Goal: Answer question/provide support: Share knowledge or assist other users

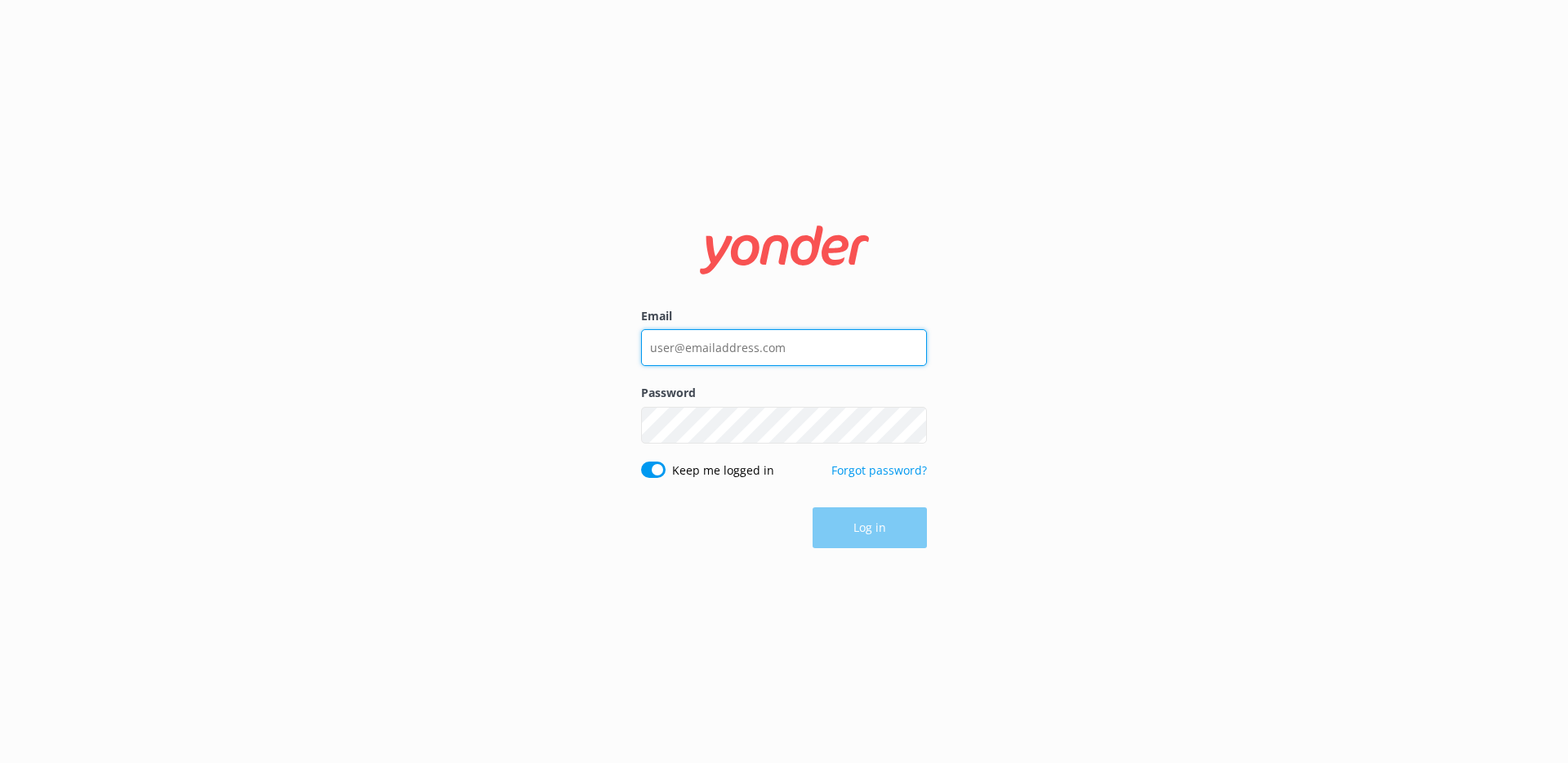
type input "[EMAIL_ADDRESS][DOMAIN_NAME]"
click at [858, 526] on button "Log in" at bounding box center [870, 529] width 115 height 41
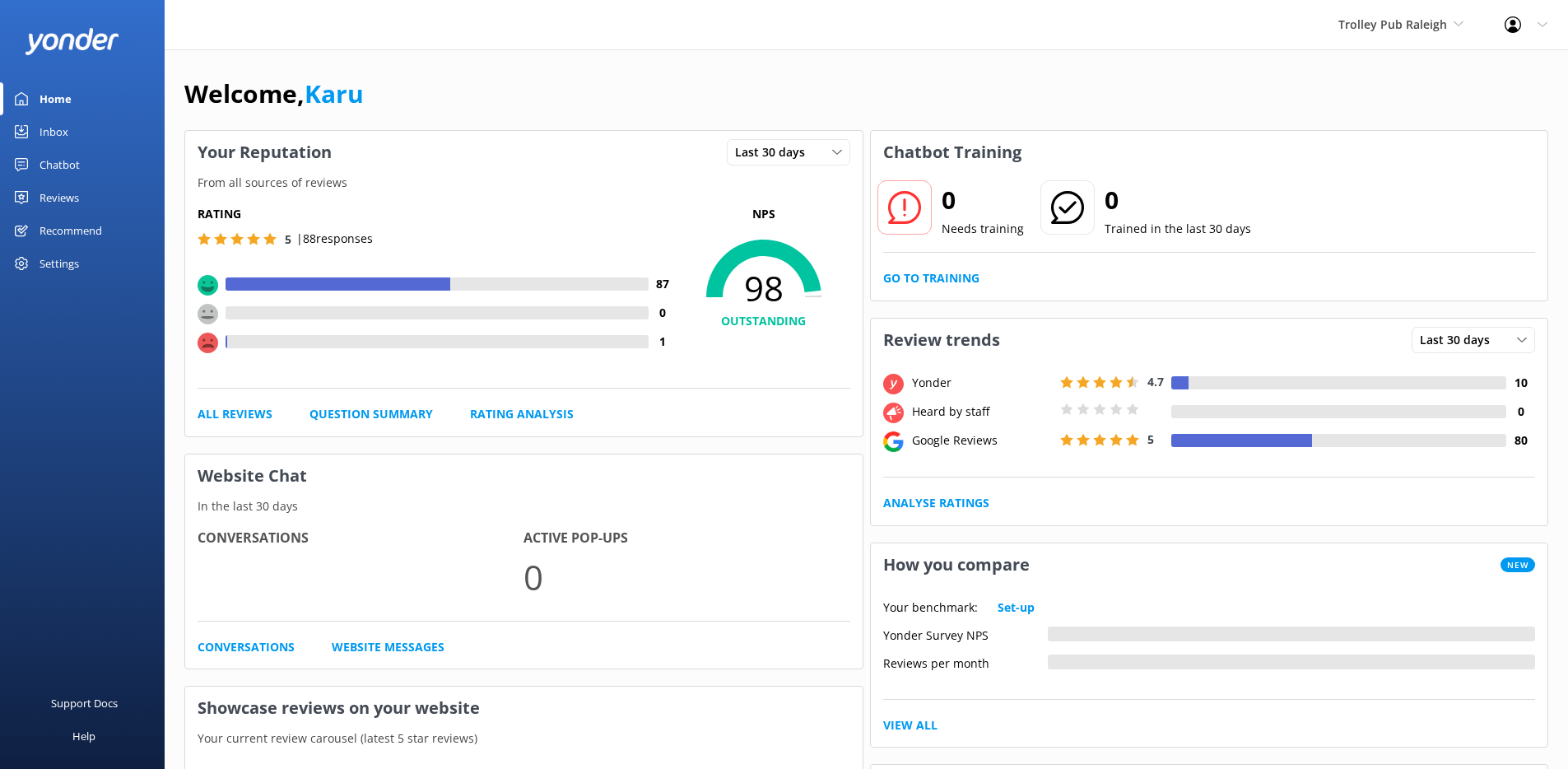
click at [77, 165] on div "Chatbot" at bounding box center [59, 165] width 40 height 33
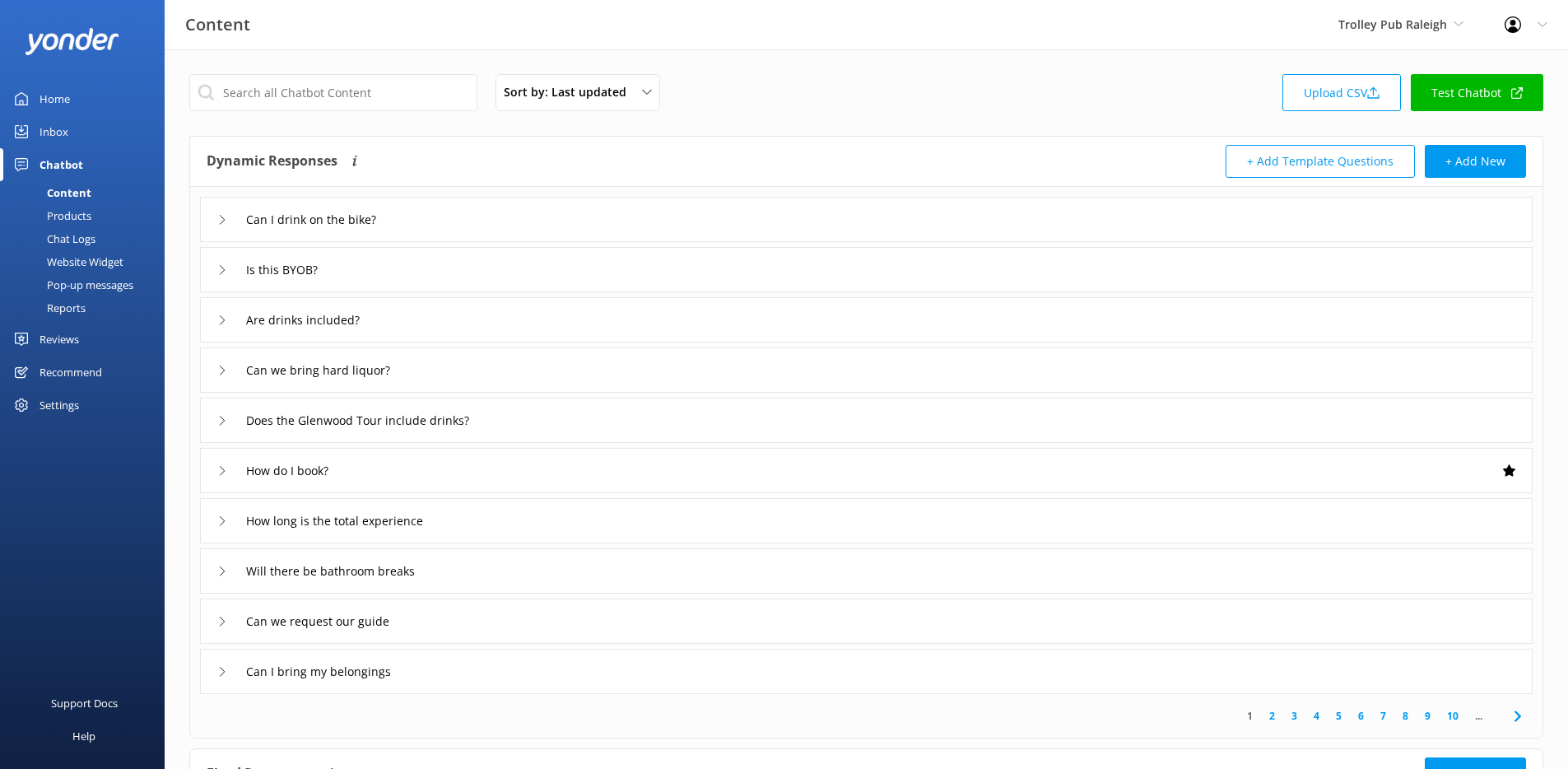
click at [74, 307] on div "Reports" at bounding box center [48, 308] width 76 height 23
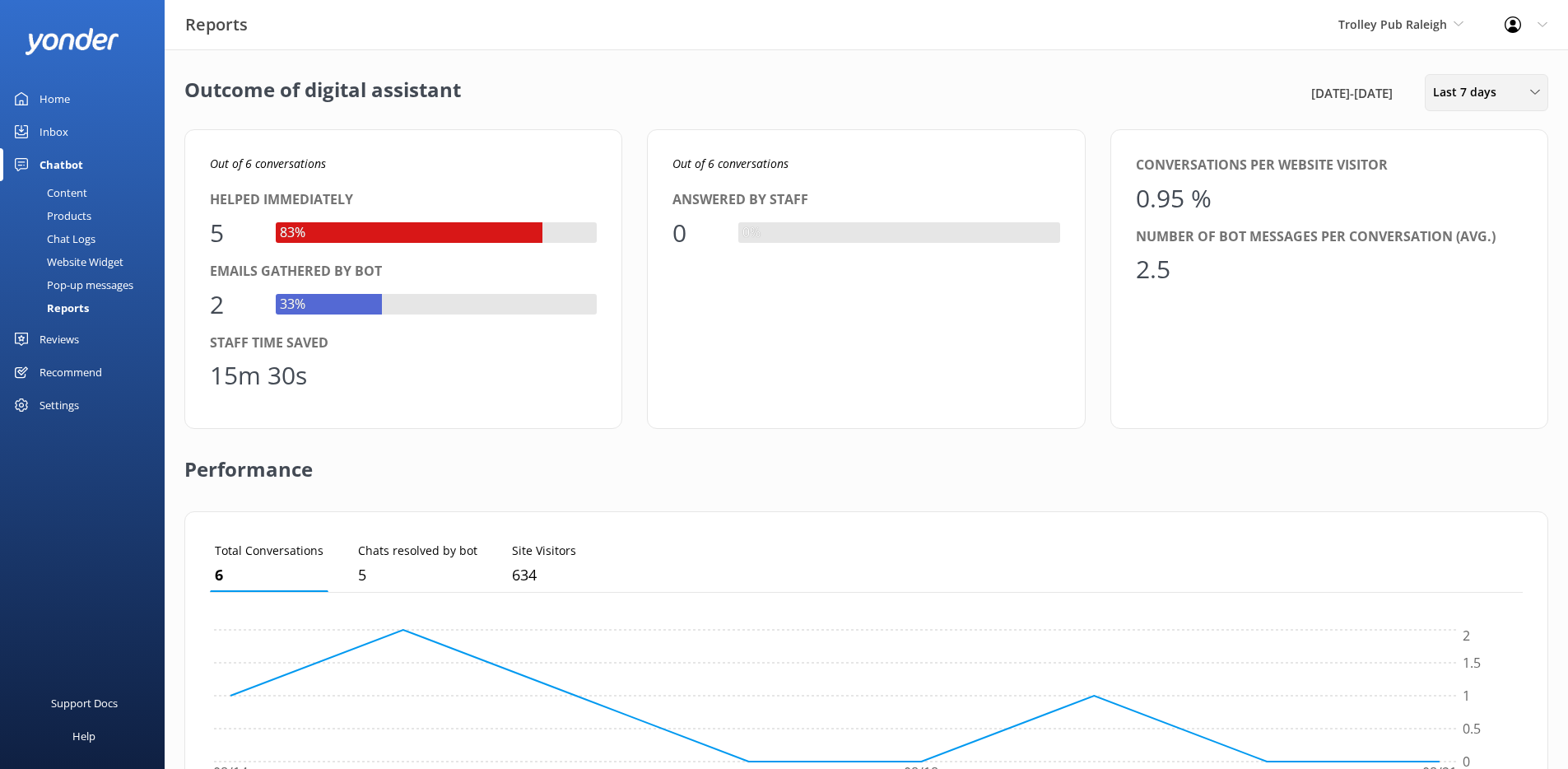
click at [1487, 92] on span "Last 7 days" at bounding box center [1469, 92] width 73 height 18
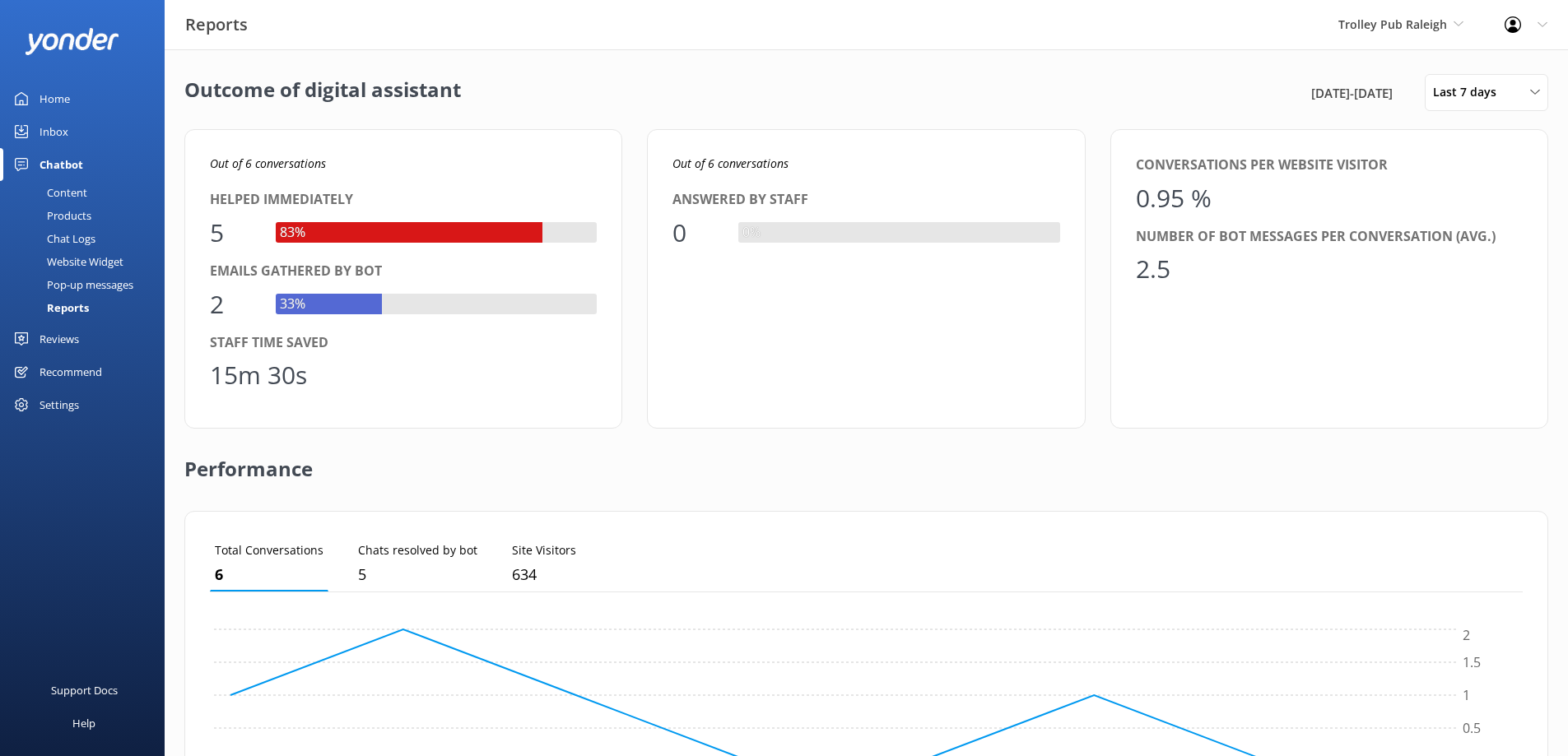
click at [1201, 143] on div "Conversations per website visitor 0.95 % Number of bot messages per conversatio…" at bounding box center [1329, 279] width 438 height 299
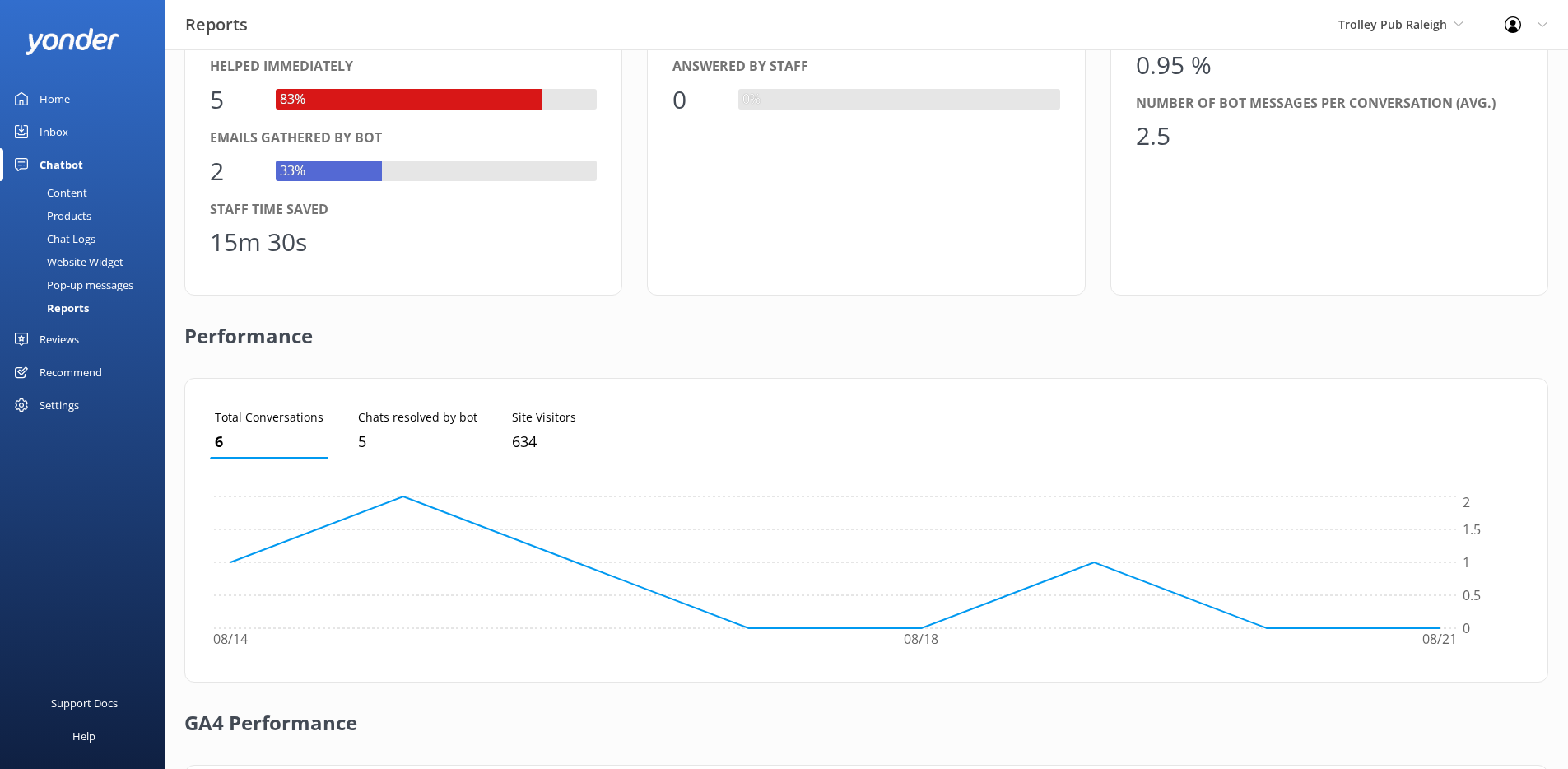
scroll to position [379, 0]
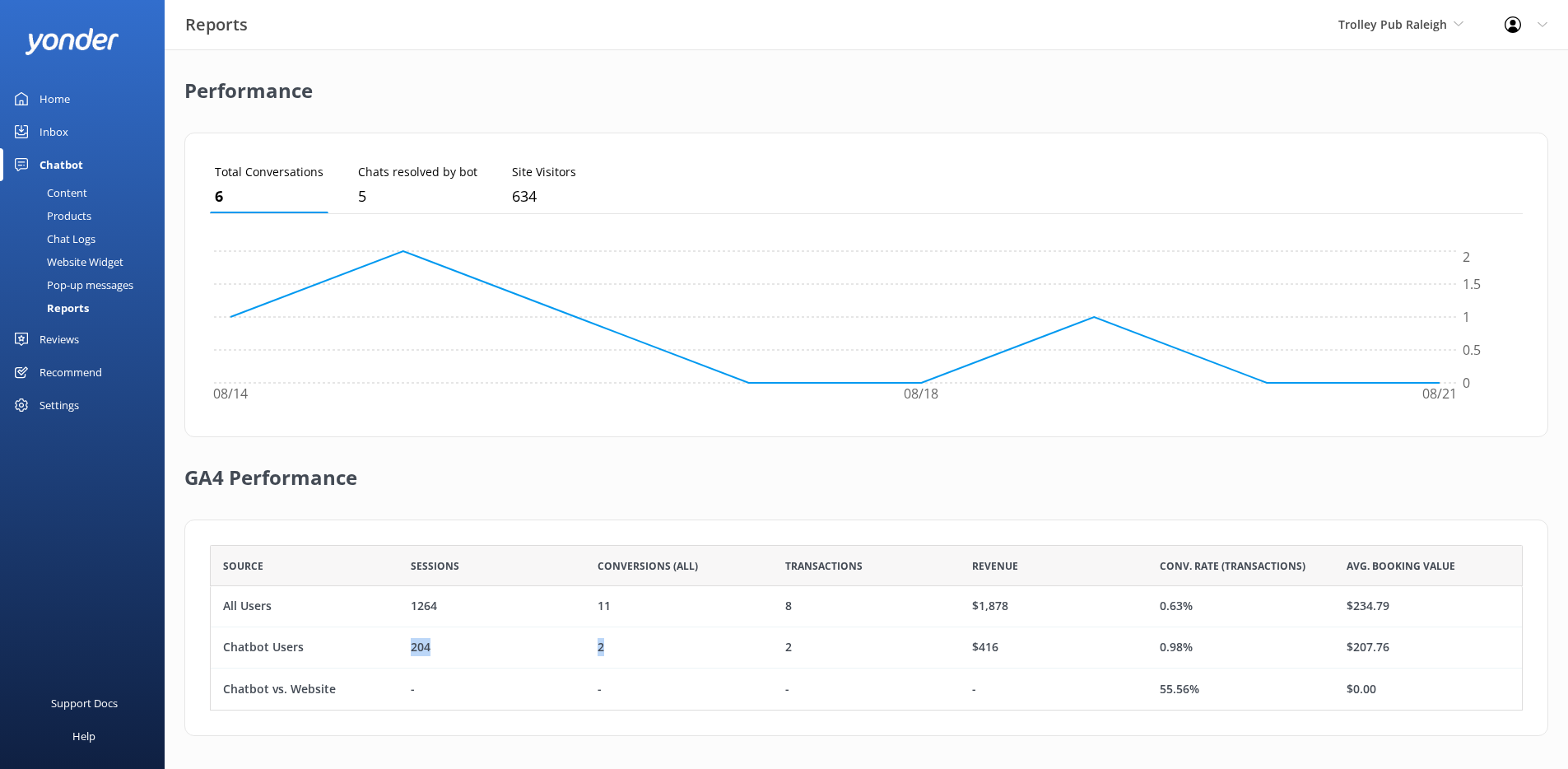
drag, startPoint x: 404, startPoint y: 649, endPoint x: 607, endPoint y: 649, distance: 203.0
click at [607, 649] on div "Chatbot Users 204 2 2 $416 0.98% $207.76" at bounding box center [865, 648] width 1312 height 41
click at [454, 649] on div "204" at bounding box center [492, 648] width 187 height 41
drag, startPoint x: 219, startPoint y: 647, endPoint x: 455, endPoint y: 644, distance: 236.0
click at [455, 644] on div "Chatbot Users 204 2 2 $416 0.98% $207.76" at bounding box center [865, 648] width 1312 height 41
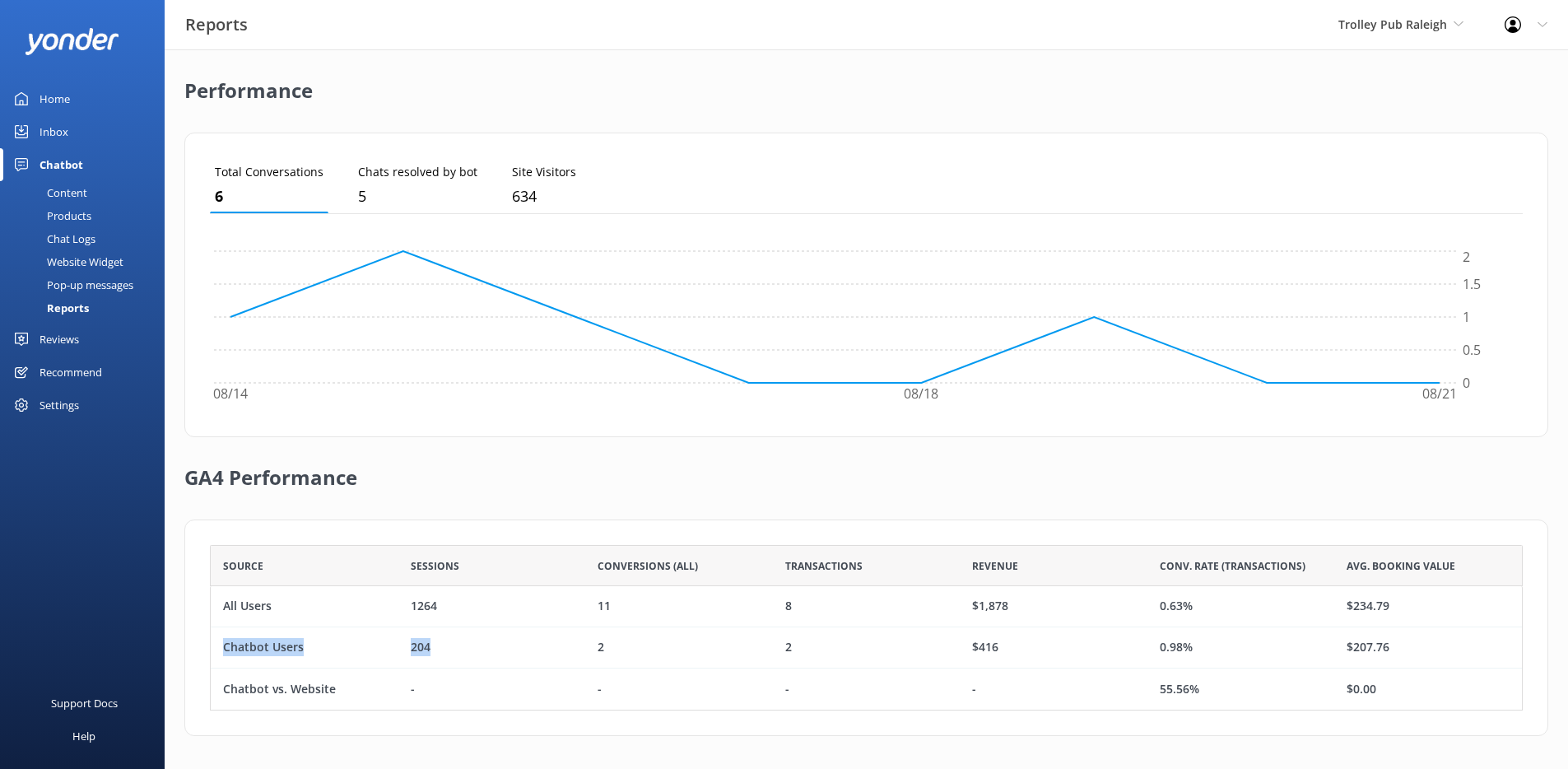
click at [455, 644] on div "204" at bounding box center [492, 648] width 187 height 41
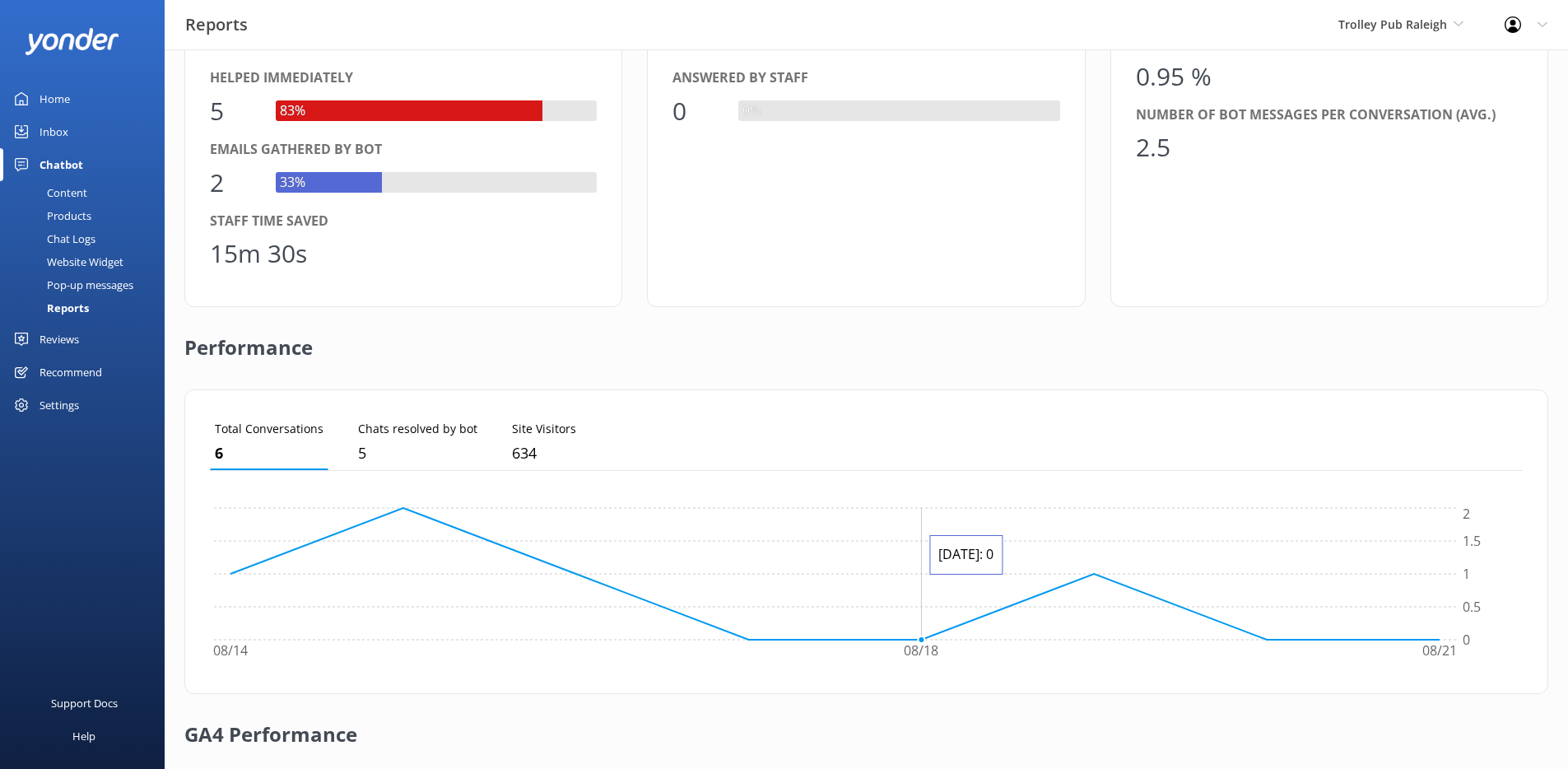
scroll to position [0, 0]
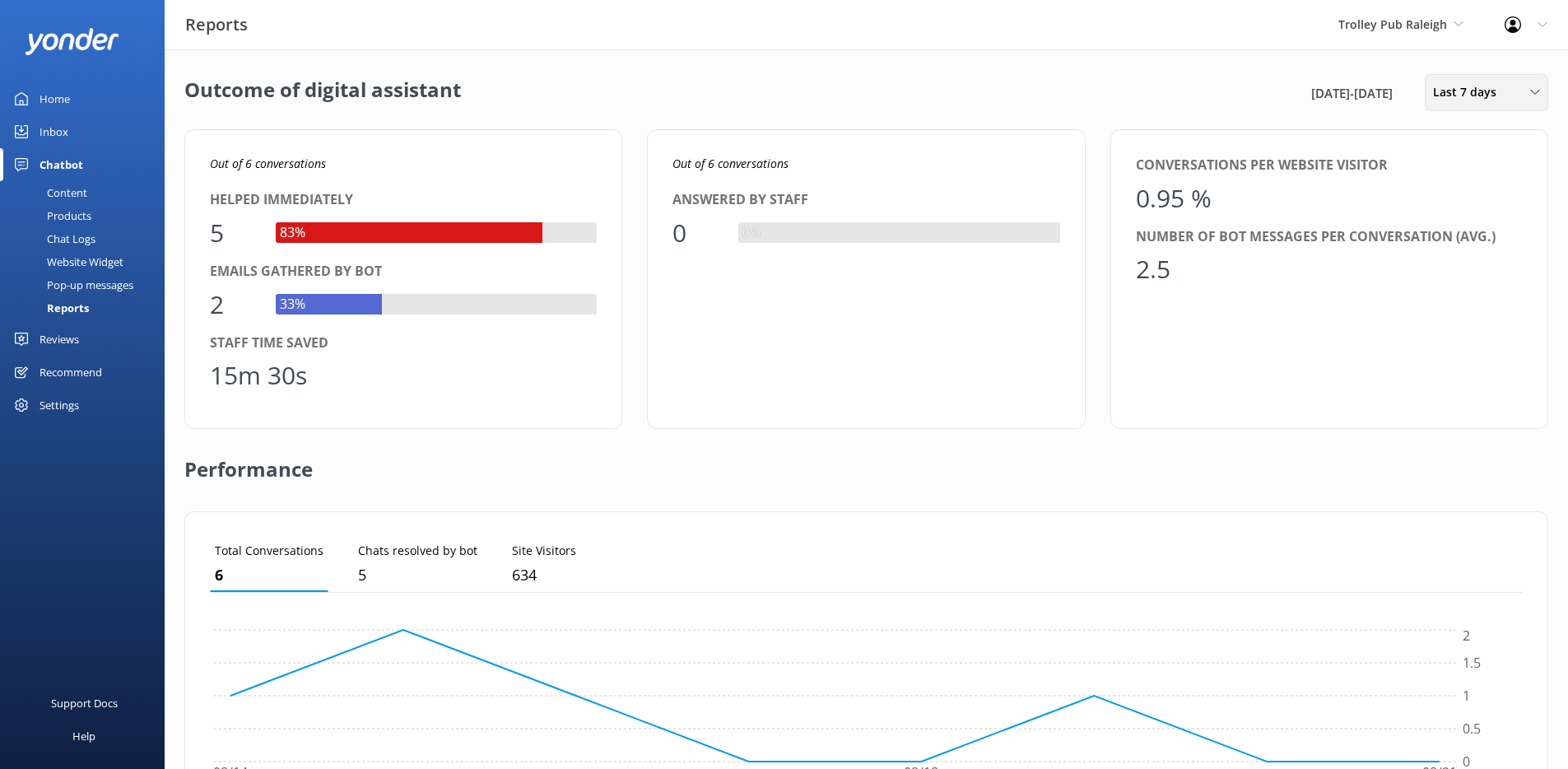
click at [1467, 101] on div "Last 7 days Last 7 days Last 30 days Last month Last 90 days Last 180 days Cust…" at bounding box center [1486, 92] width 124 height 37
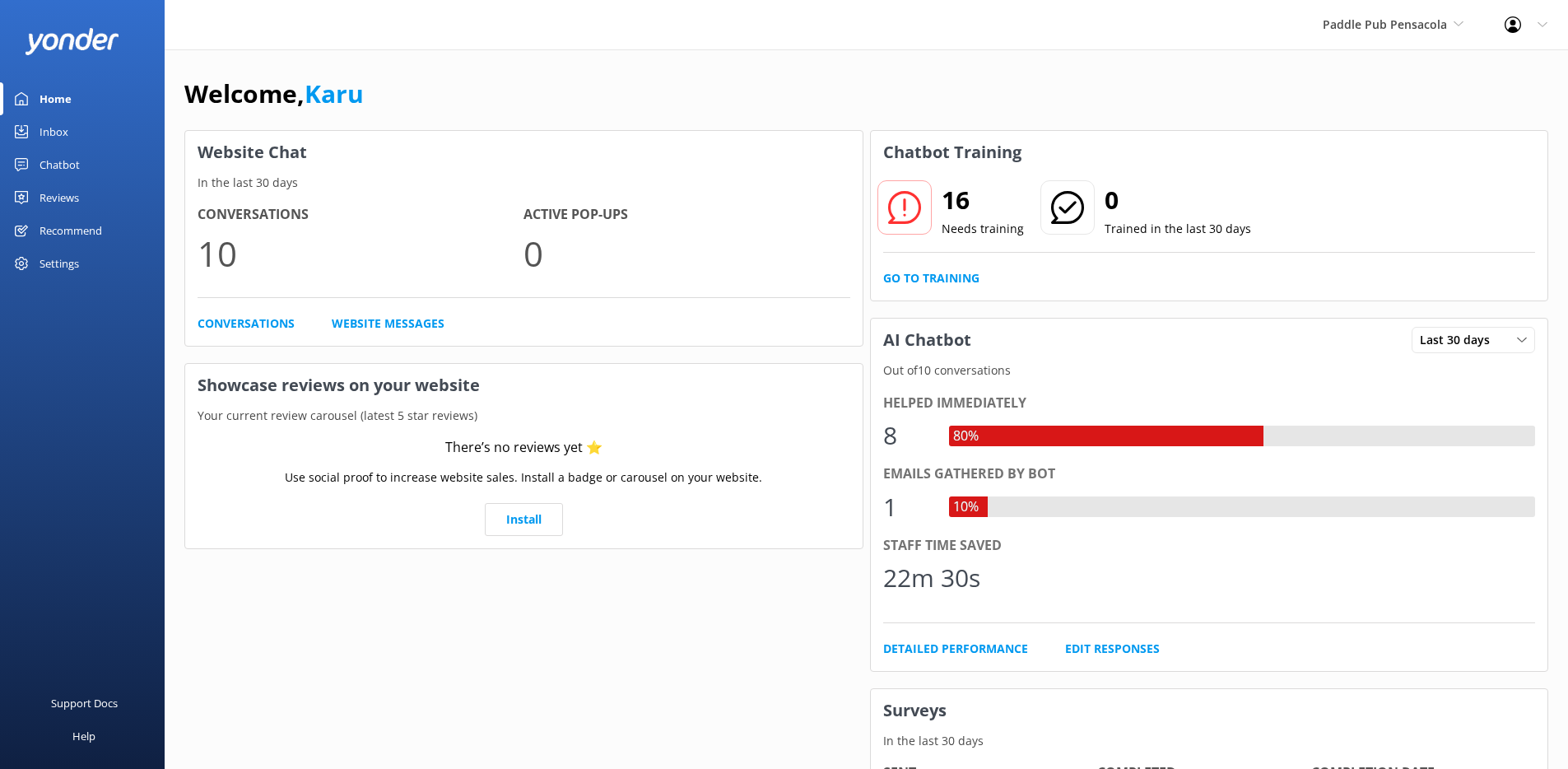
click at [73, 164] on div "Chatbot" at bounding box center [59, 165] width 40 height 33
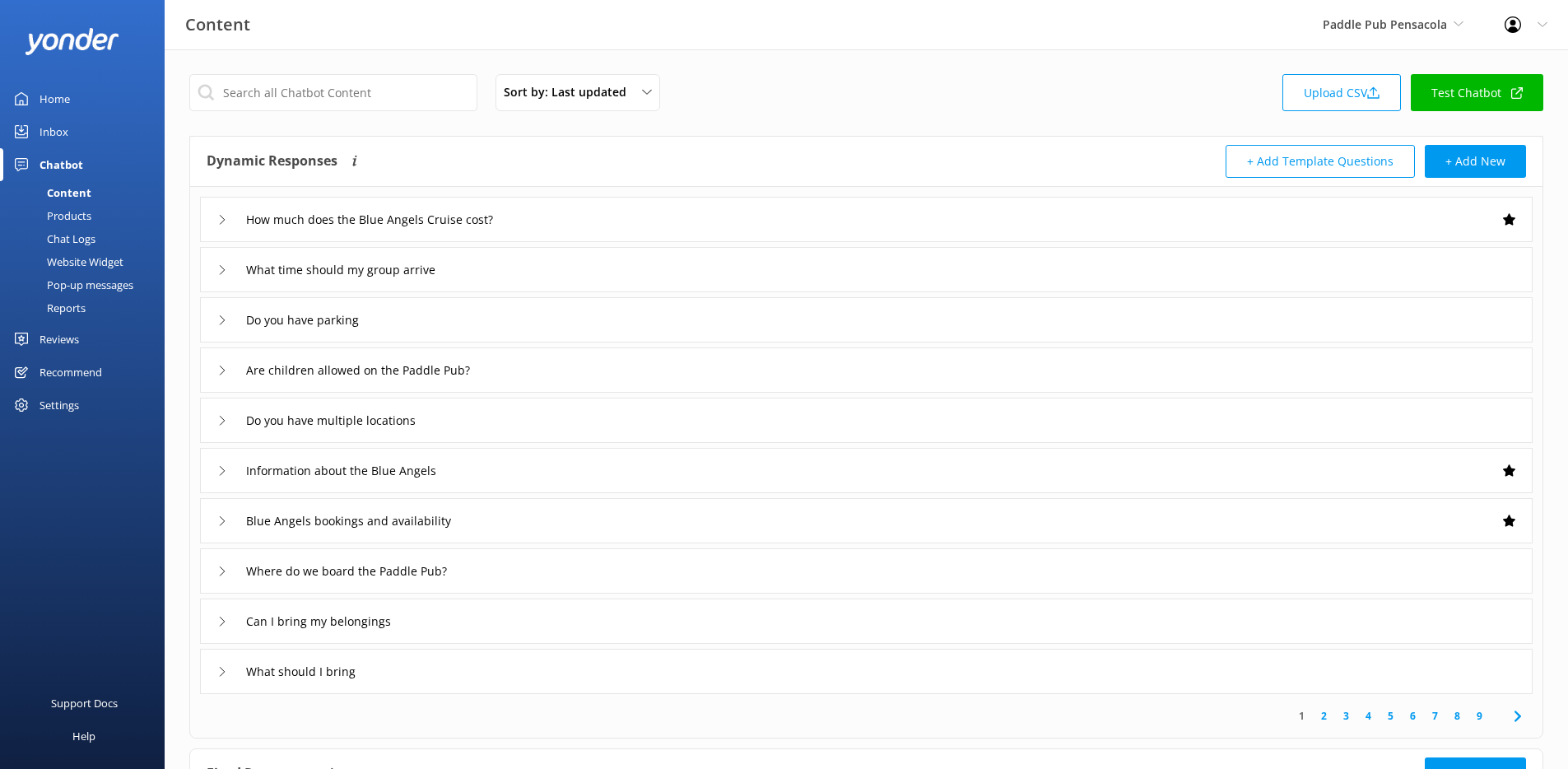
click at [84, 304] on div "Reports" at bounding box center [48, 308] width 76 height 23
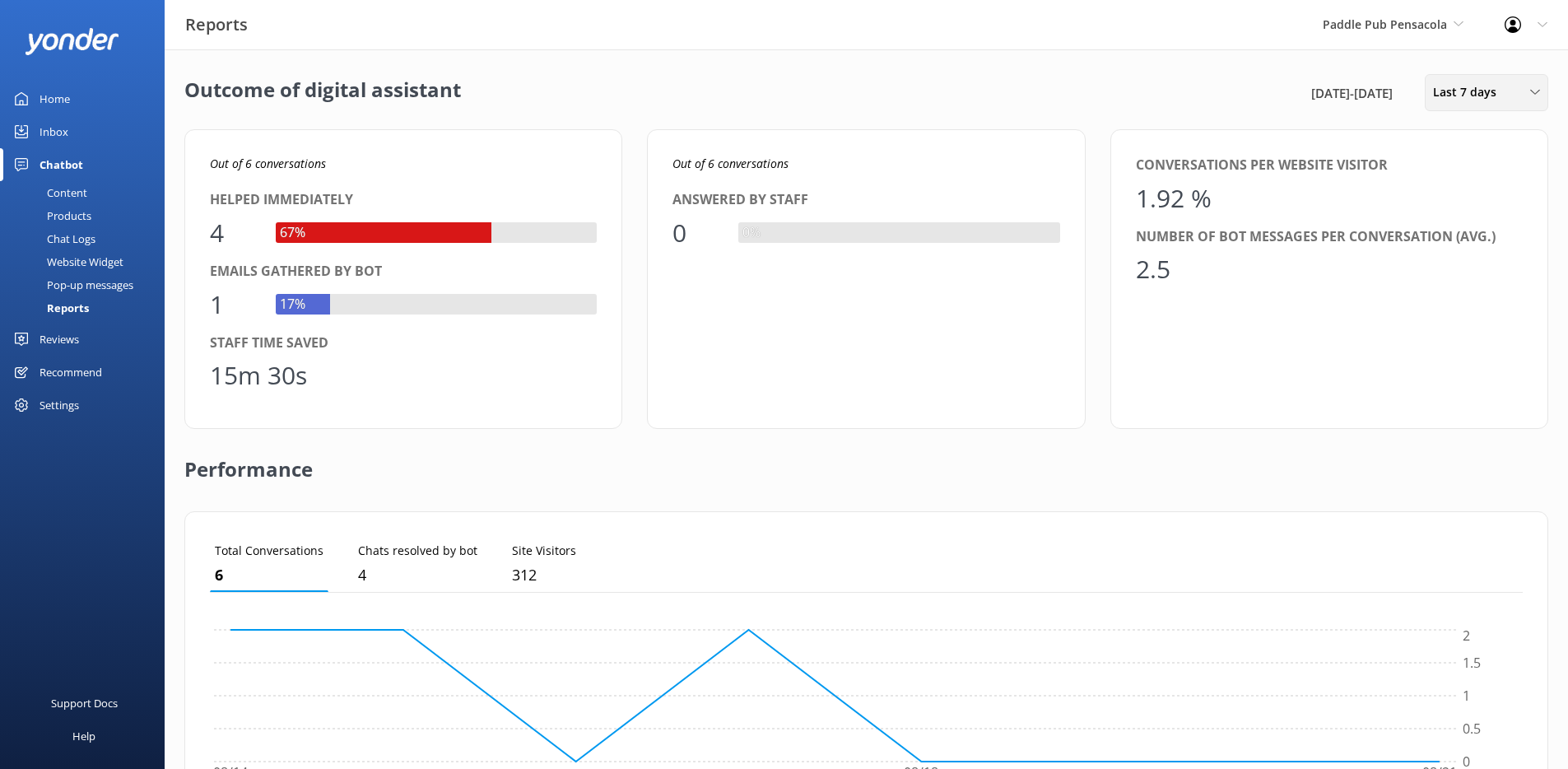
click at [1509, 82] on div "Last 7 days Last 7 days Last 30 days Last month Last 90 days Last 180 days Cust…" at bounding box center [1486, 92] width 124 height 37
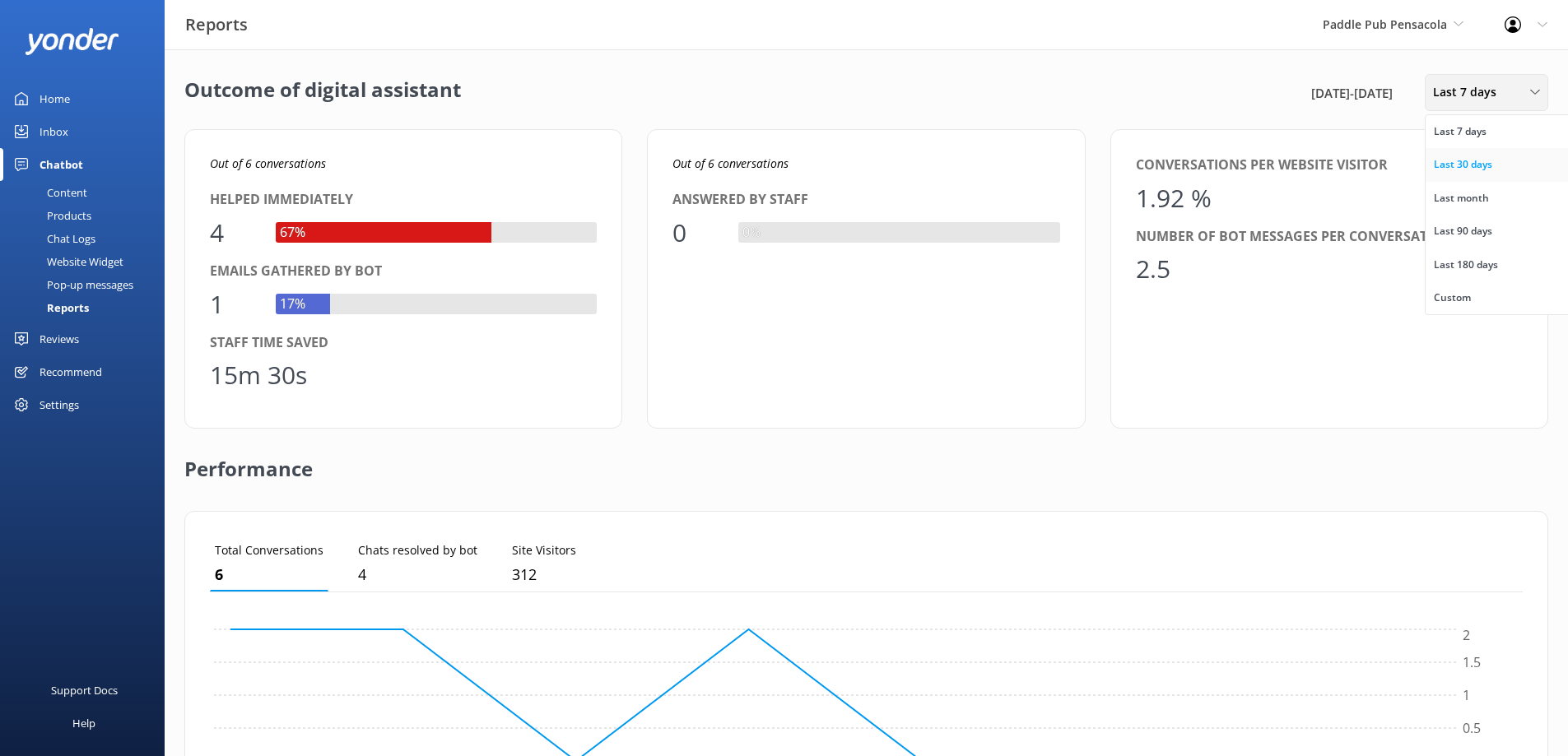
click at [1479, 162] on div "Last 30 days" at bounding box center [1462, 165] width 59 height 16
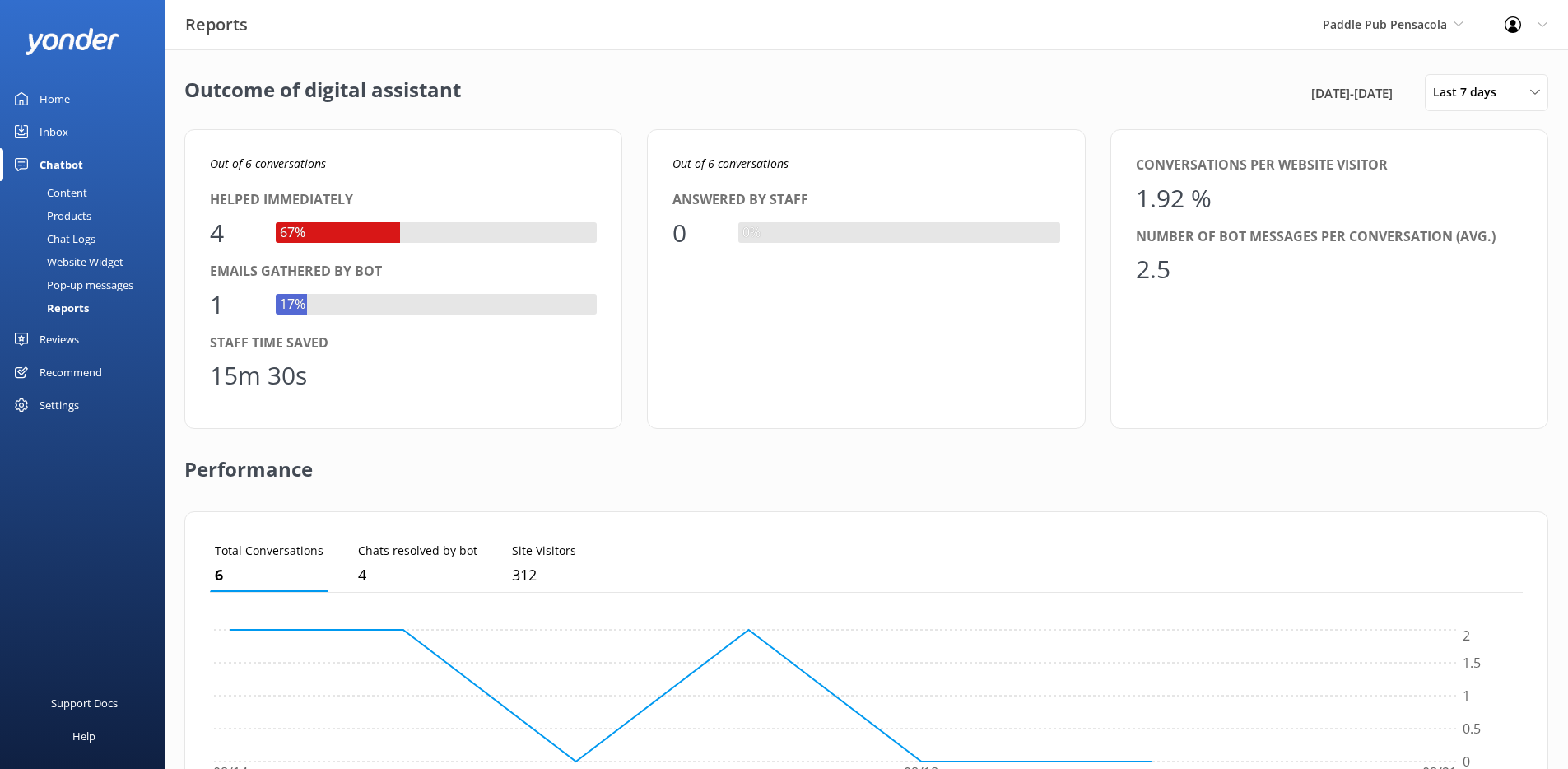
scroll to position [153, 1300]
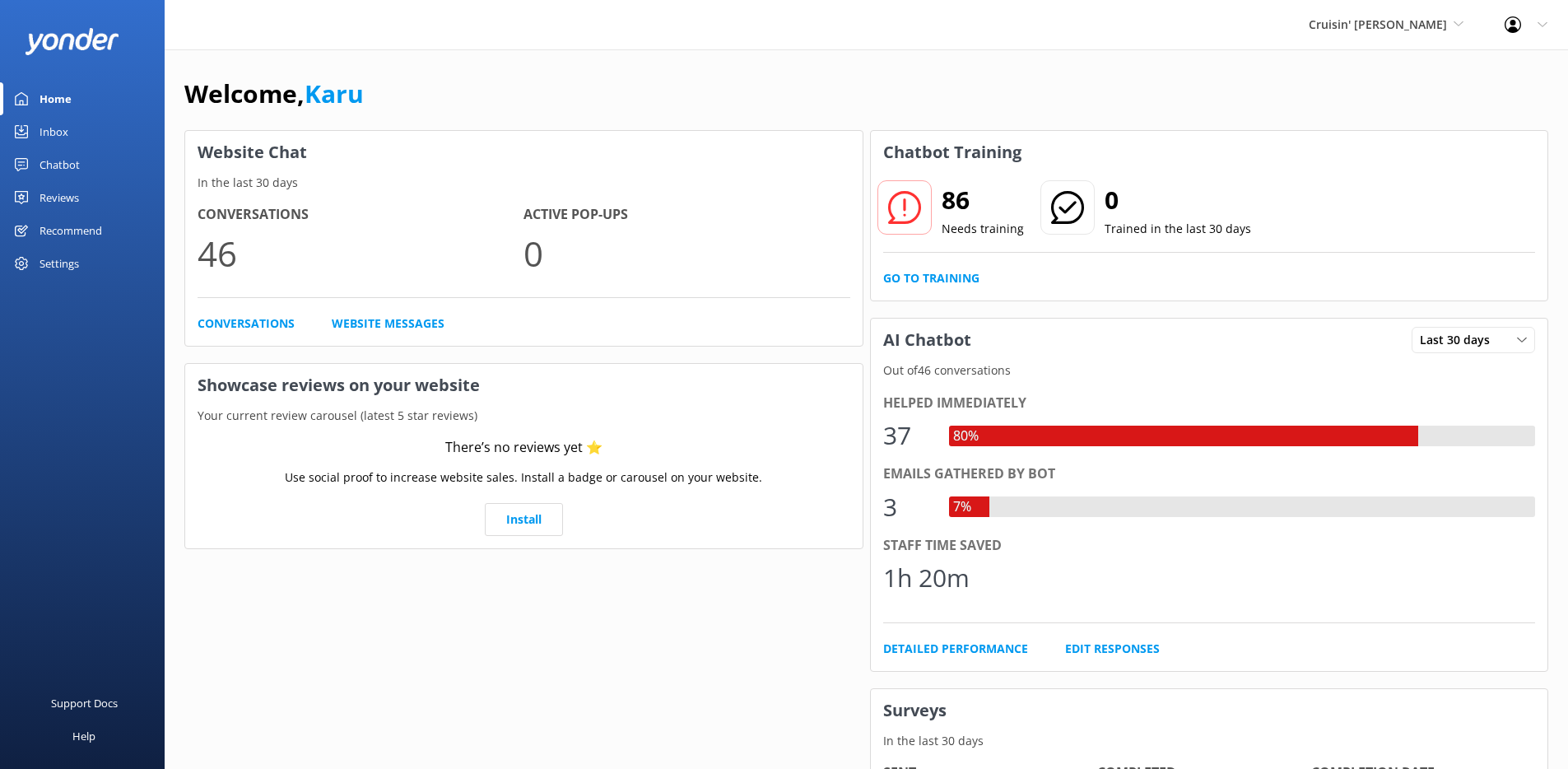
click at [70, 196] on div "Reviews" at bounding box center [59, 197] width 40 height 33
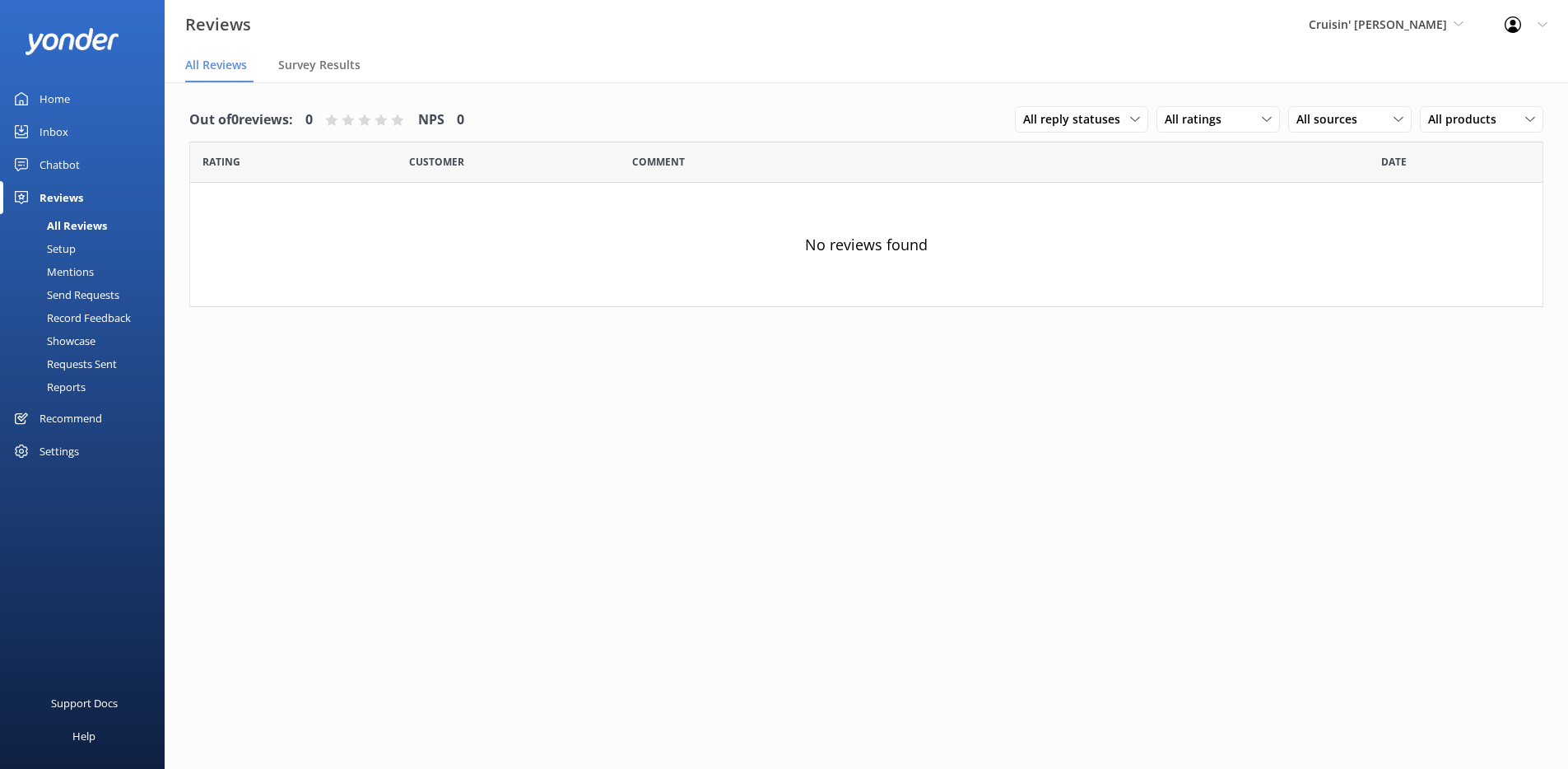
click at [73, 177] on div "Chatbot" at bounding box center [59, 165] width 40 height 33
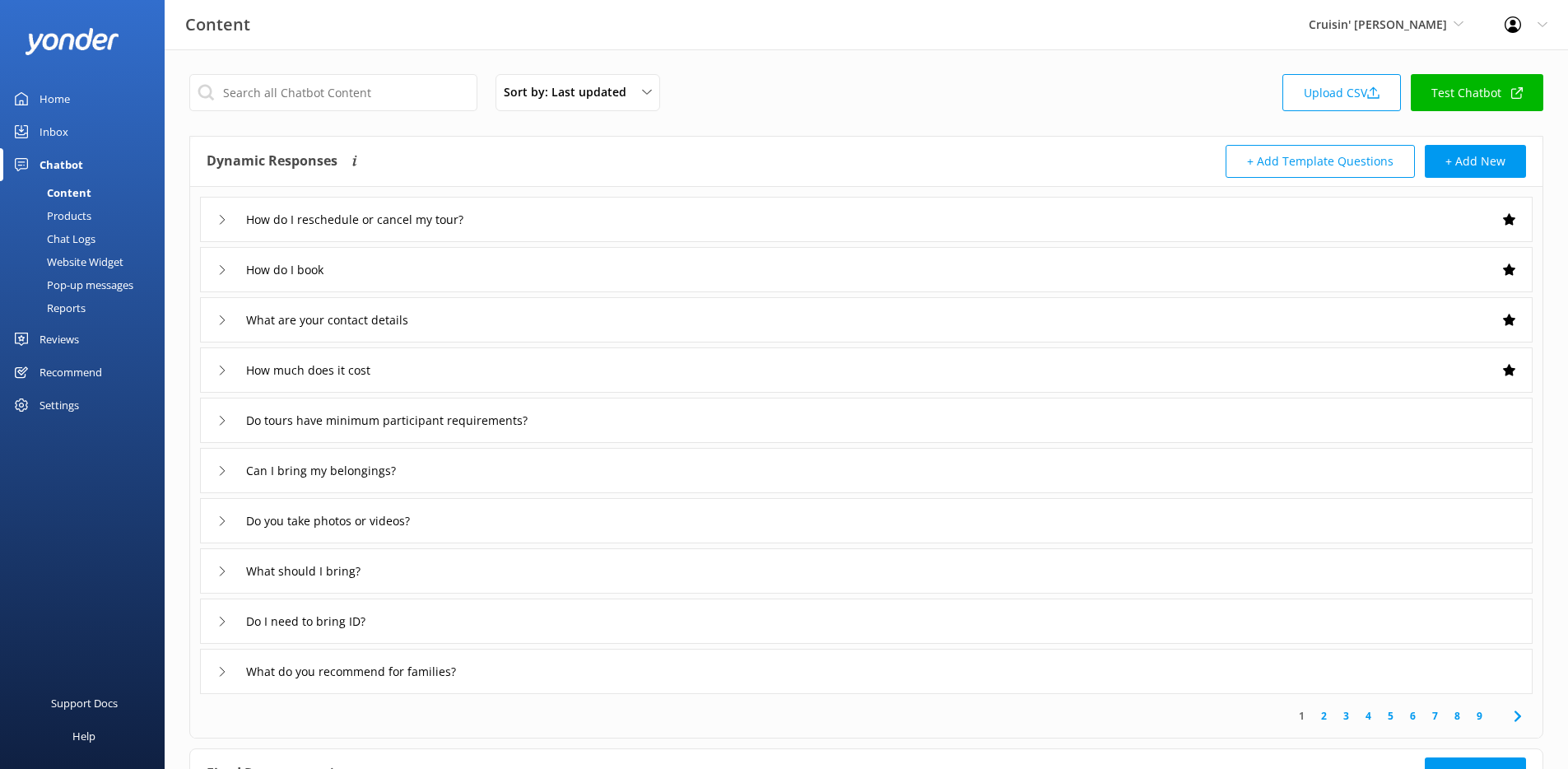
click at [85, 306] on div "Reports" at bounding box center [48, 308] width 76 height 23
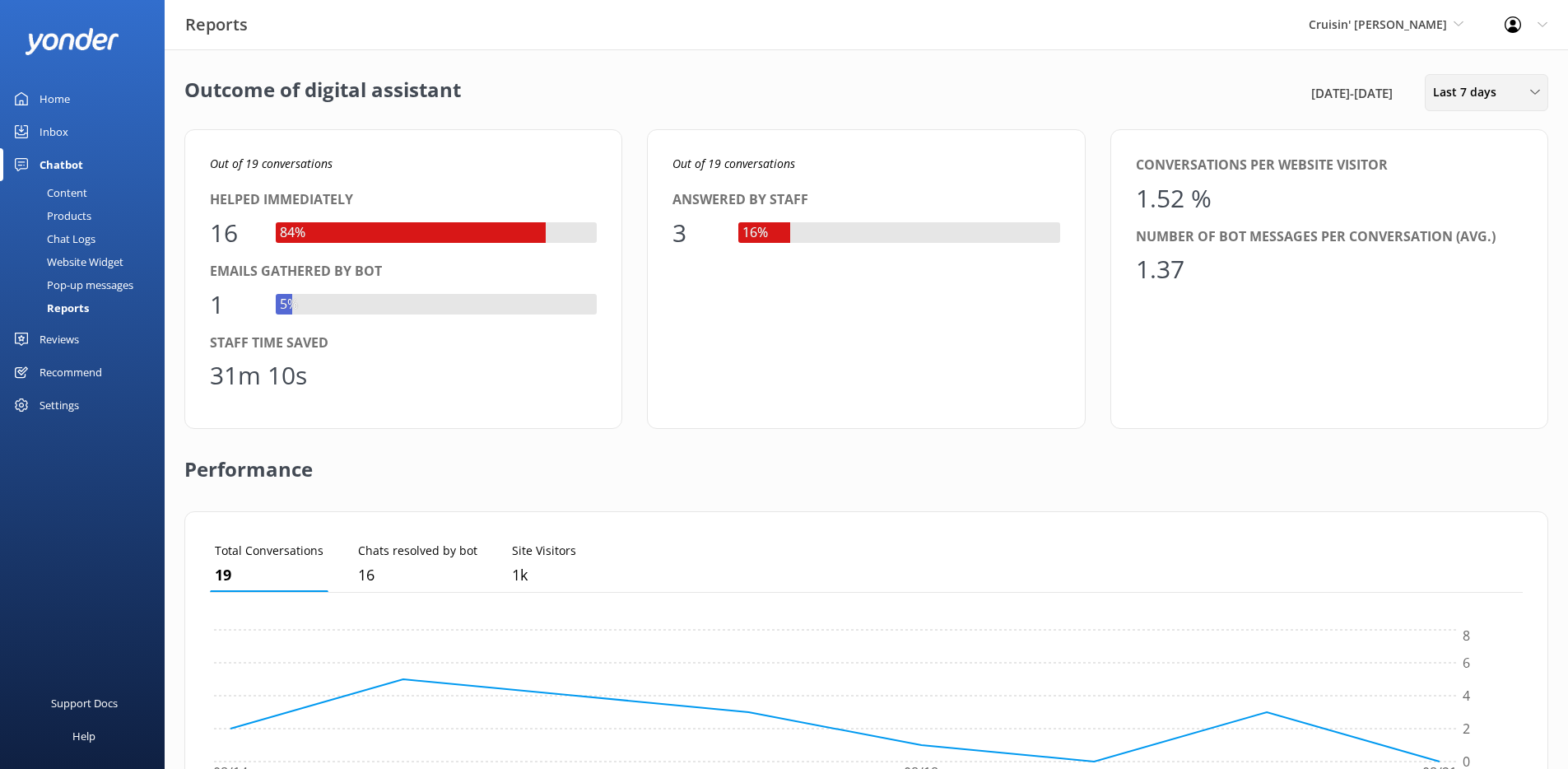
click at [1486, 98] on span "Last 7 days" at bounding box center [1469, 92] width 73 height 18
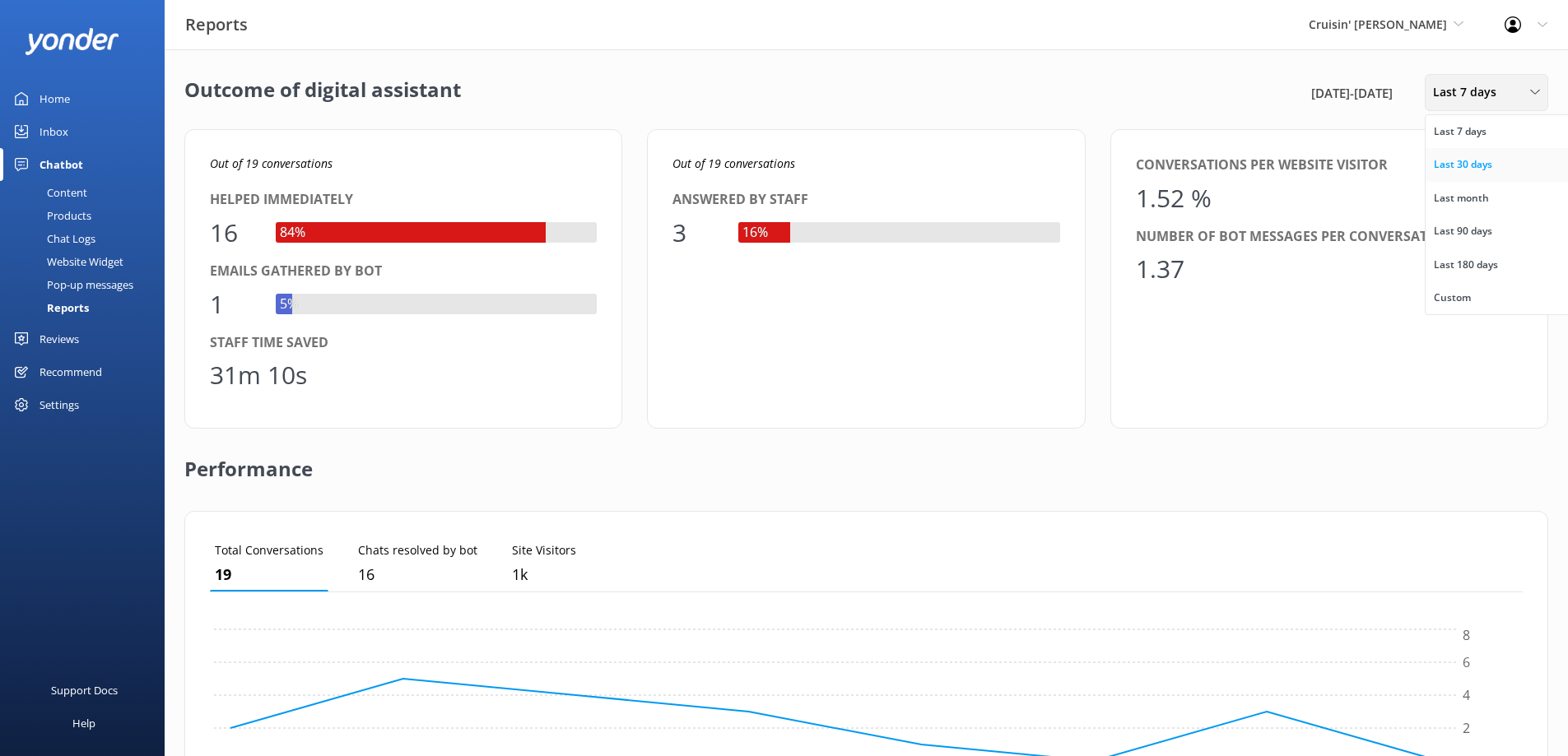
click at [1460, 159] on div "Last 30 days" at bounding box center [1462, 165] width 59 height 16
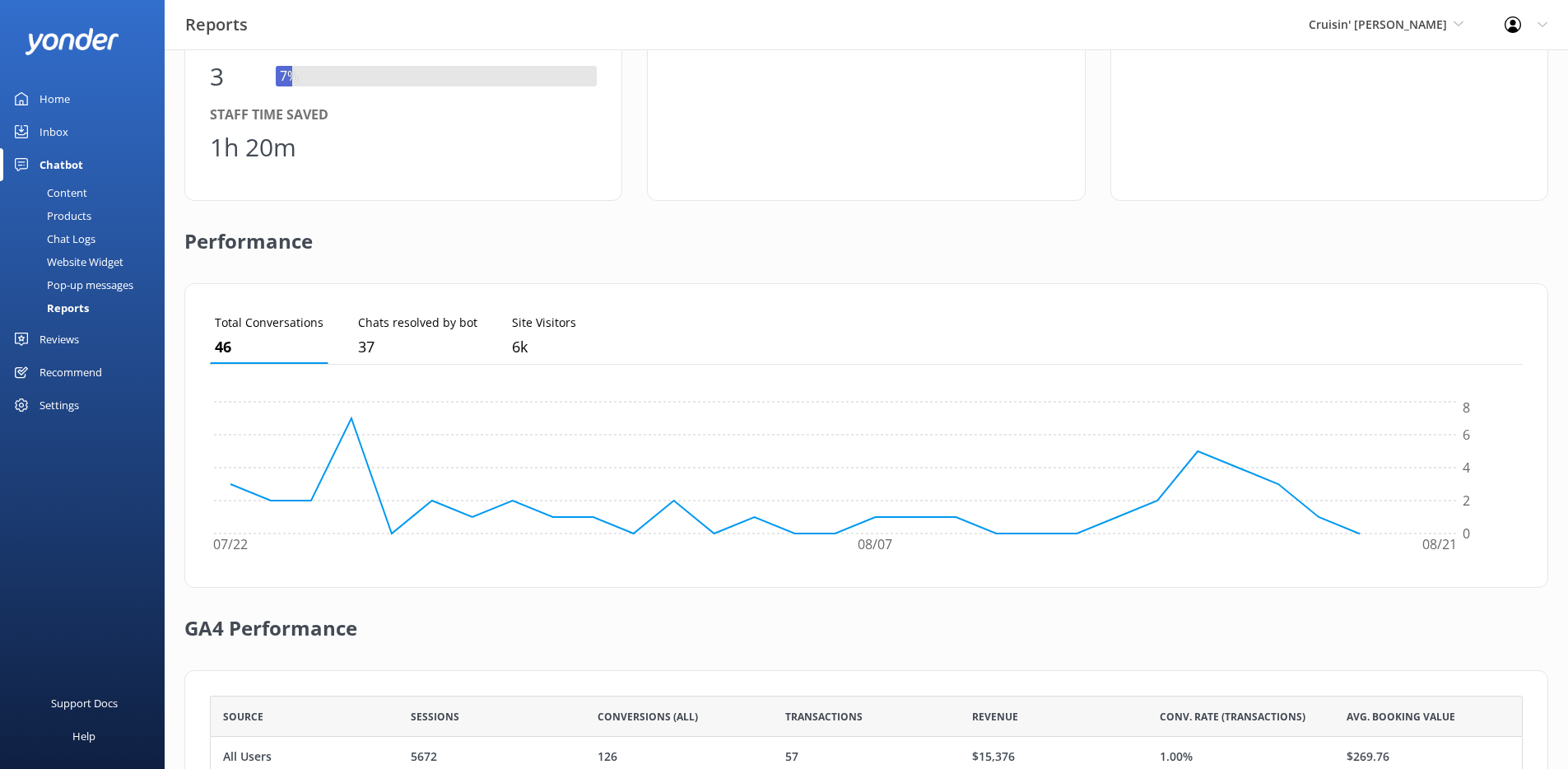
scroll to position [379, 0]
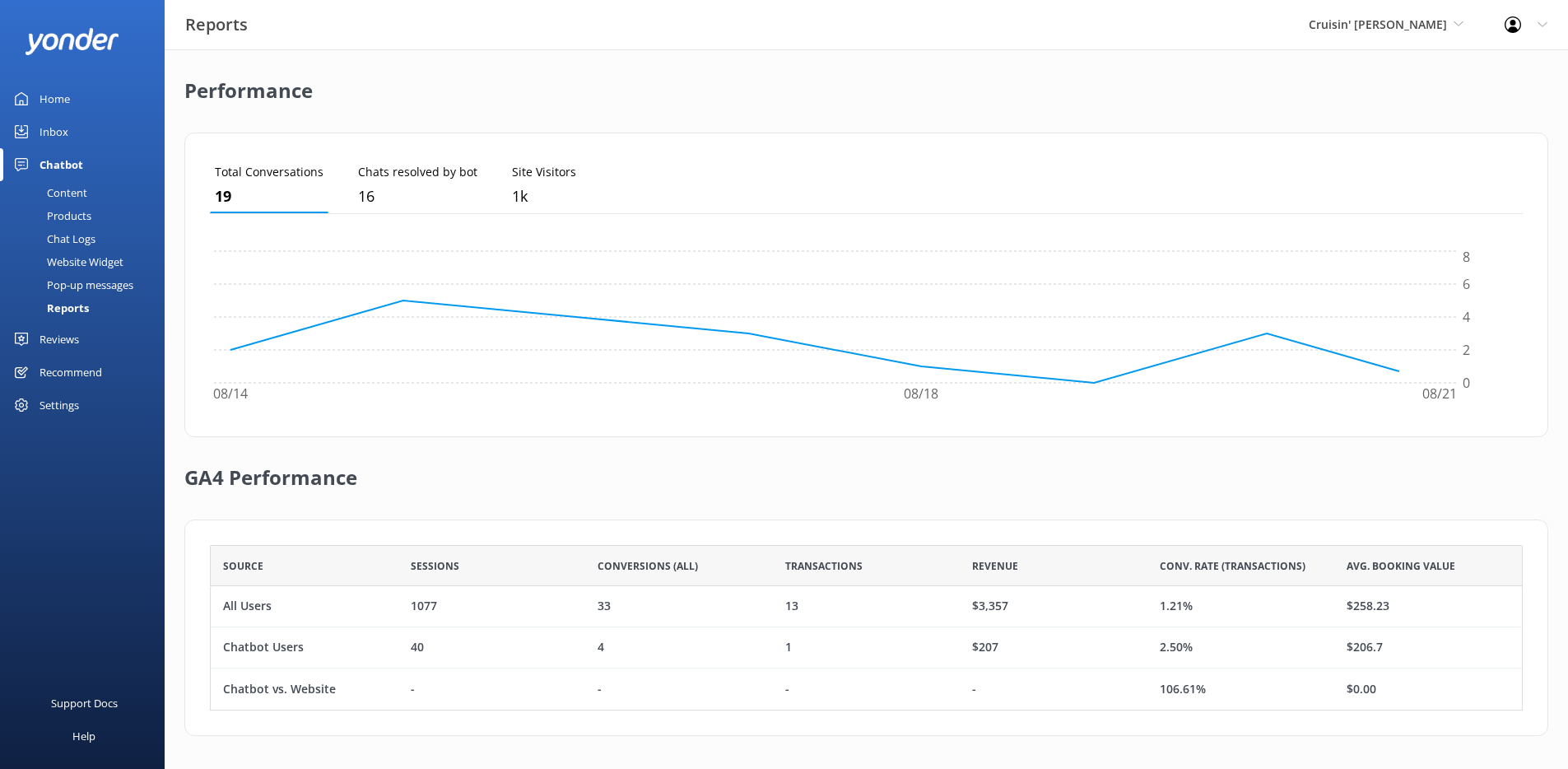
scroll to position [153, 1300]
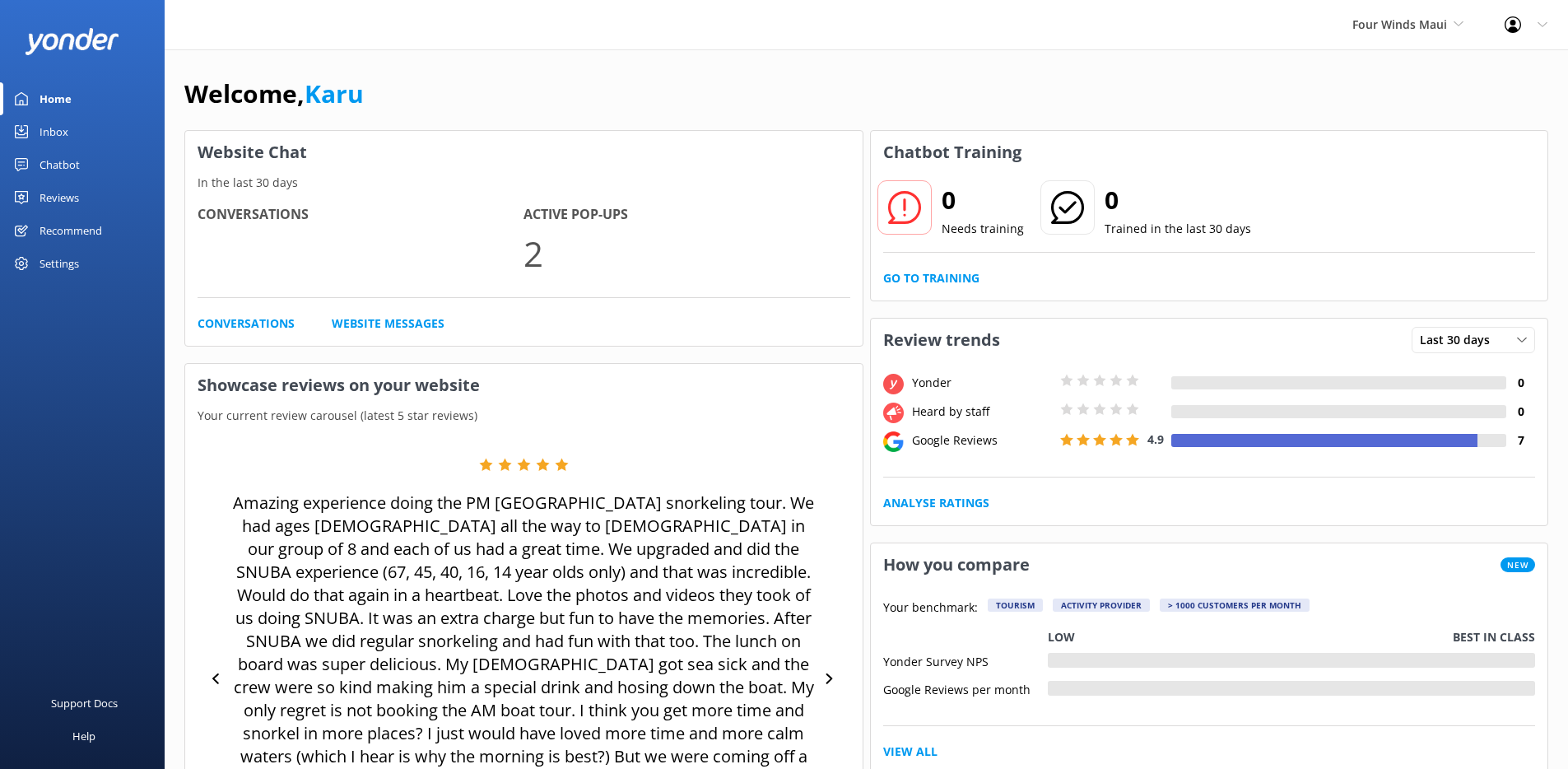
click at [45, 170] on div "Chatbot" at bounding box center [59, 165] width 40 height 33
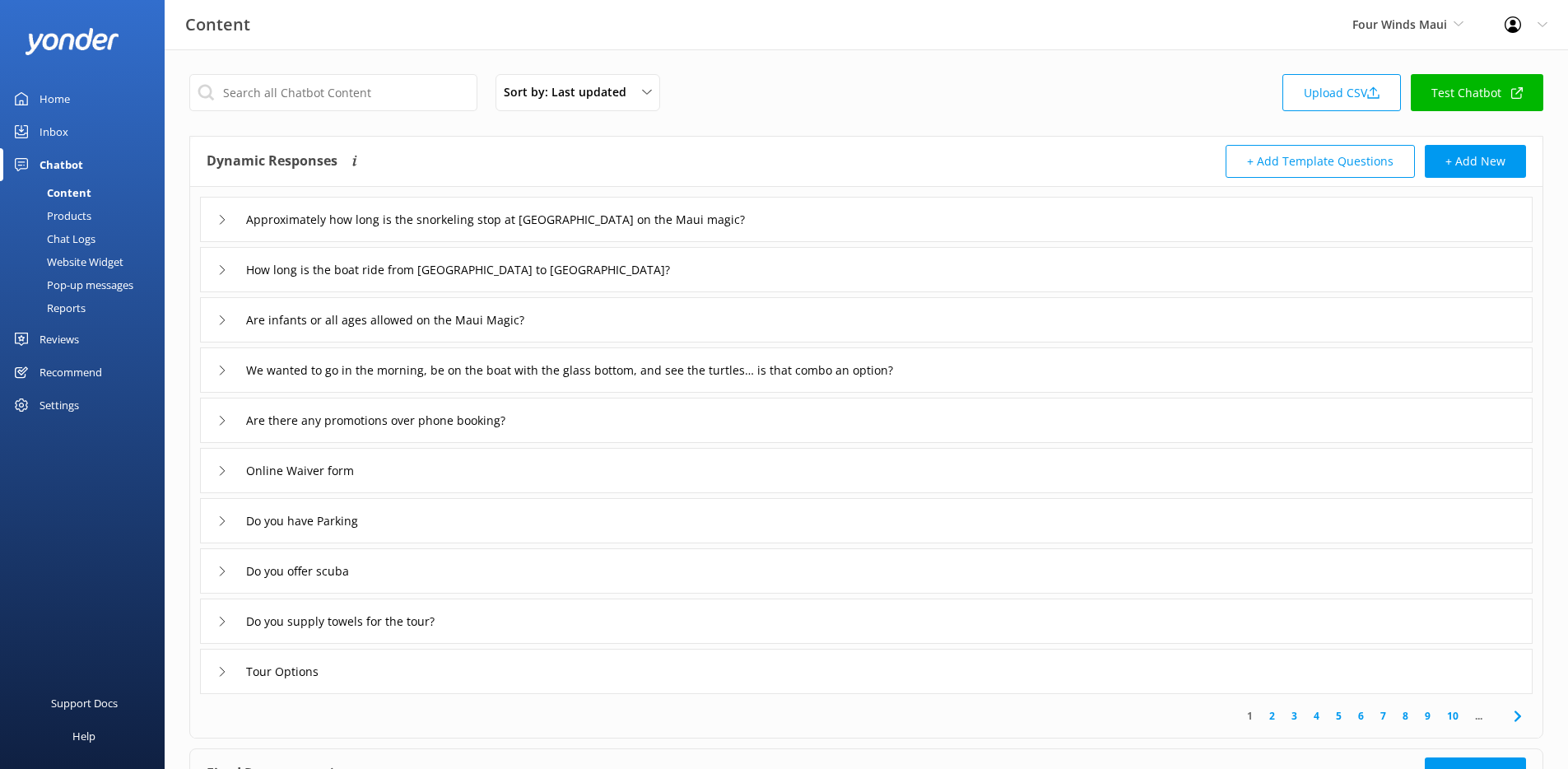
click at [65, 315] on div "Reports" at bounding box center [48, 308] width 76 height 23
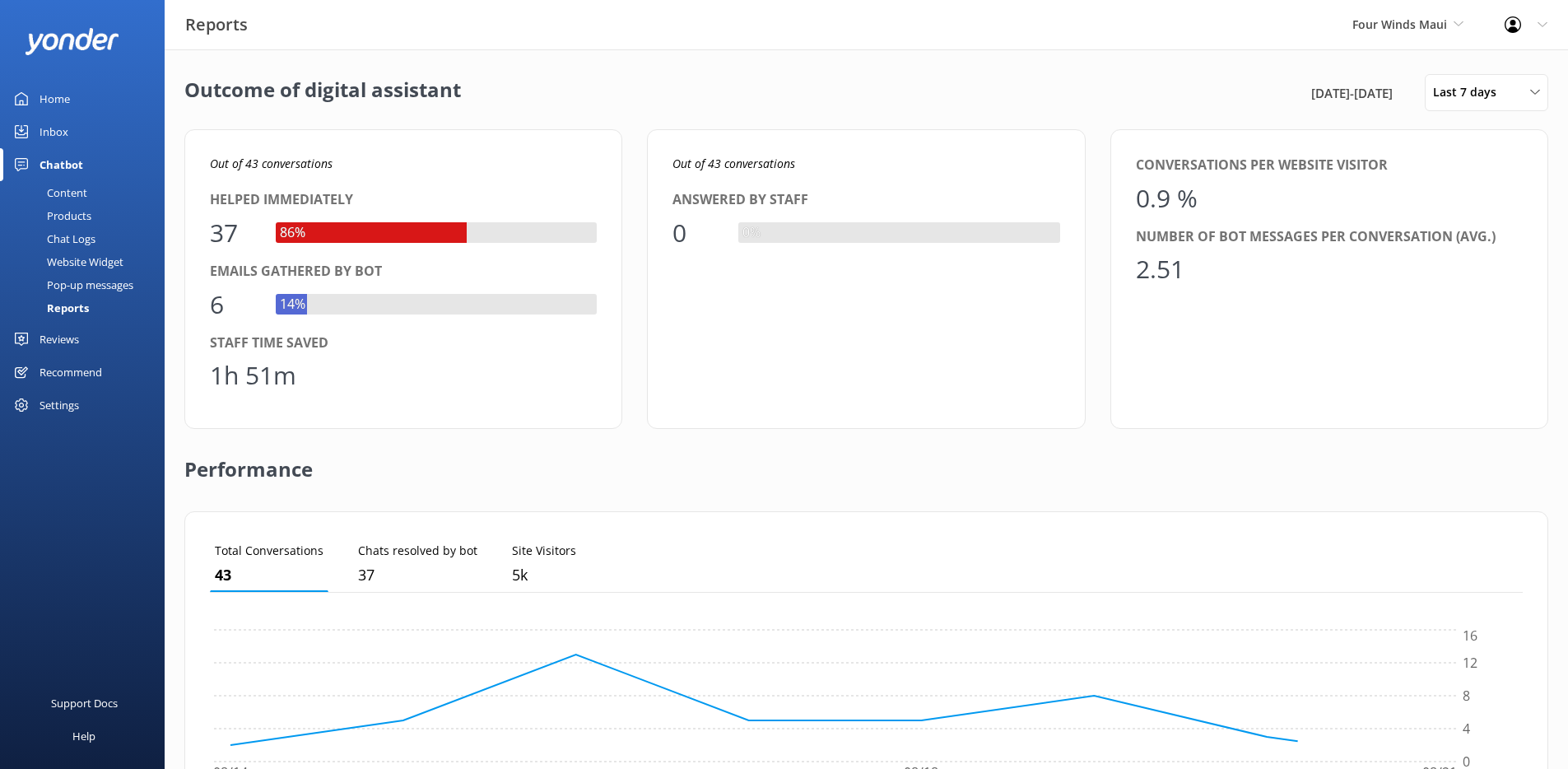
scroll to position [379, 0]
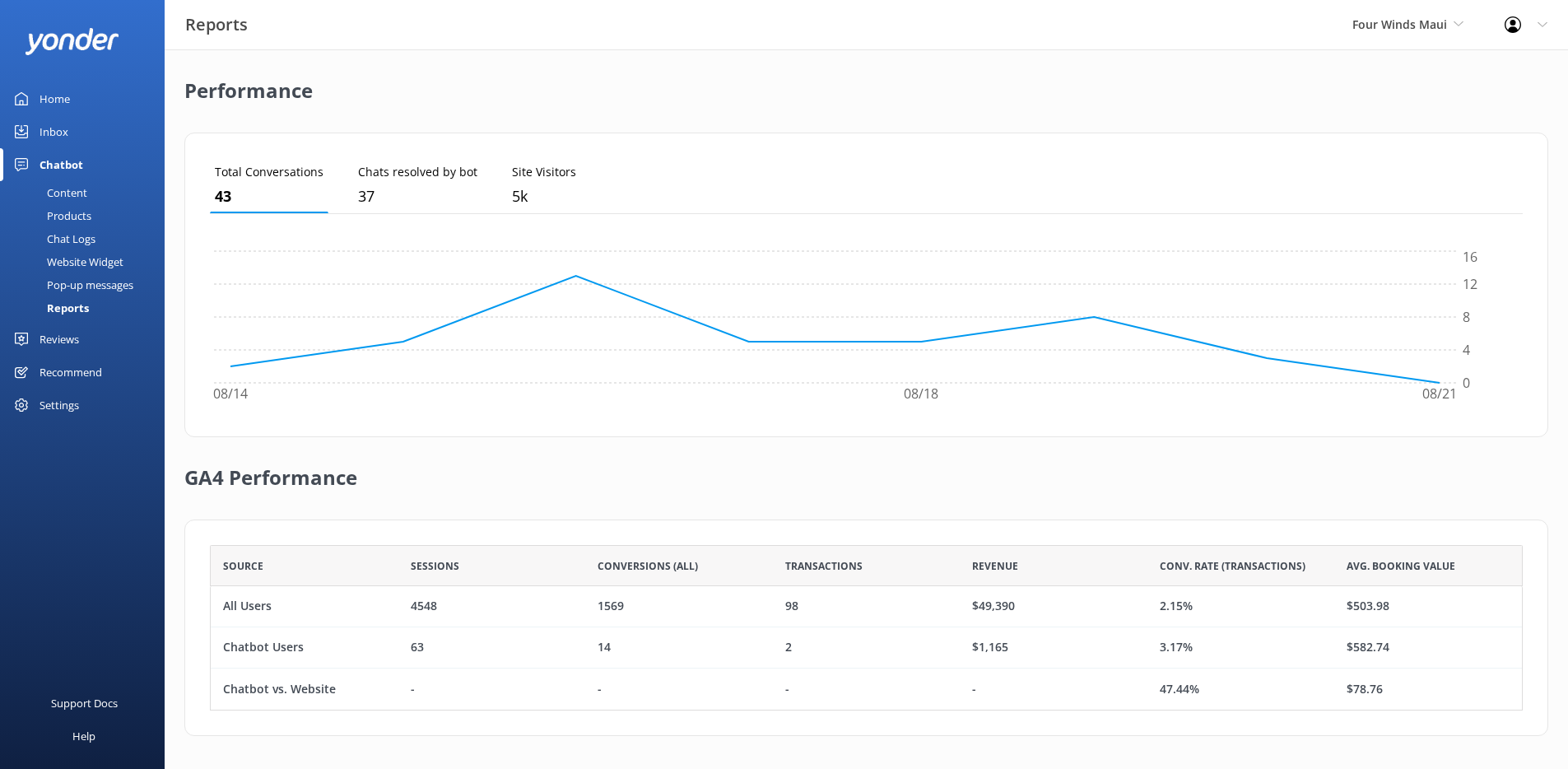
click at [80, 234] on div "Chat Logs" at bounding box center [53, 238] width 86 height 23
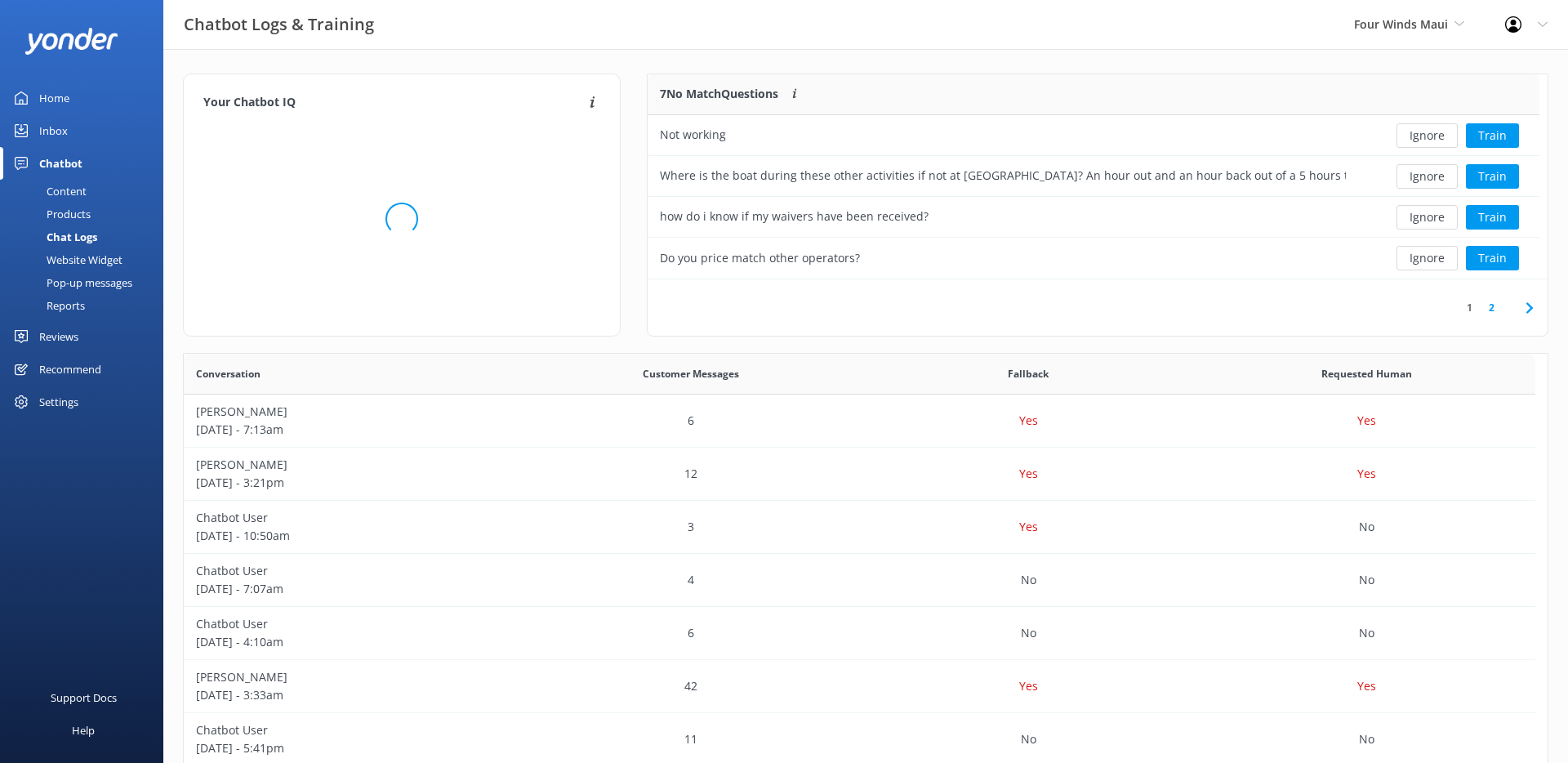
scroll to position [192, 880]
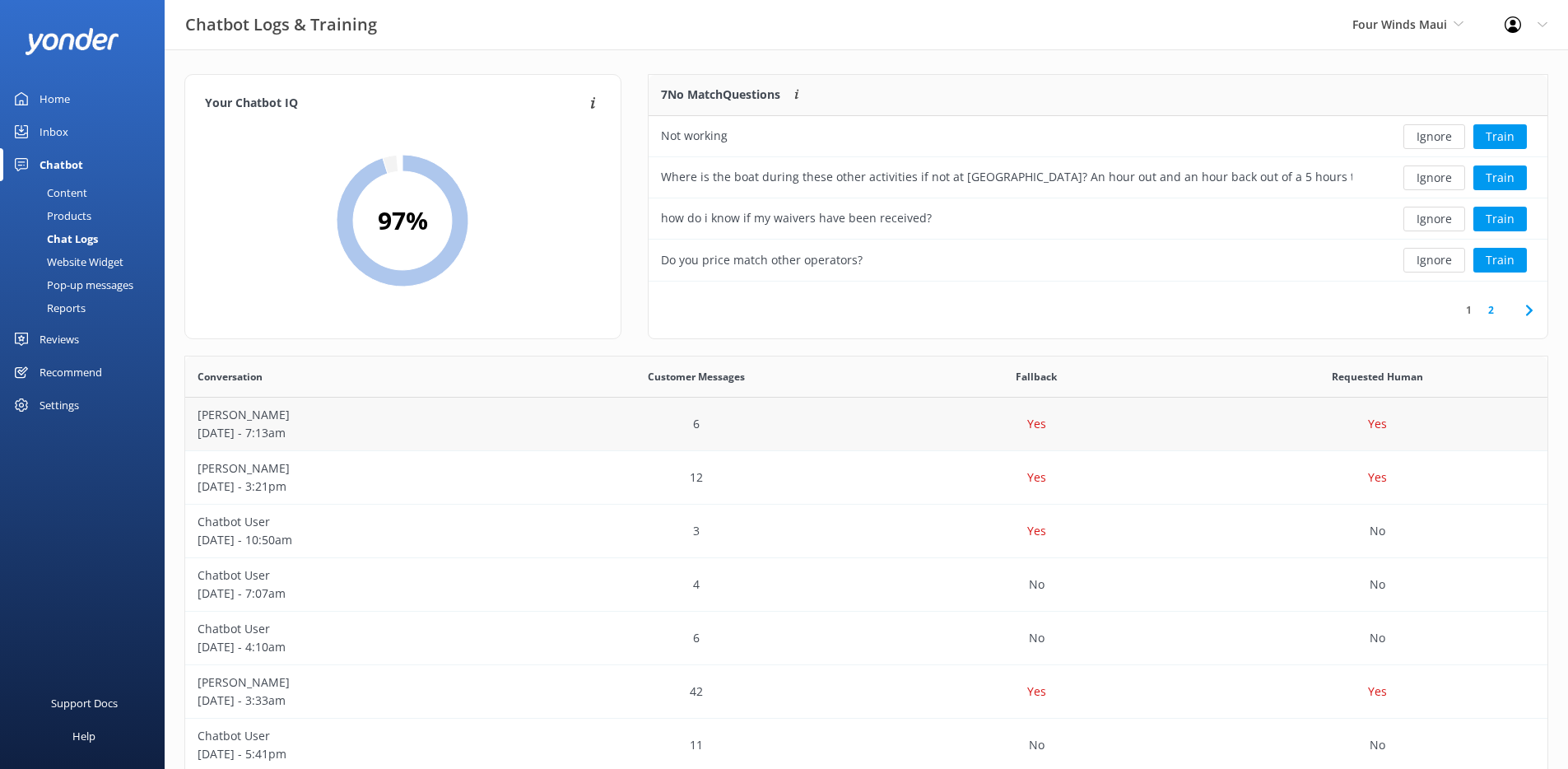
click at [369, 435] on p "[DATE] - 7:13am" at bounding box center [355, 433] width 316 height 18
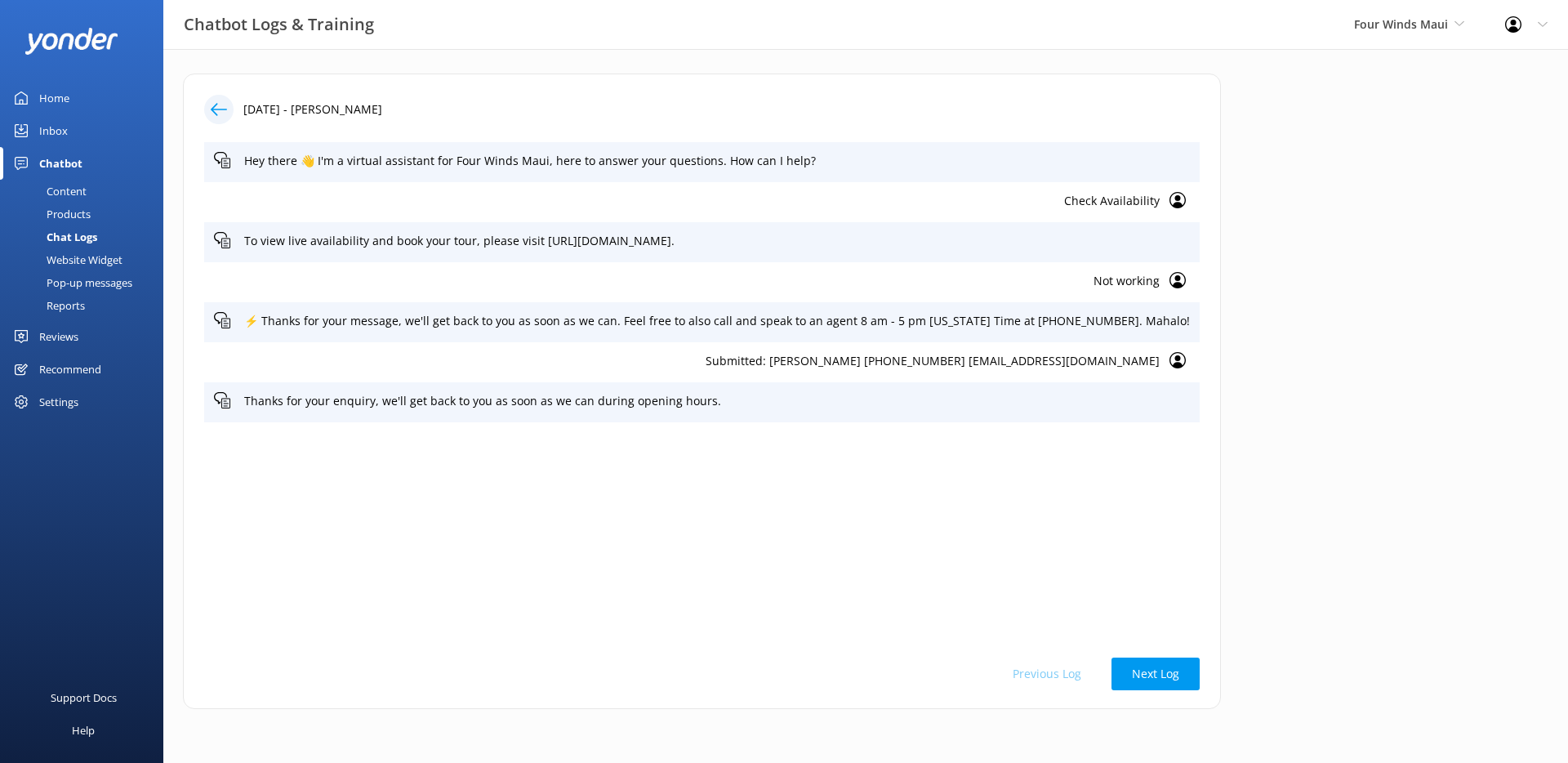
click at [892, 209] on p "Check Availability" at bounding box center [686, 201] width 945 height 18
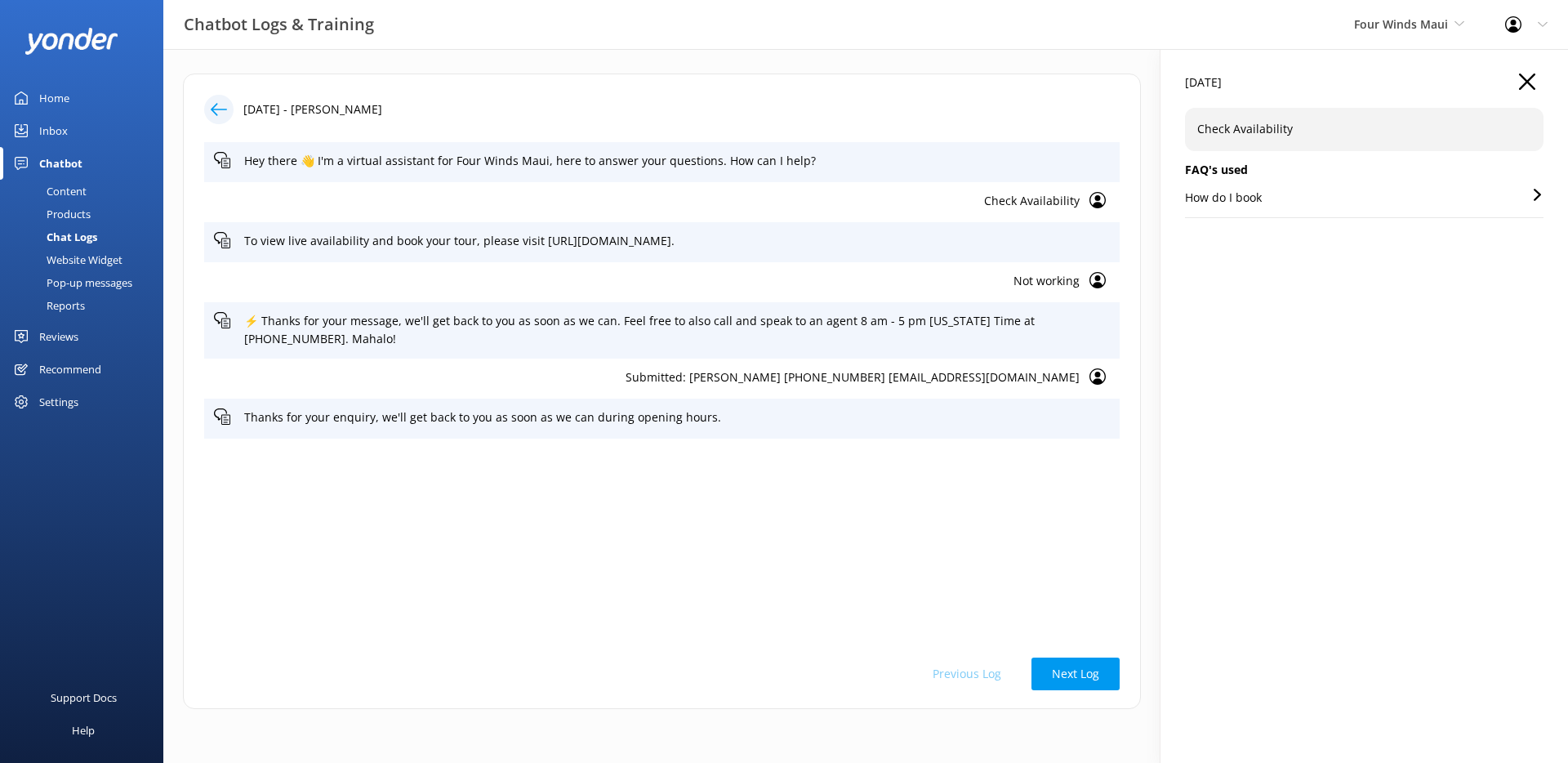
click at [1537, 81] on div "[DATE]" at bounding box center [1364, 91] width 358 height 34
click at [1533, 79] on icon "button" at bounding box center [1527, 82] width 16 height 16
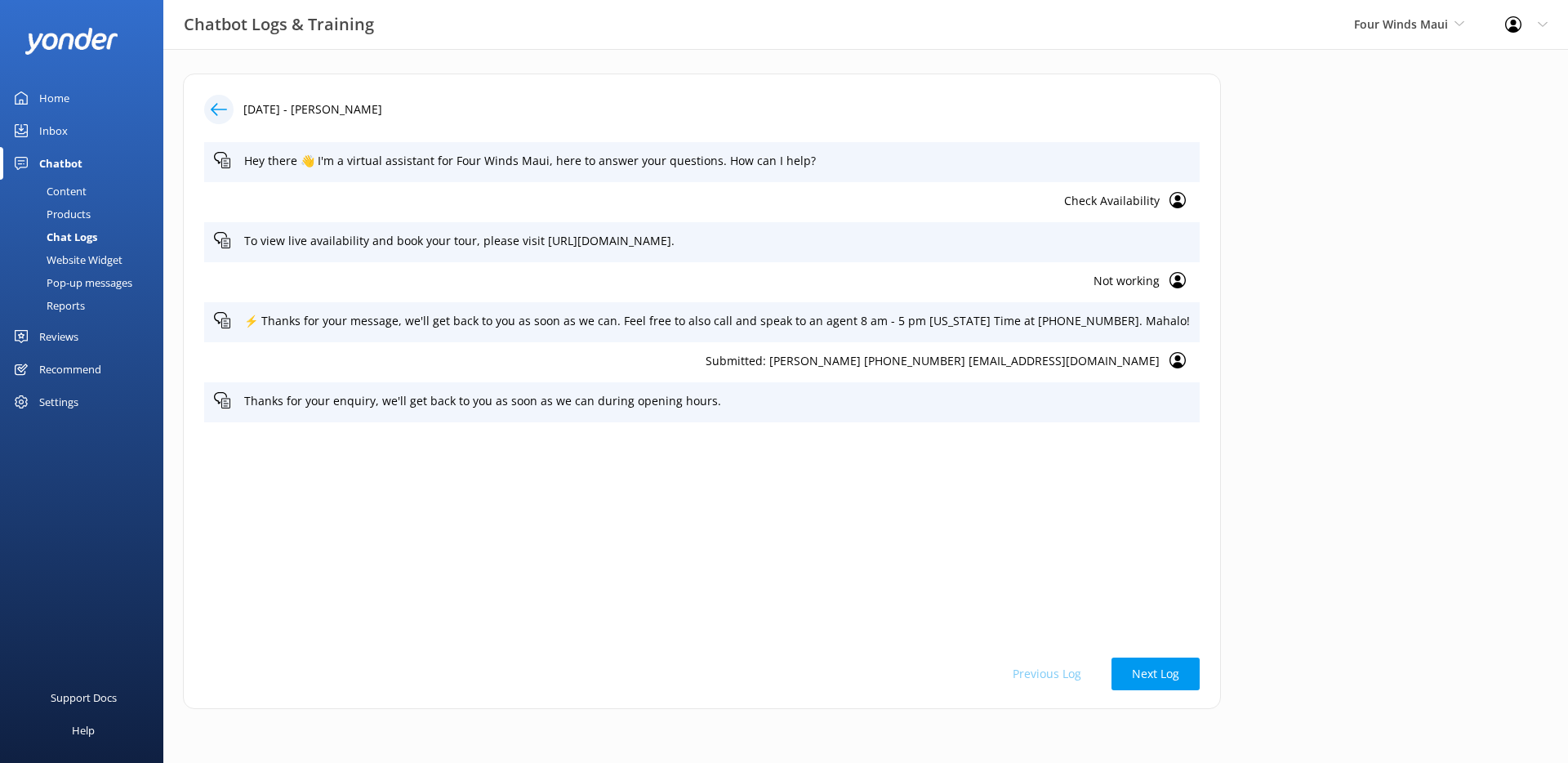
click at [890, 124] on div "21st Aug 2025 - Jill Hey there 👋 I'm a virtual assistant for Four Winds Maui, h…" at bounding box center [701, 391] width 1038 height 635
click at [835, 166] on p "Hey there 👋 I'm a virtual assistant for Four Winds Maui, here to answer your qu…" at bounding box center [716, 161] width 945 height 18
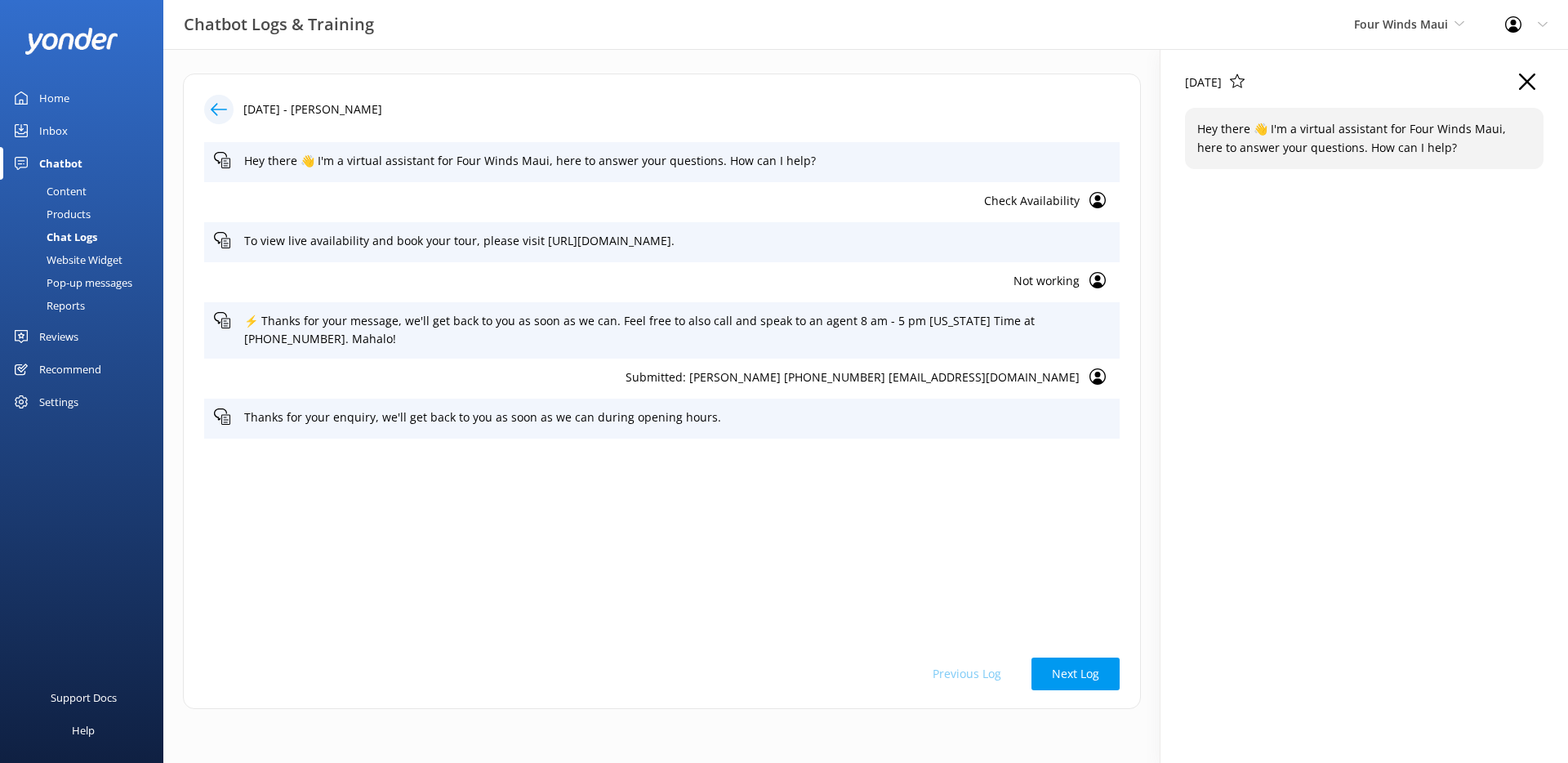
click at [862, 281] on p "Not working" at bounding box center [647, 281] width 866 height 18
click at [860, 327] on p "⚡ Thanks for your message, we'll get back to you as soon as we can. Feel free t…" at bounding box center [677, 330] width 866 height 37
click at [902, 373] on p "Submitted: [PERSON_NAME] [PHONE_NUMBER] [EMAIL_ADDRESS][DOMAIN_NAME]" at bounding box center [647, 377] width 866 height 18
click at [1531, 72] on div "21 Aug 2025 Submitted: Jill +16108886662 Jillm414@yahoo.com" at bounding box center [1364, 406] width 408 height 714
click at [1526, 82] on use "button" at bounding box center [1527, 82] width 16 height 16
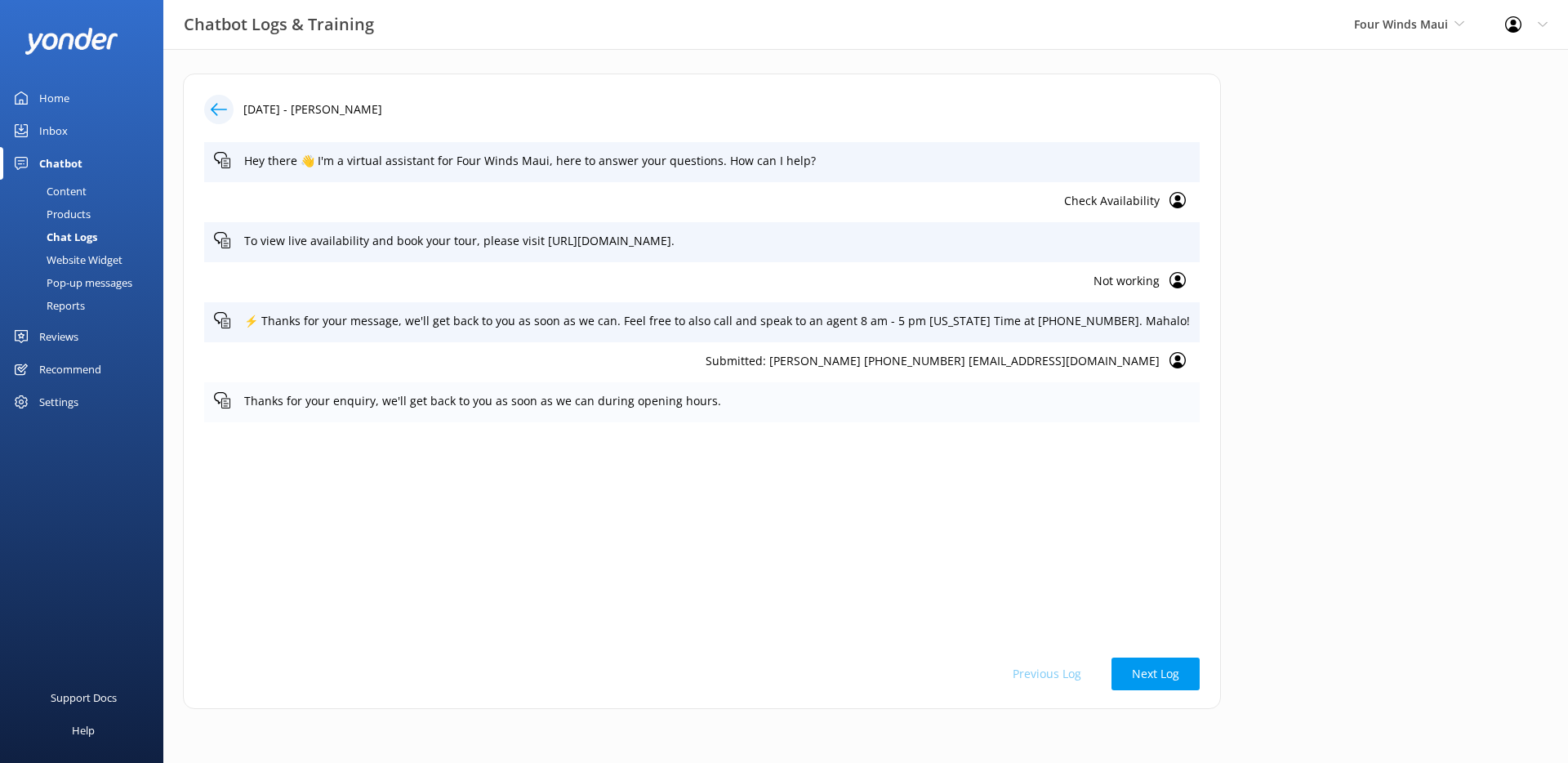
click at [753, 398] on p "Thanks for your enquiry, we'll get back to you as soon as we can during opening…" at bounding box center [716, 401] width 945 height 18
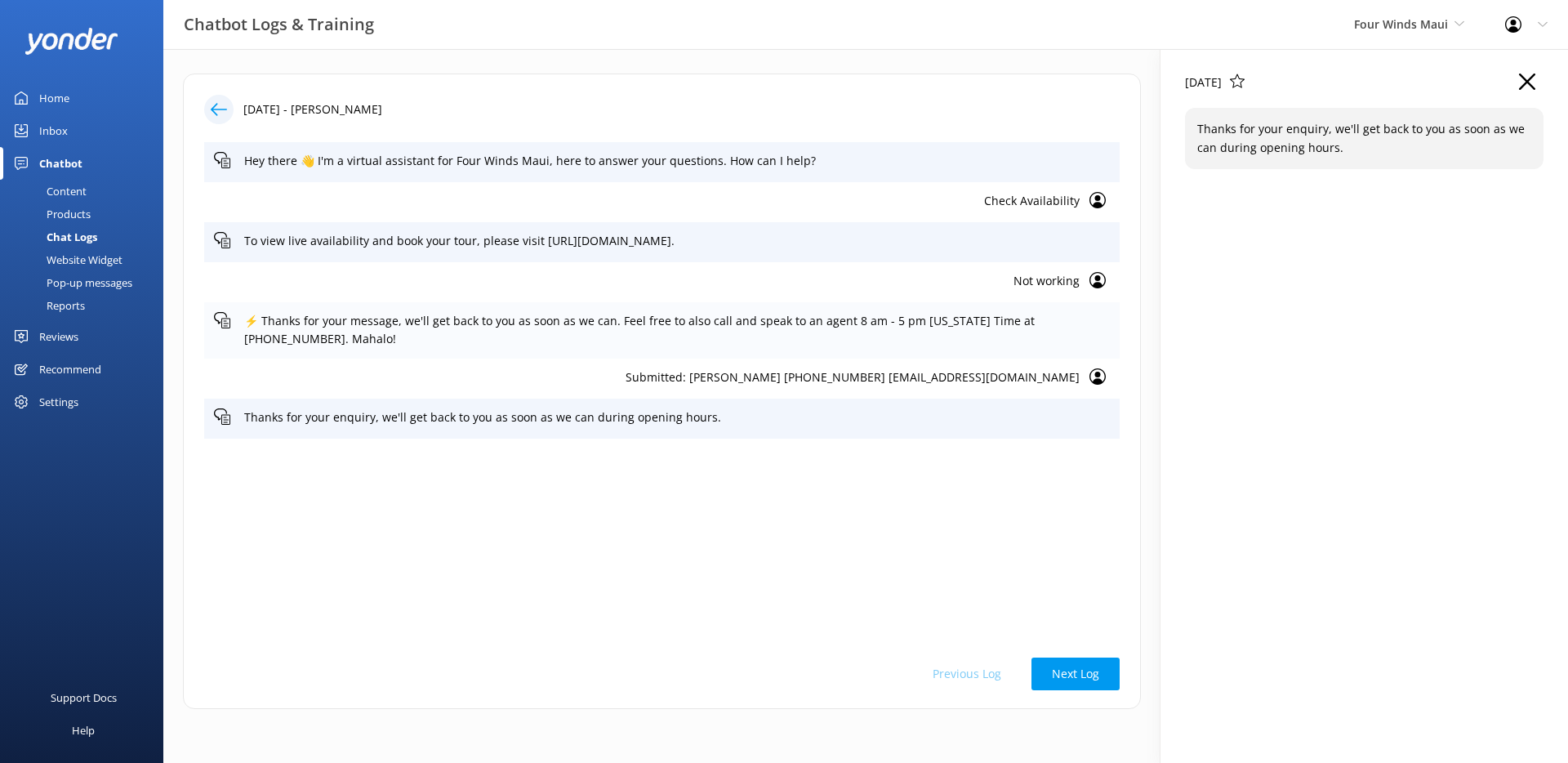
click at [993, 336] on p "⚡ Thanks for your message, we'll get back to you as soon as we can. Feel free t…" at bounding box center [677, 330] width 866 height 37
click at [941, 272] on p "Not working" at bounding box center [647, 281] width 866 height 18
drag, startPoint x: 1517, startPoint y: 84, endPoint x: 1526, endPoint y: 79, distance: 10.3
click at [1517, 84] on div "[DATE]" at bounding box center [1364, 91] width 358 height 34
click at [1526, 79] on icon "button" at bounding box center [1527, 82] width 16 height 16
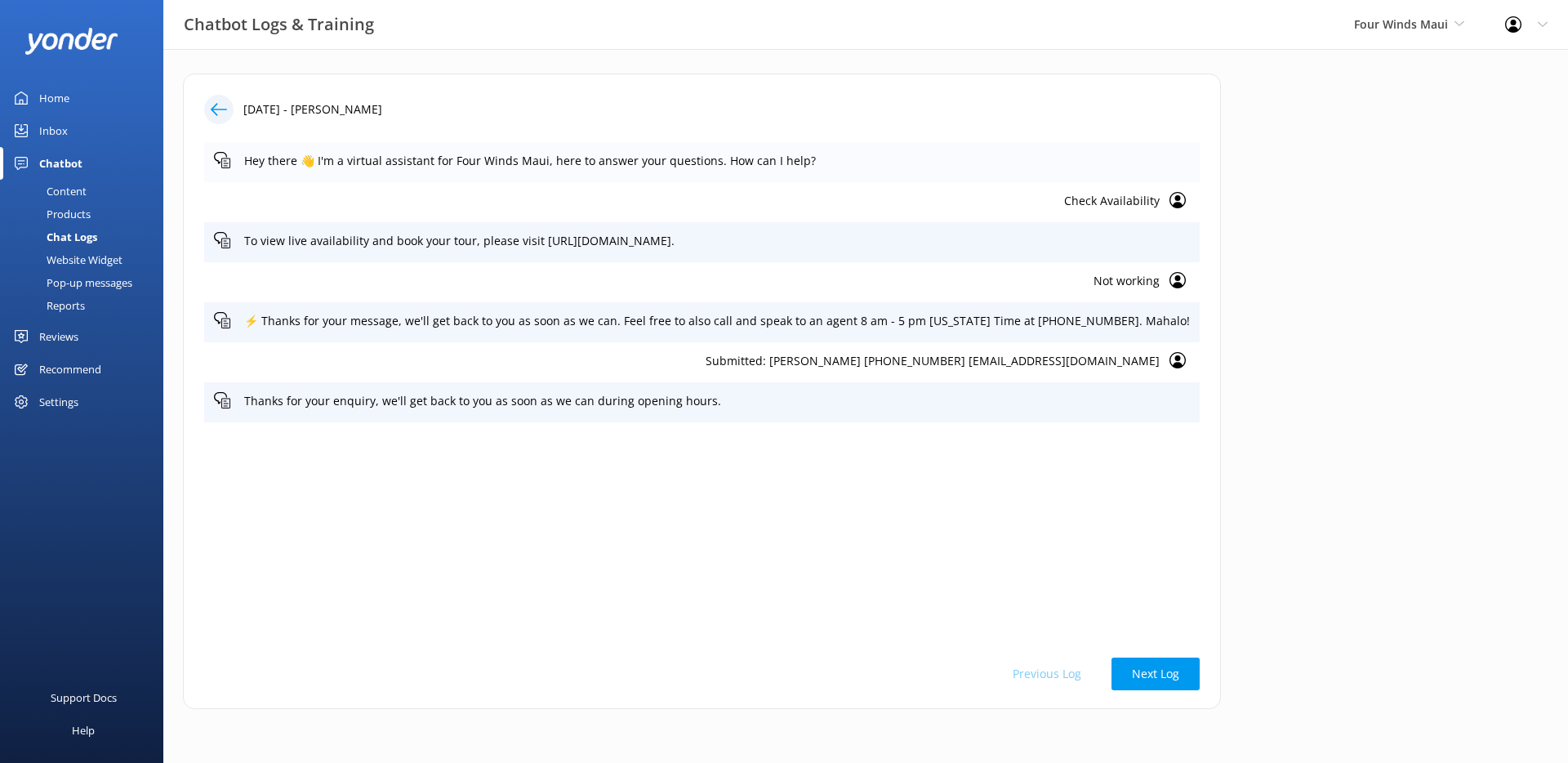
click at [1027, 153] on p "Hey there 👋 I'm a virtual assistant for Four Winds Maui, here to answer your qu…" at bounding box center [716, 161] width 945 height 18
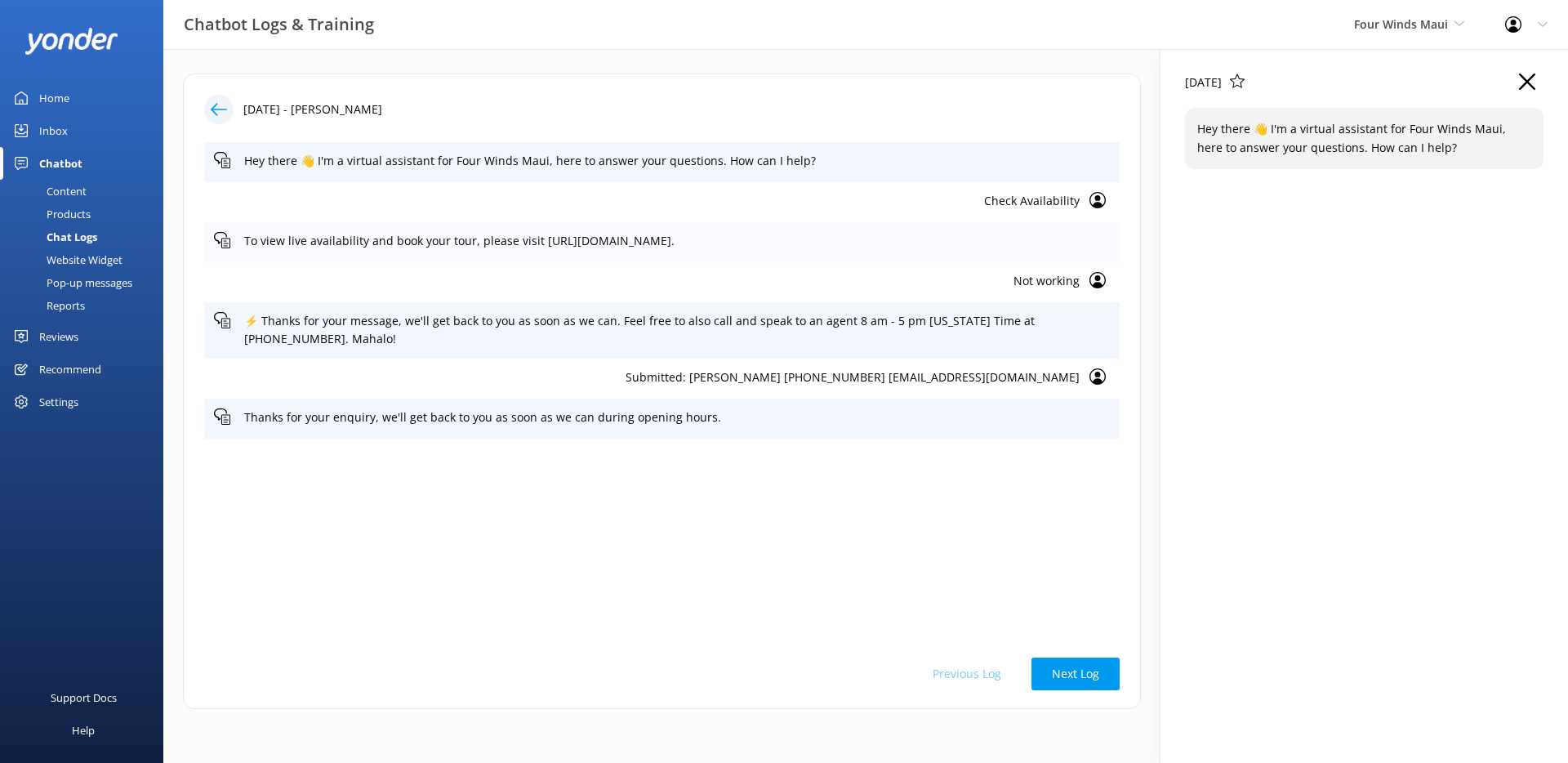
click at [965, 232] on p "To view live availability and book your tour, please visit [URL][DOMAIN_NAME]." at bounding box center [677, 241] width 866 height 18
click at [967, 282] on p "Not working" at bounding box center [647, 281] width 866 height 18
click at [962, 333] on p "⚡ Thanks for your message, we'll get back to you as soon as we can. Feel free t…" at bounding box center [677, 330] width 866 height 37
click at [962, 382] on p "Submitted: [PERSON_NAME] [PHONE_NUMBER] [EMAIL_ADDRESS][DOMAIN_NAME]" at bounding box center [647, 377] width 866 height 18
click at [964, 417] on p "Thanks for your enquiry, we'll get back to you as soon as we can during opening…" at bounding box center [677, 418] width 866 height 18
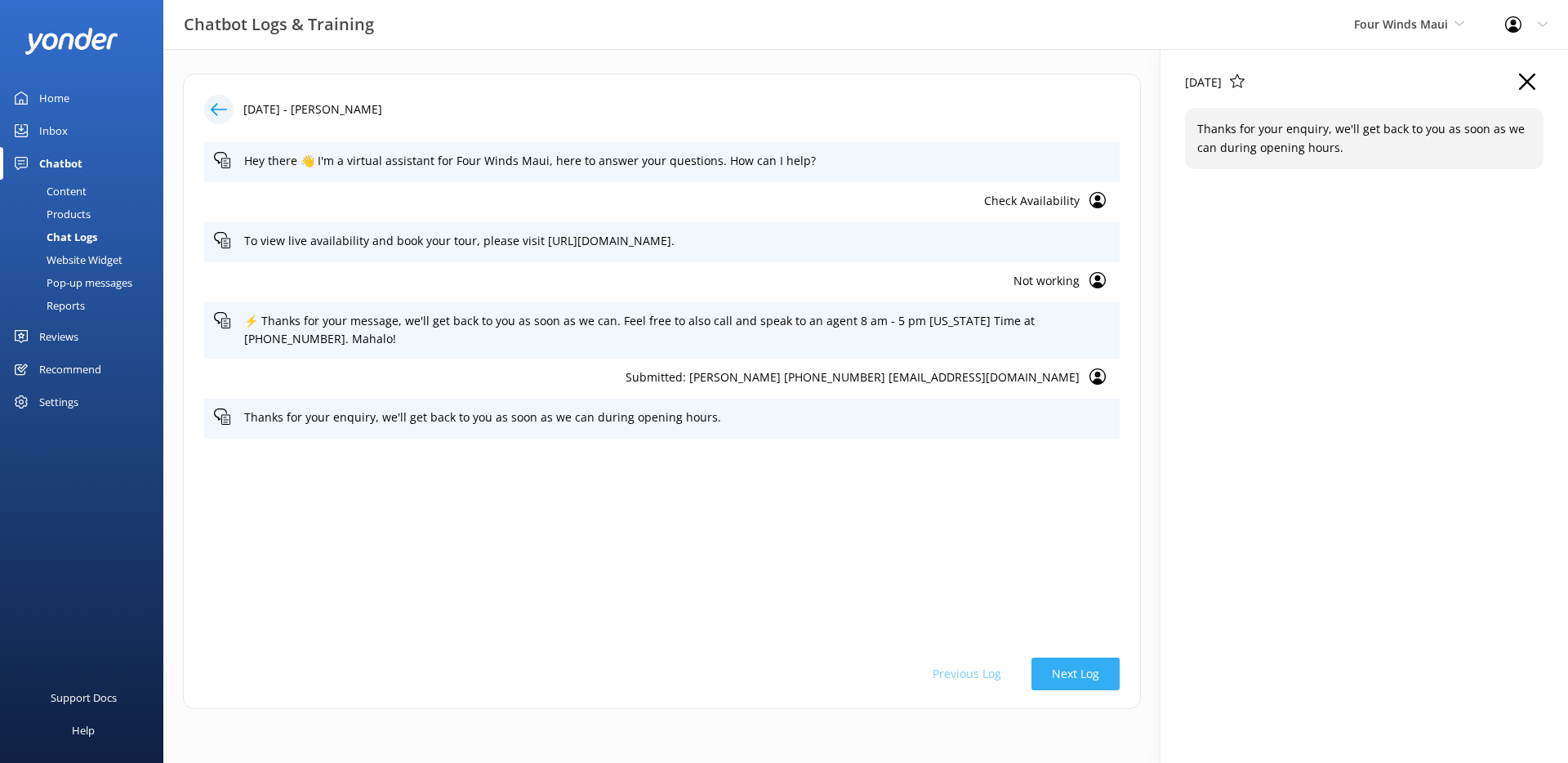
click at [1043, 666] on button "Next Log" at bounding box center [1075, 674] width 88 height 33
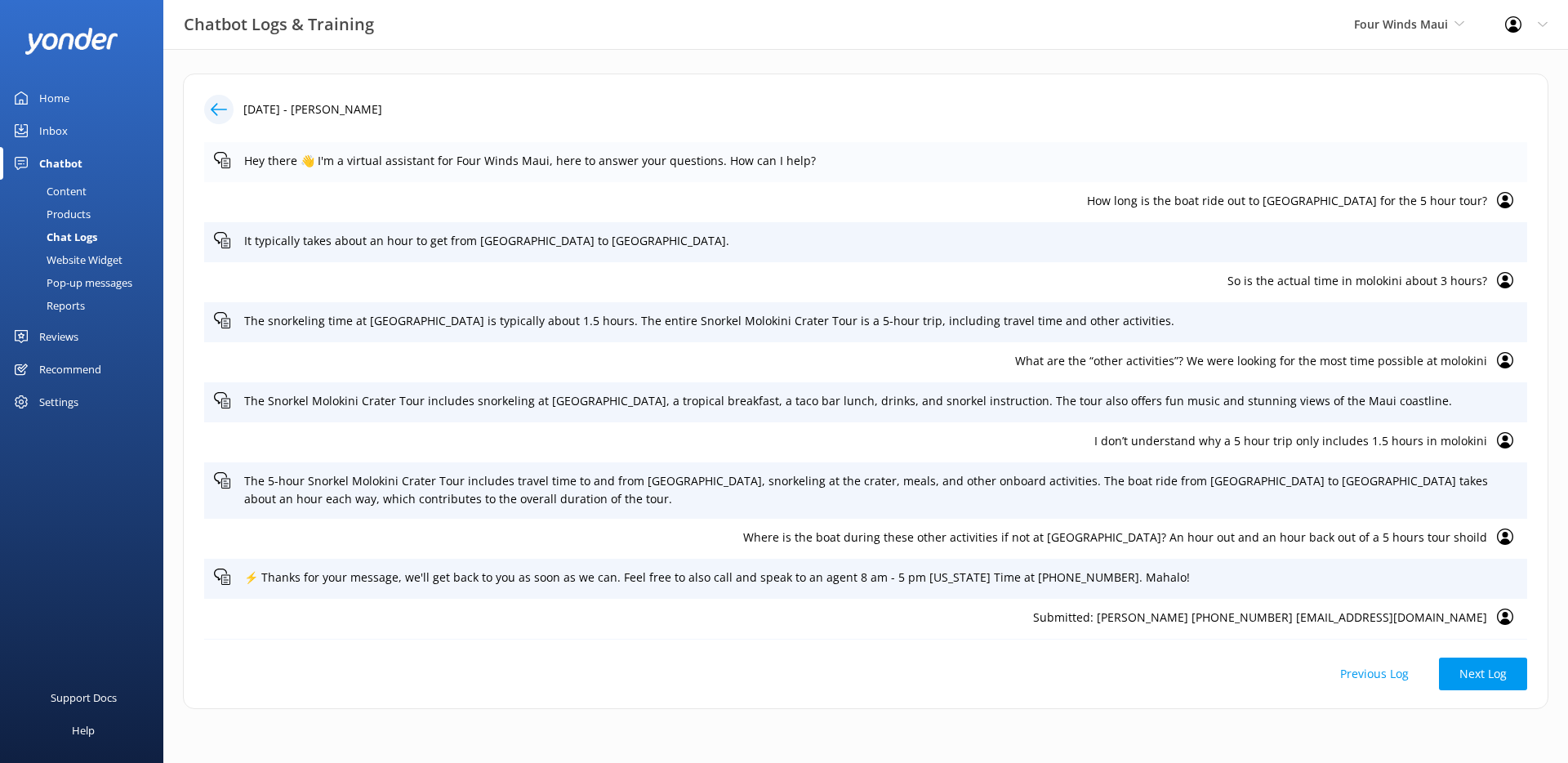
click at [527, 160] on p "Hey there 👋 I'm a virtual assistant for Four Winds Maui, here to answer your qu…" at bounding box center [880, 161] width 1273 height 18
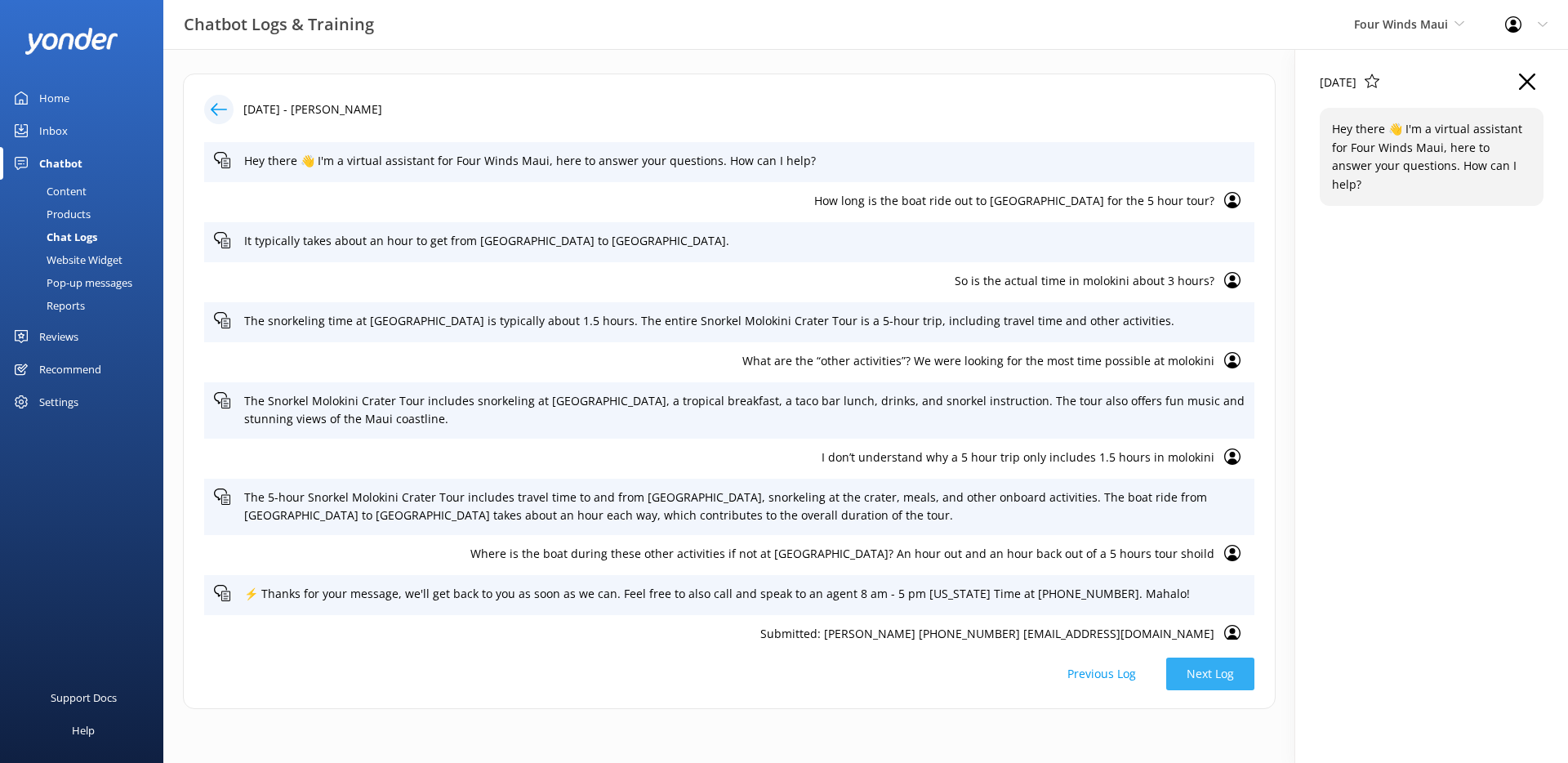
click at [1190, 679] on button "Next Log" at bounding box center [1210, 674] width 88 height 33
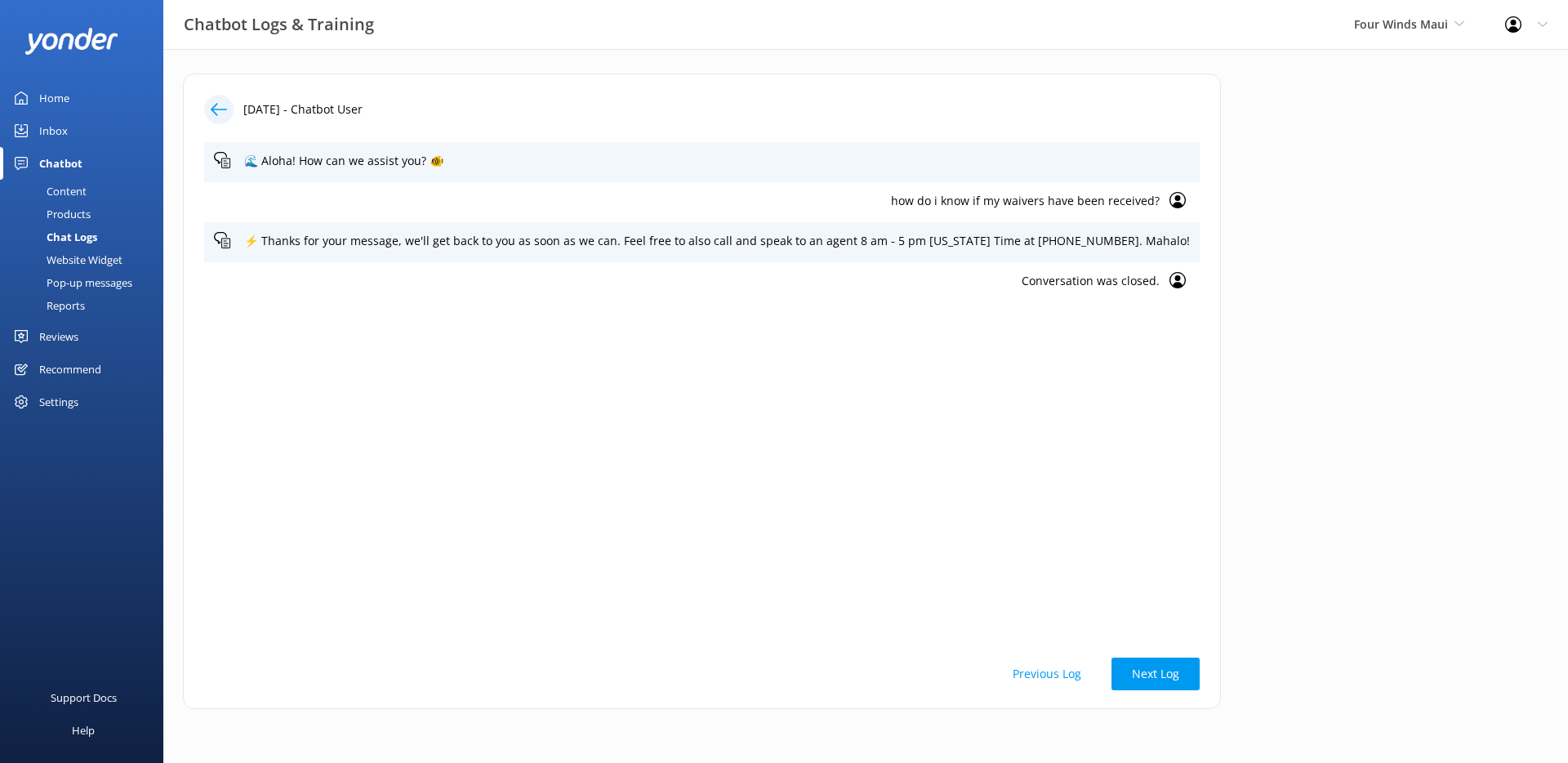
click at [403, 296] on div "Conversation was closed." at bounding box center [701, 282] width 995 height 40
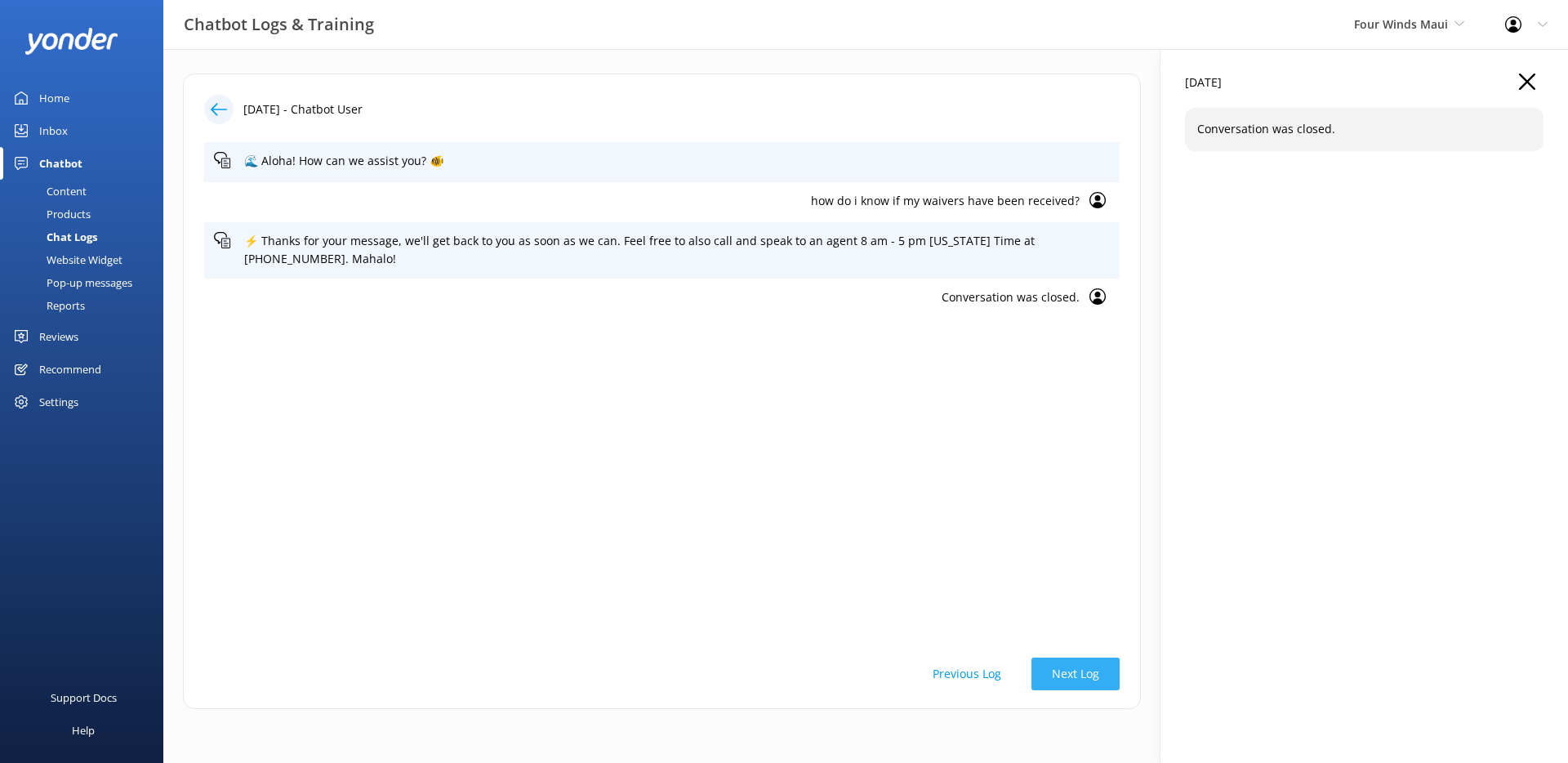
click at [1059, 674] on button "Next Log" at bounding box center [1075, 674] width 88 height 33
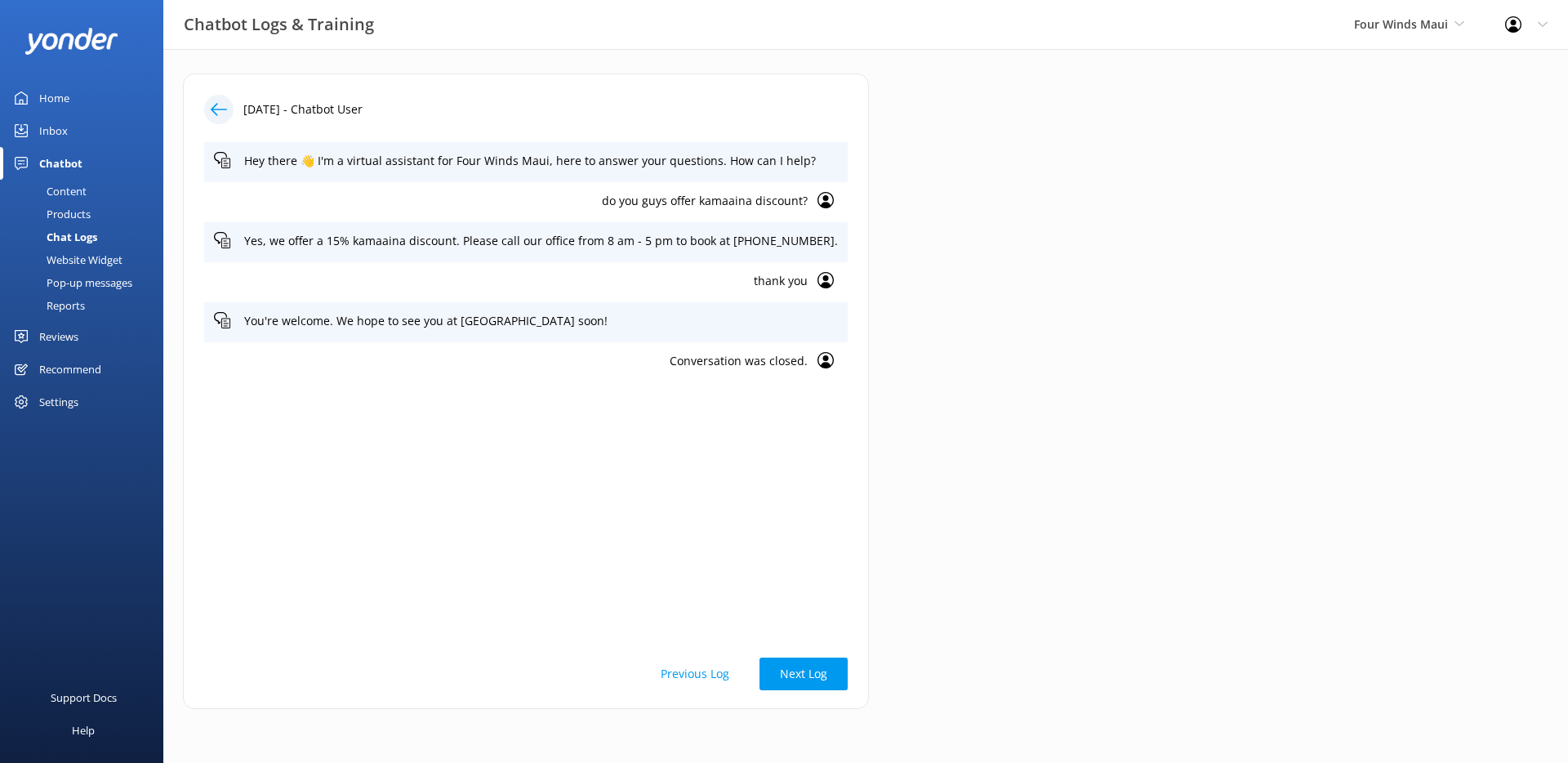
click at [659, 671] on button "Previous Log" at bounding box center [695, 674] width 110 height 33
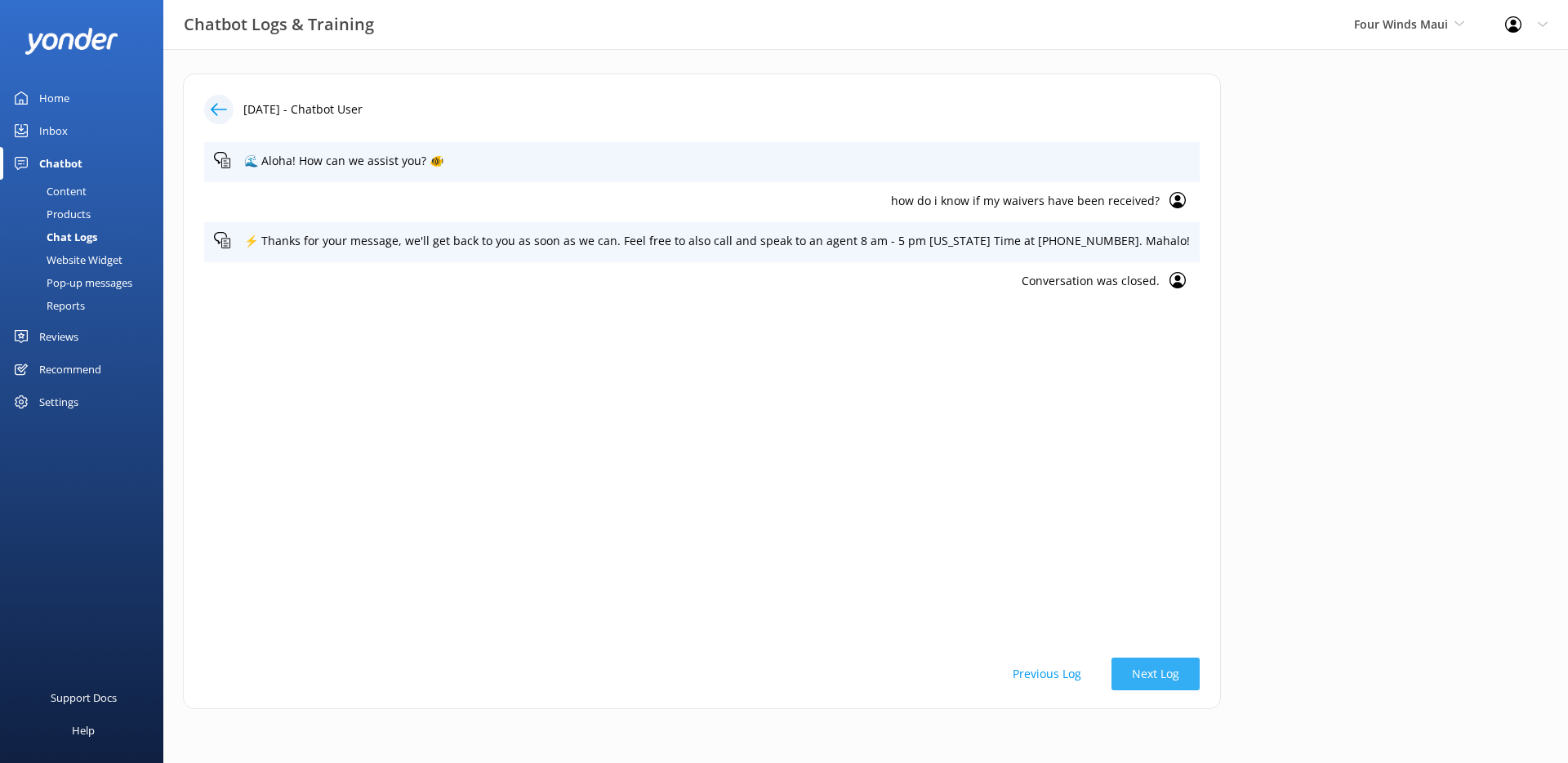
click at [1111, 677] on button "Next Log" at bounding box center [1156, 674] width 88 height 33
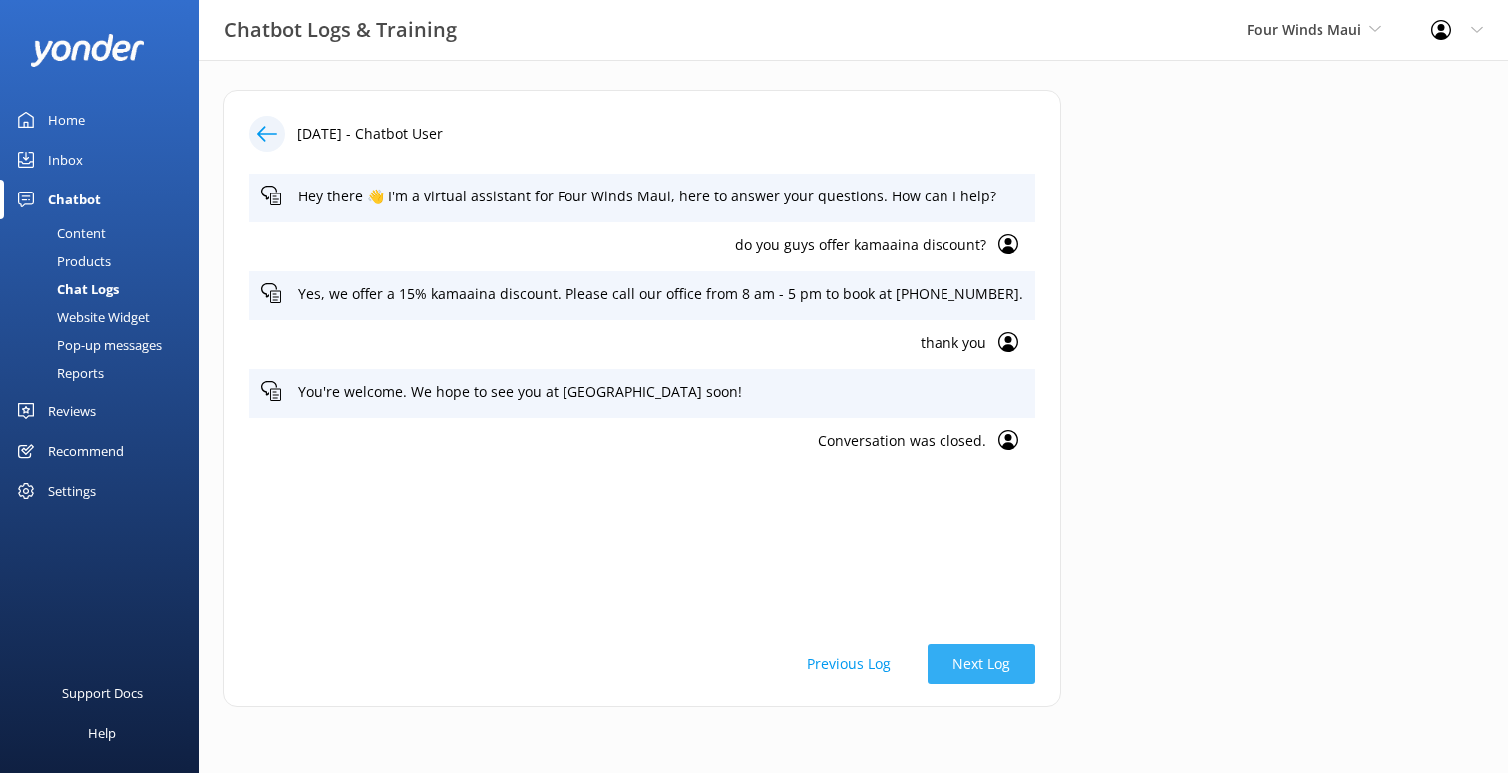
click at [950, 662] on button "Next Log" at bounding box center [982, 665] width 108 height 40
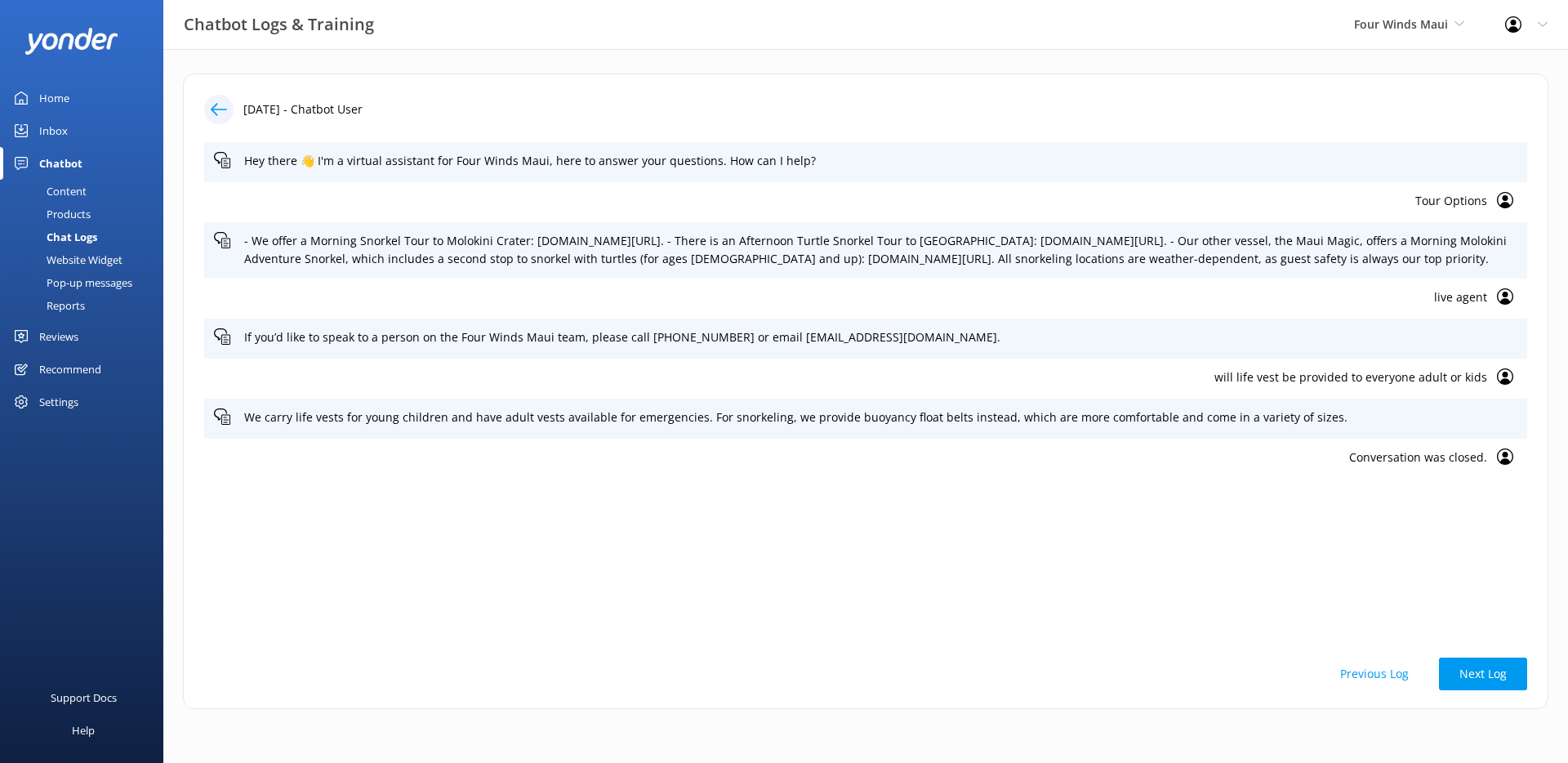
click at [219, 107] on icon at bounding box center [219, 110] width 16 height 16
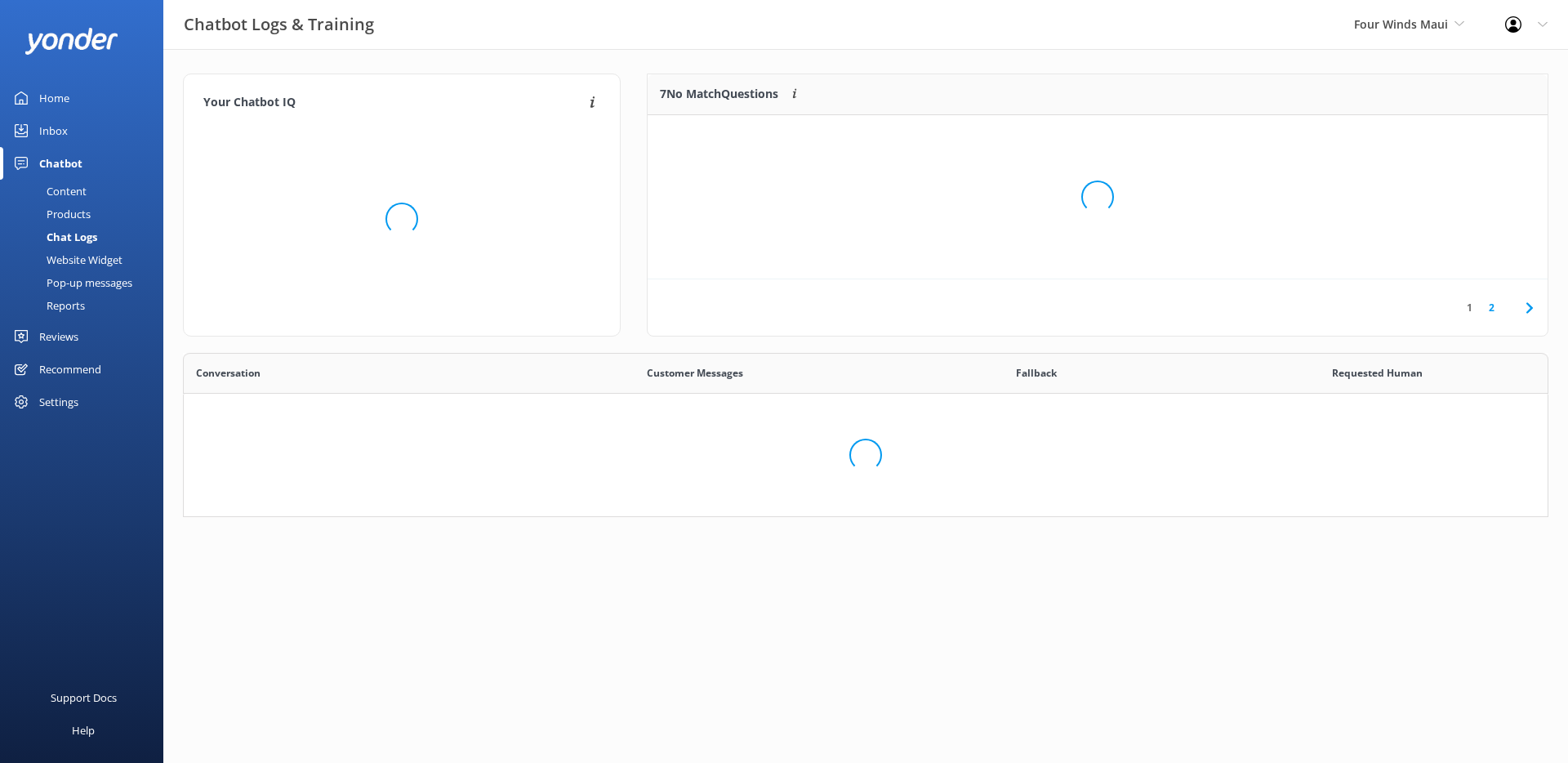
scroll to position [560, 1339]
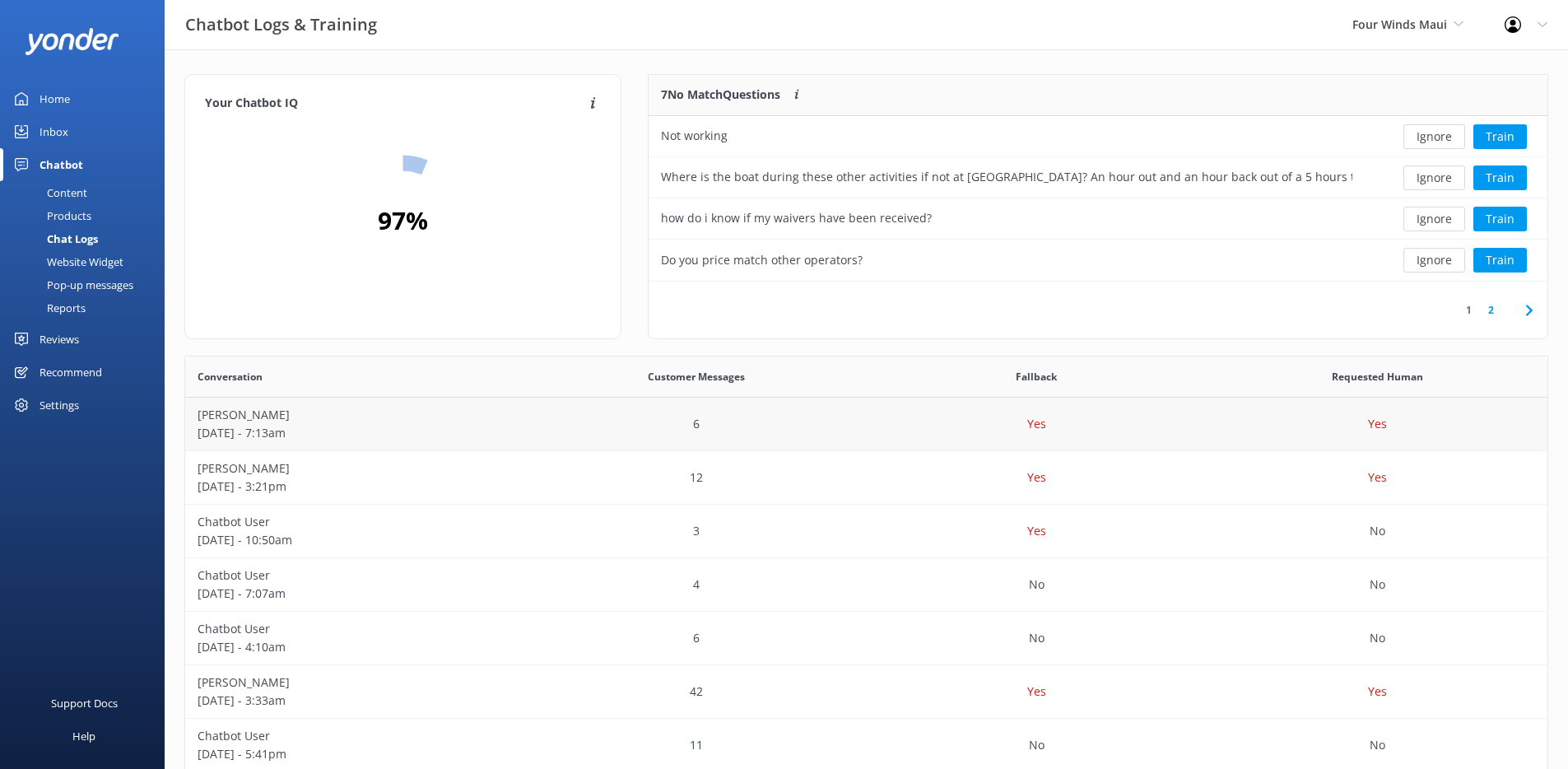
click at [544, 432] on div "6" at bounding box center [696, 424] width 341 height 54
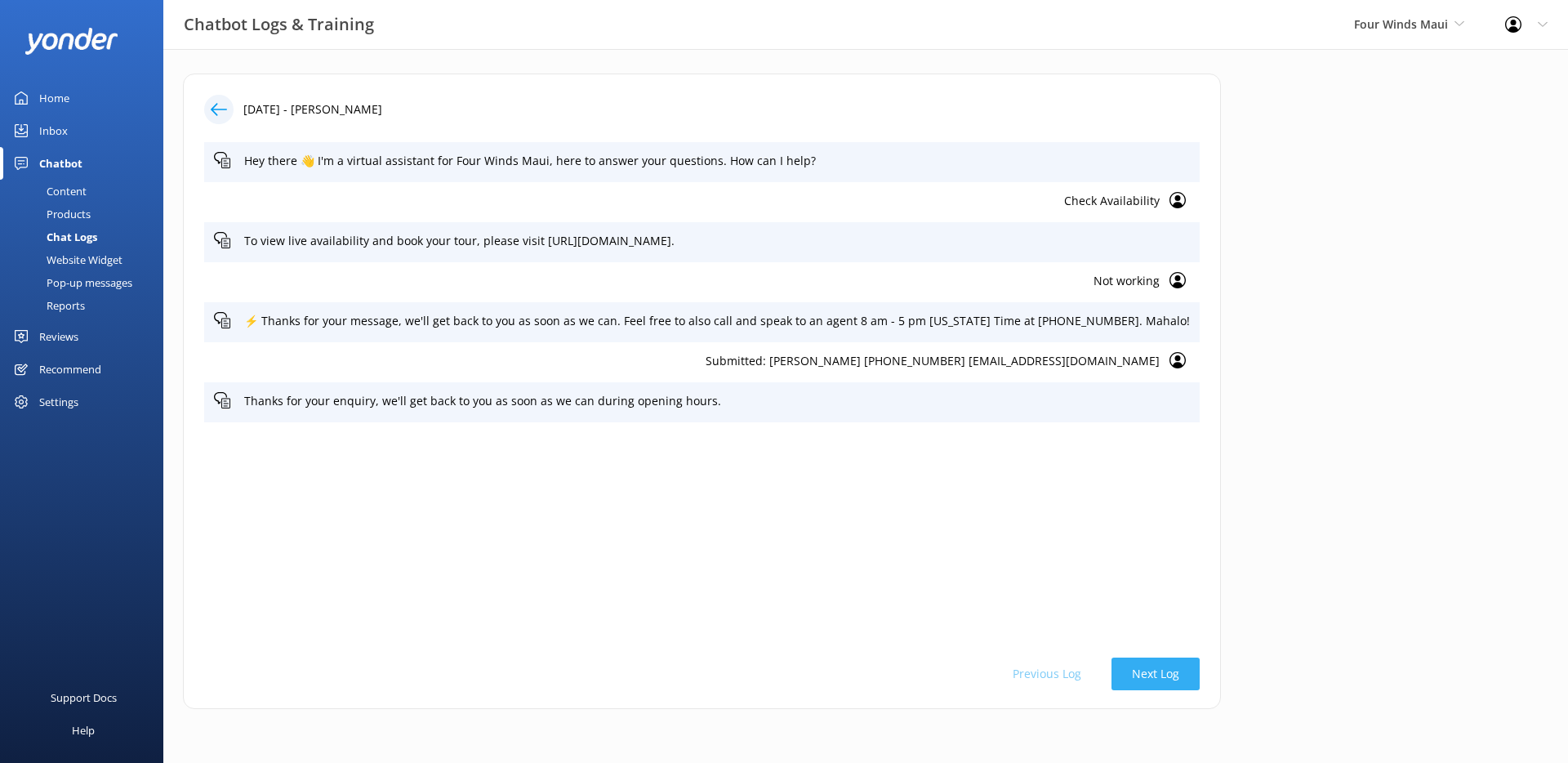
click at [1111, 684] on button "Next Log" at bounding box center [1156, 674] width 88 height 33
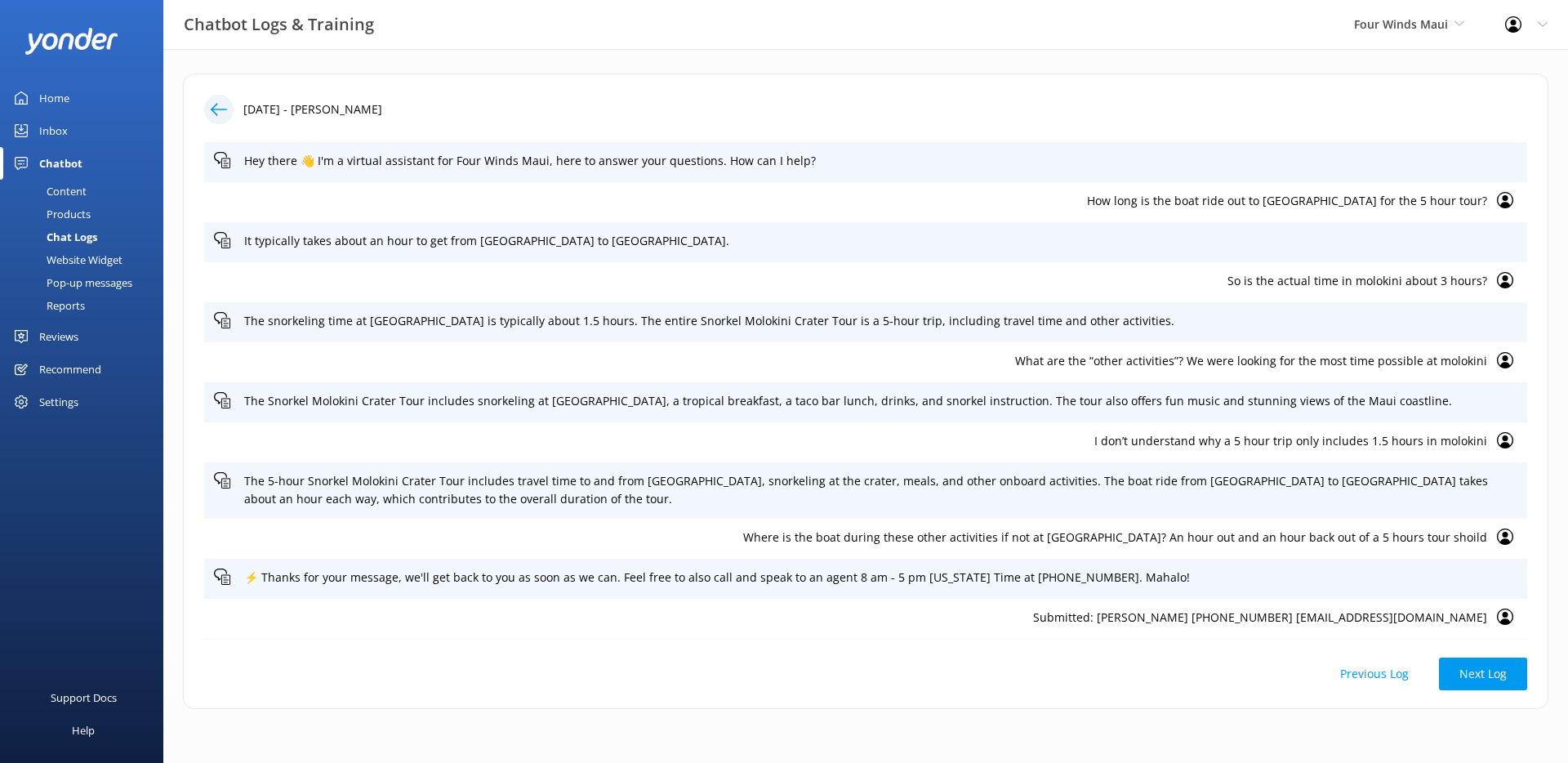
click at [1360, 681] on button "Previous Log" at bounding box center [1374, 674] width 110 height 33
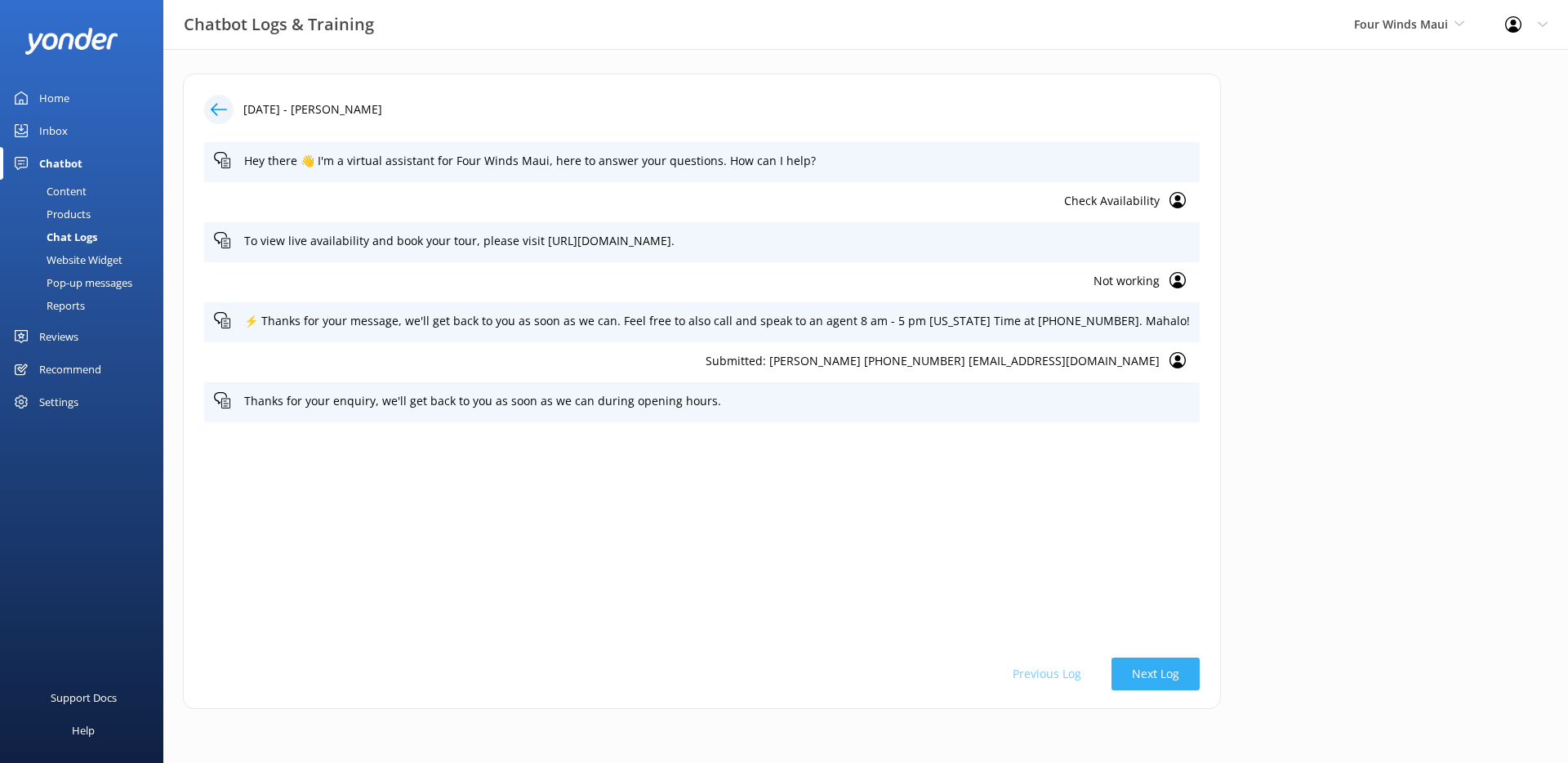
click at [1111, 676] on button "Next Log" at bounding box center [1156, 674] width 88 height 33
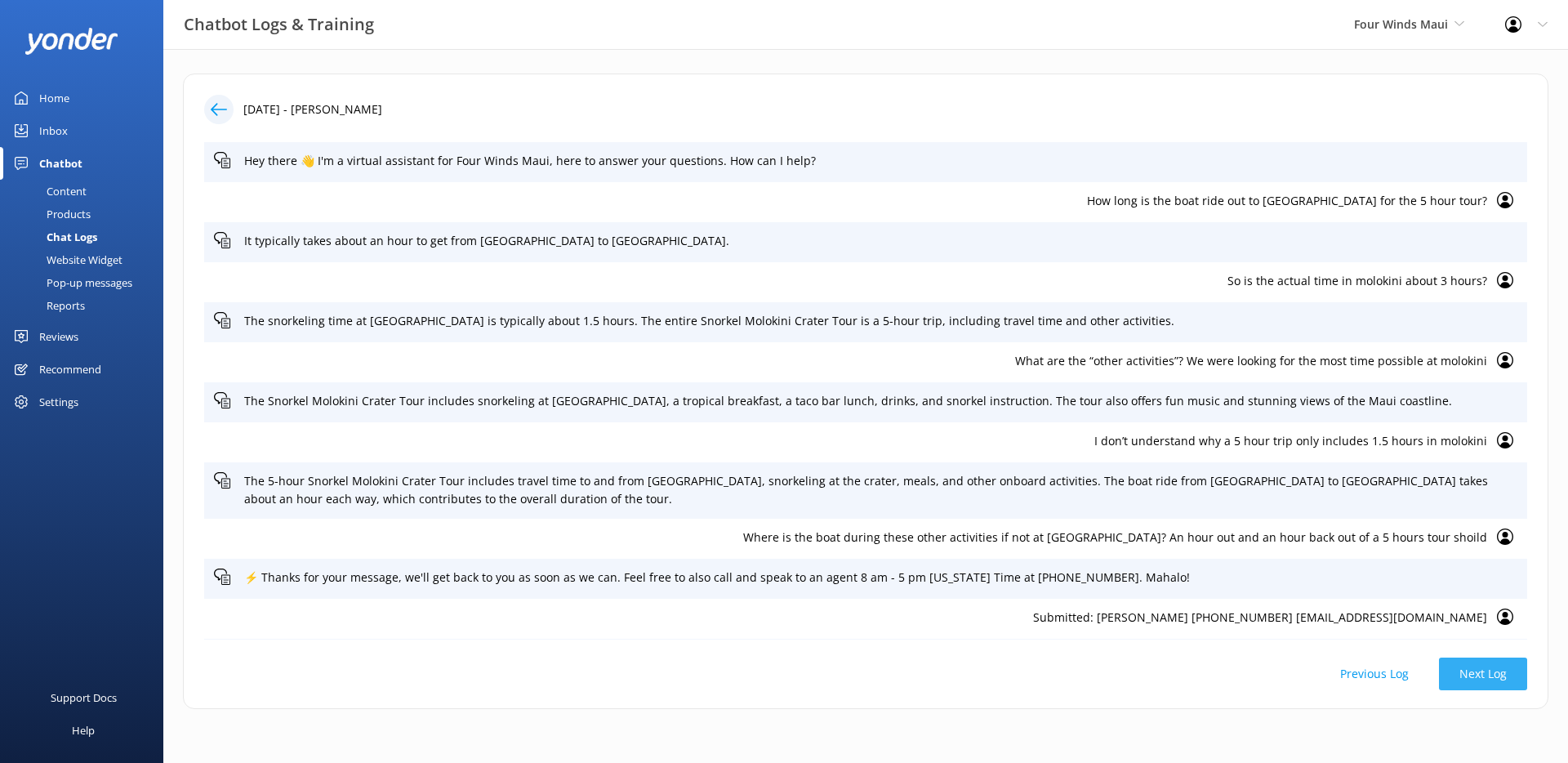
click at [1501, 679] on button "Next Log" at bounding box center [1483, 674] width 88 height 33
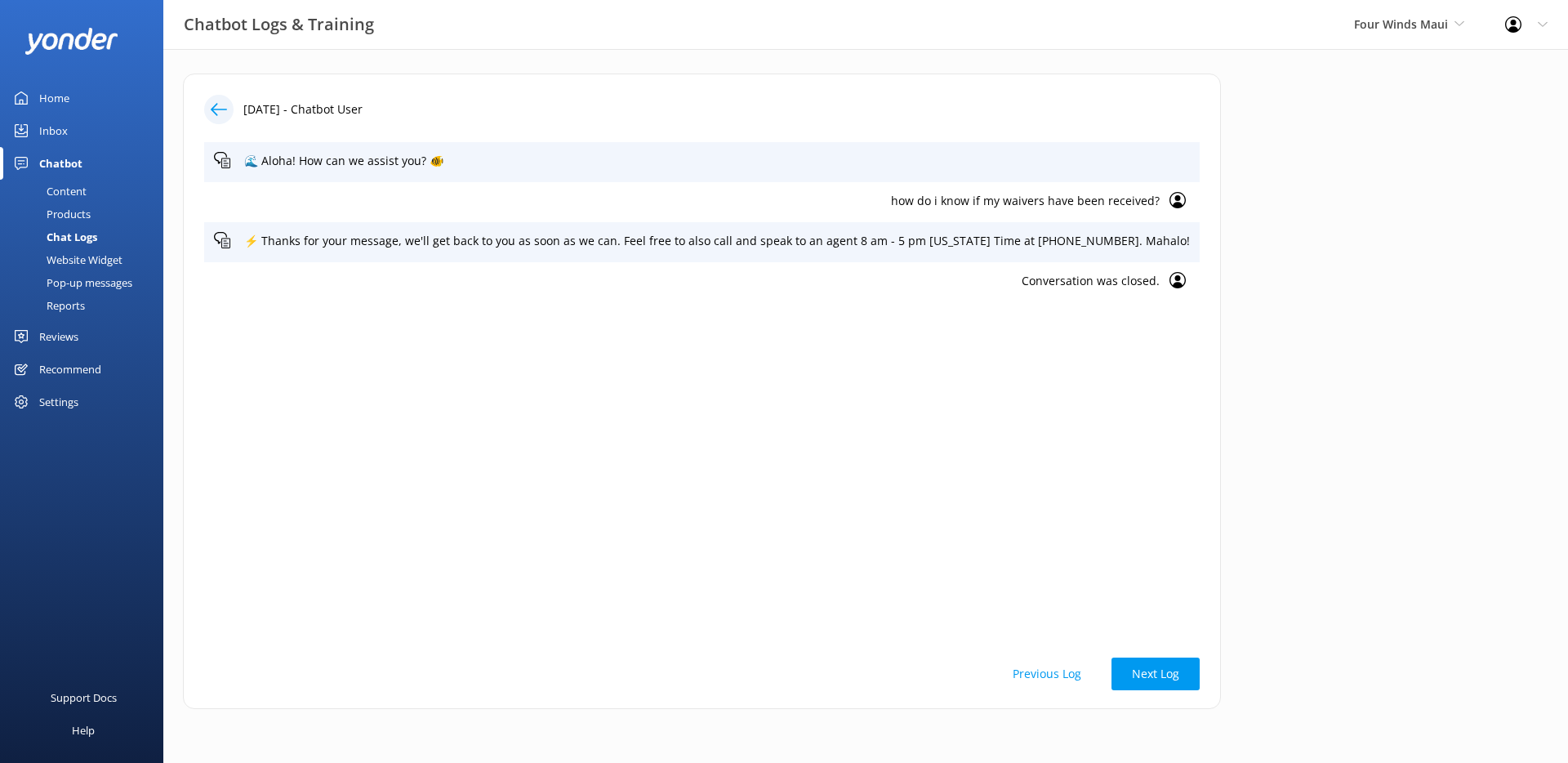
click at [1003, 683] on button "Previous Log" at bounding box center [1047, 674] width 110 height 33
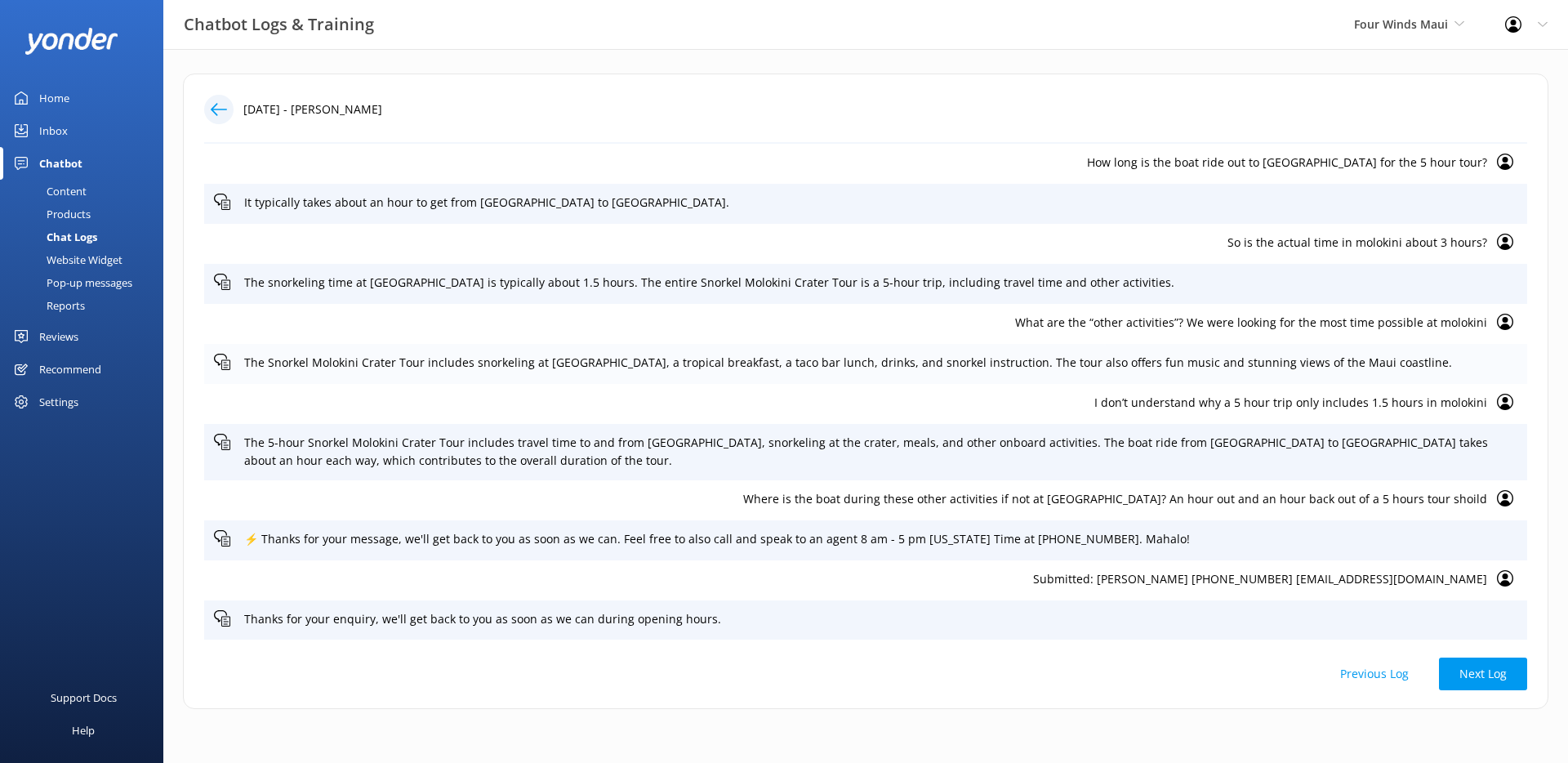
scroll to position [39, 0]
click at [1108, 401] on p "I don’t understand why a 5 hour trip only includes 1.5 hours in molokini" at bounding box center [849, 402] width 1273 height 18
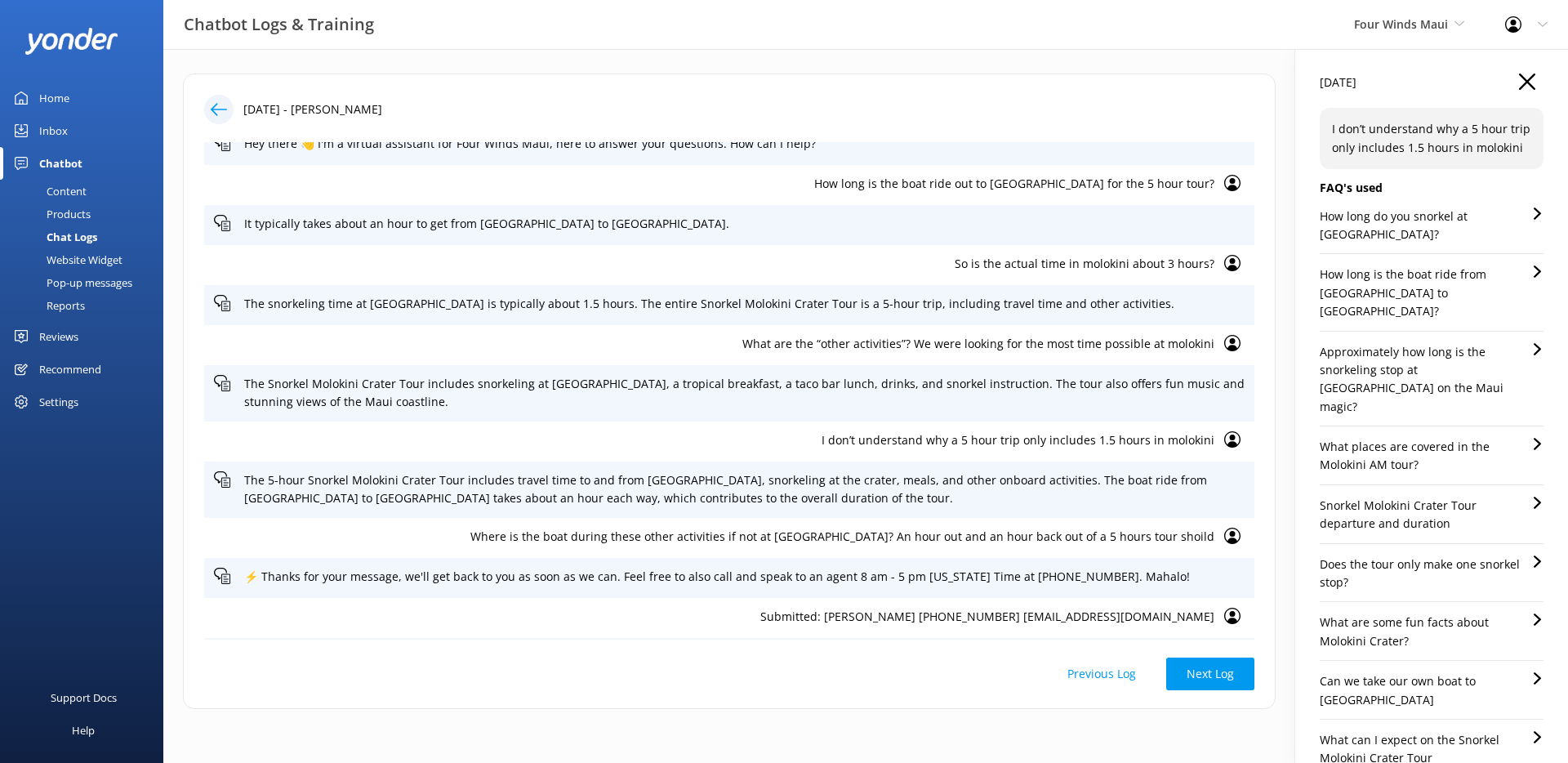
scroll to position [0, 0]
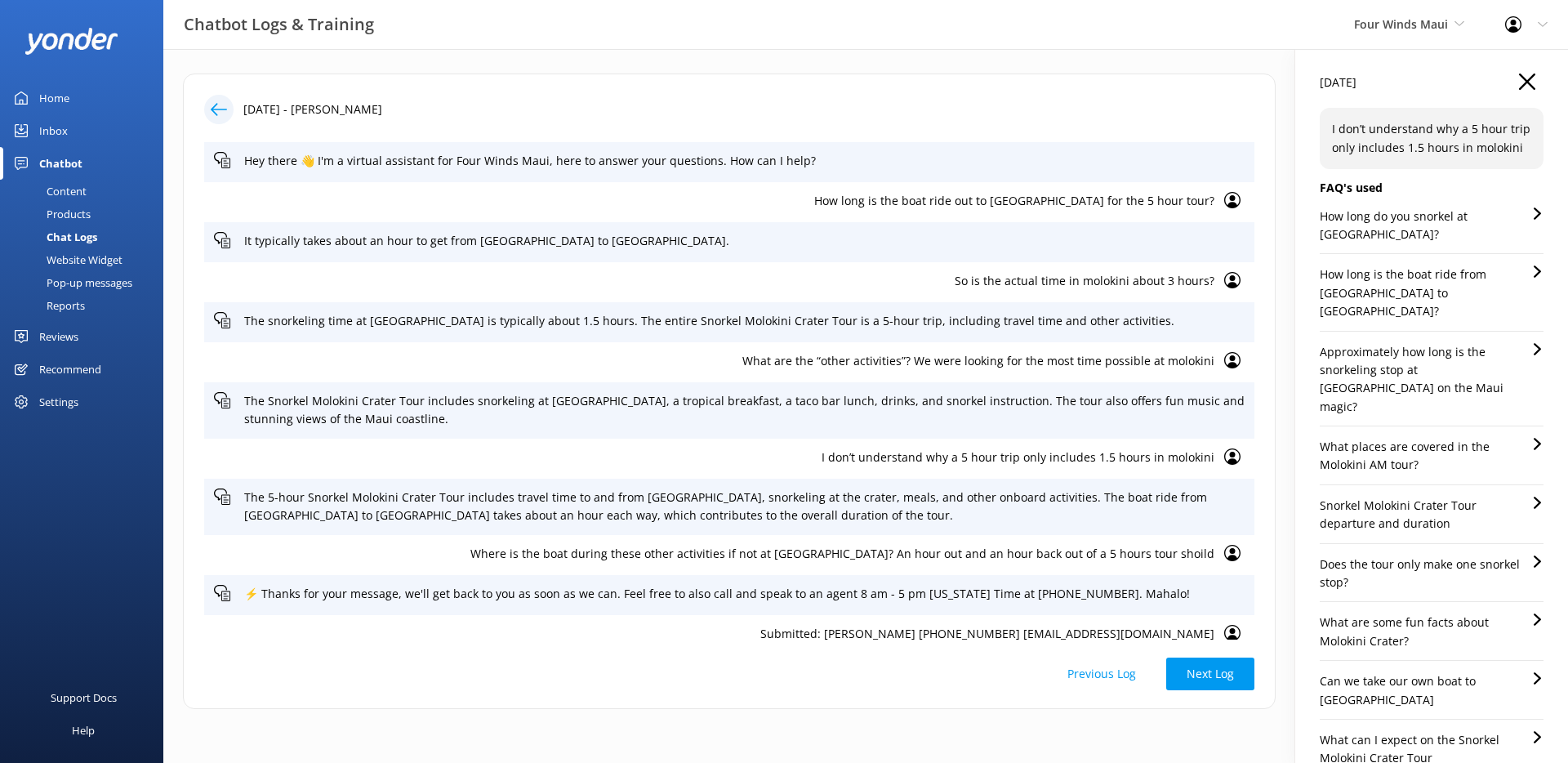
click at [890, 282] on p "So is the actual time in molokini about 3 hours?" at bounding box center [714, 281] width 1000 height 18
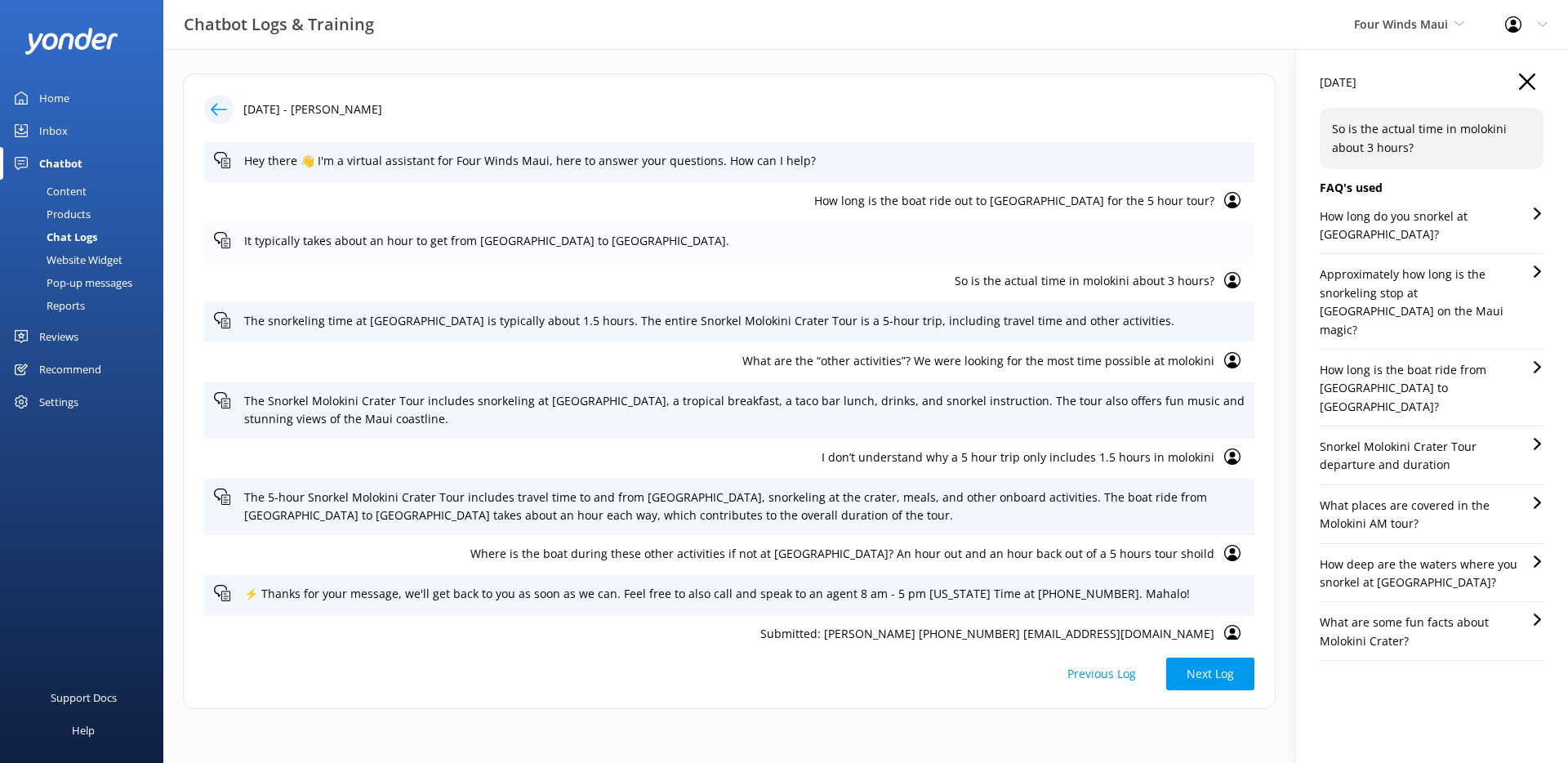
click at [874, 256] on div "It typically takes about an hour to get from Maʻalaea Harbor to Molokini." at bounding box center [728, 242] width 1050 height 40
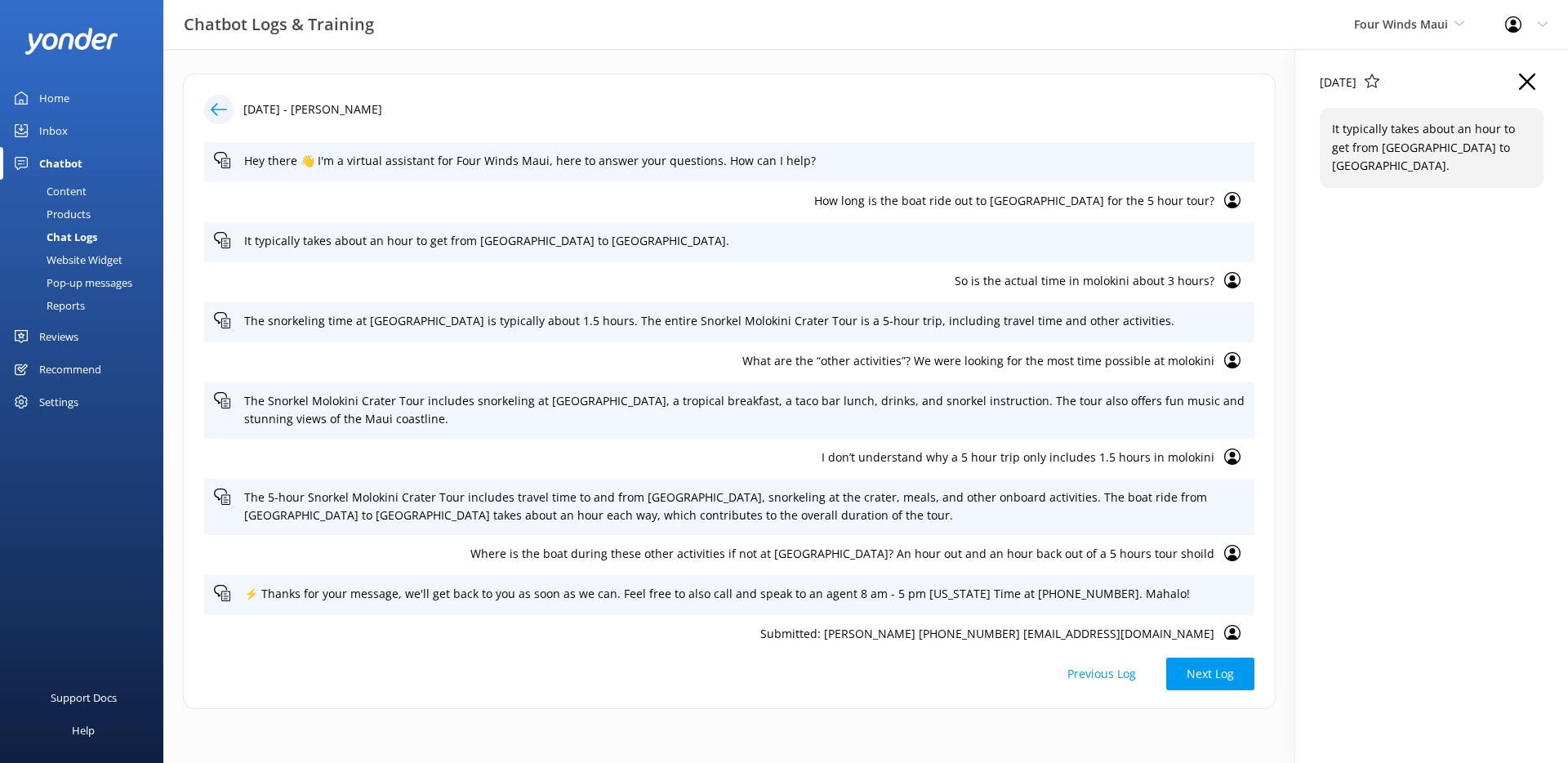
click at [813, 192] on p "How long is the boat ride out to Molokini for the 5 hour tour?" at bounding box center [714, 201] width 1000 height 18
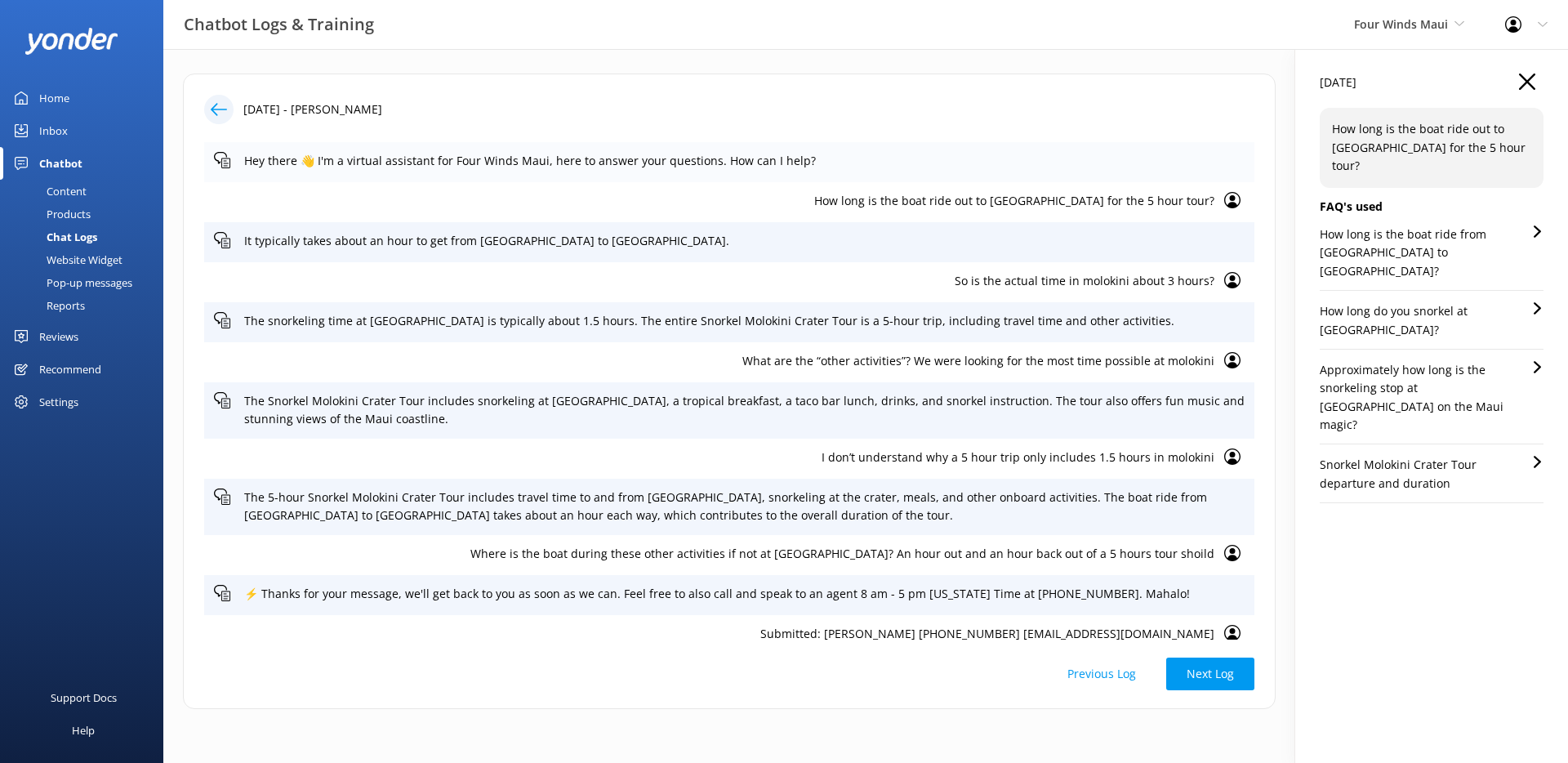
click at [800, 179] on div "Hey there 👋 I'm a virtual assistant for Four Winds Maui, here to answer your qu…" at bounding box center [728, 162] width 1050 height 40
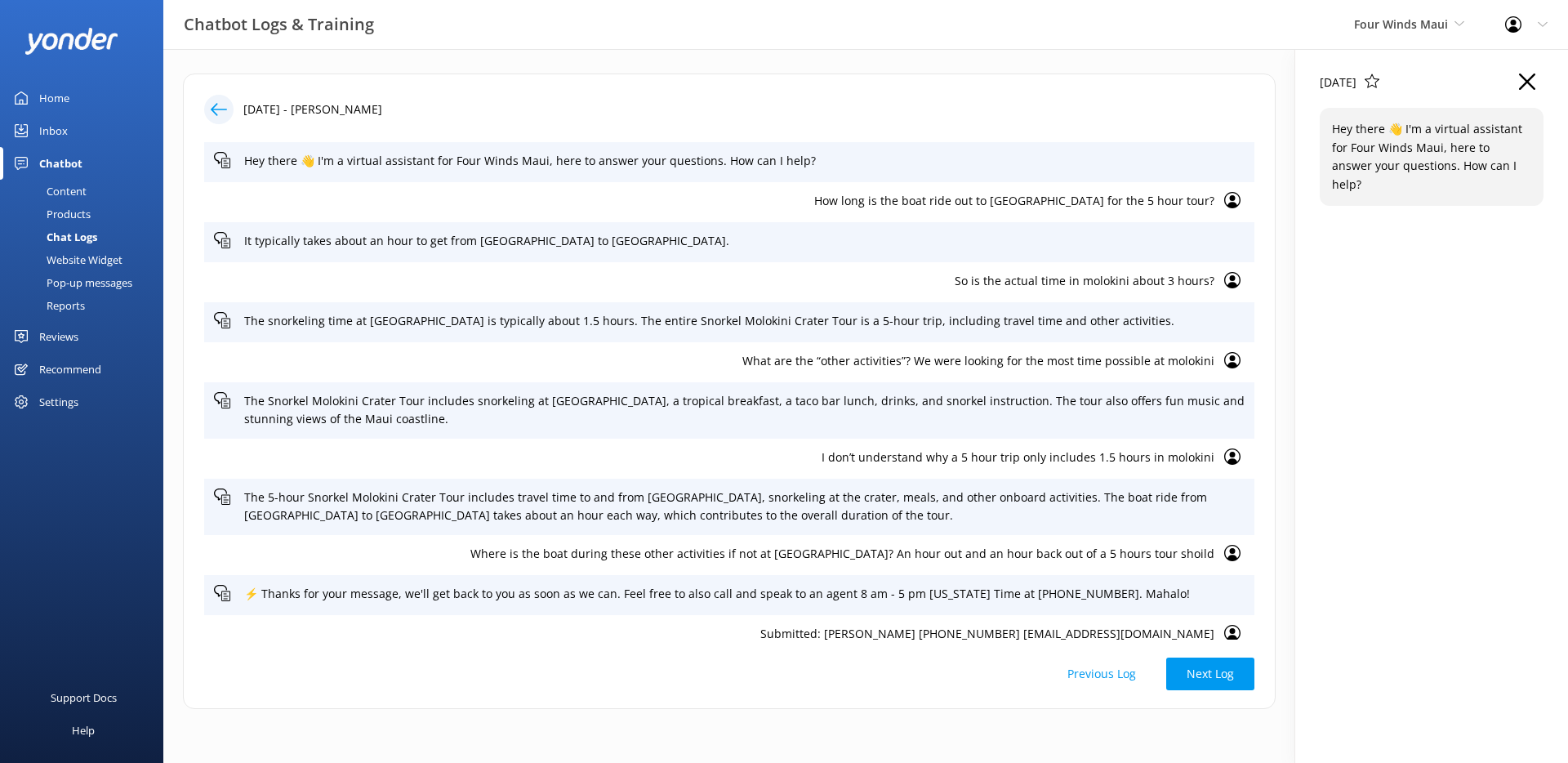
click at [1534, 79] on icon "button" at bounding box center [1527, 82] width 16 height 16
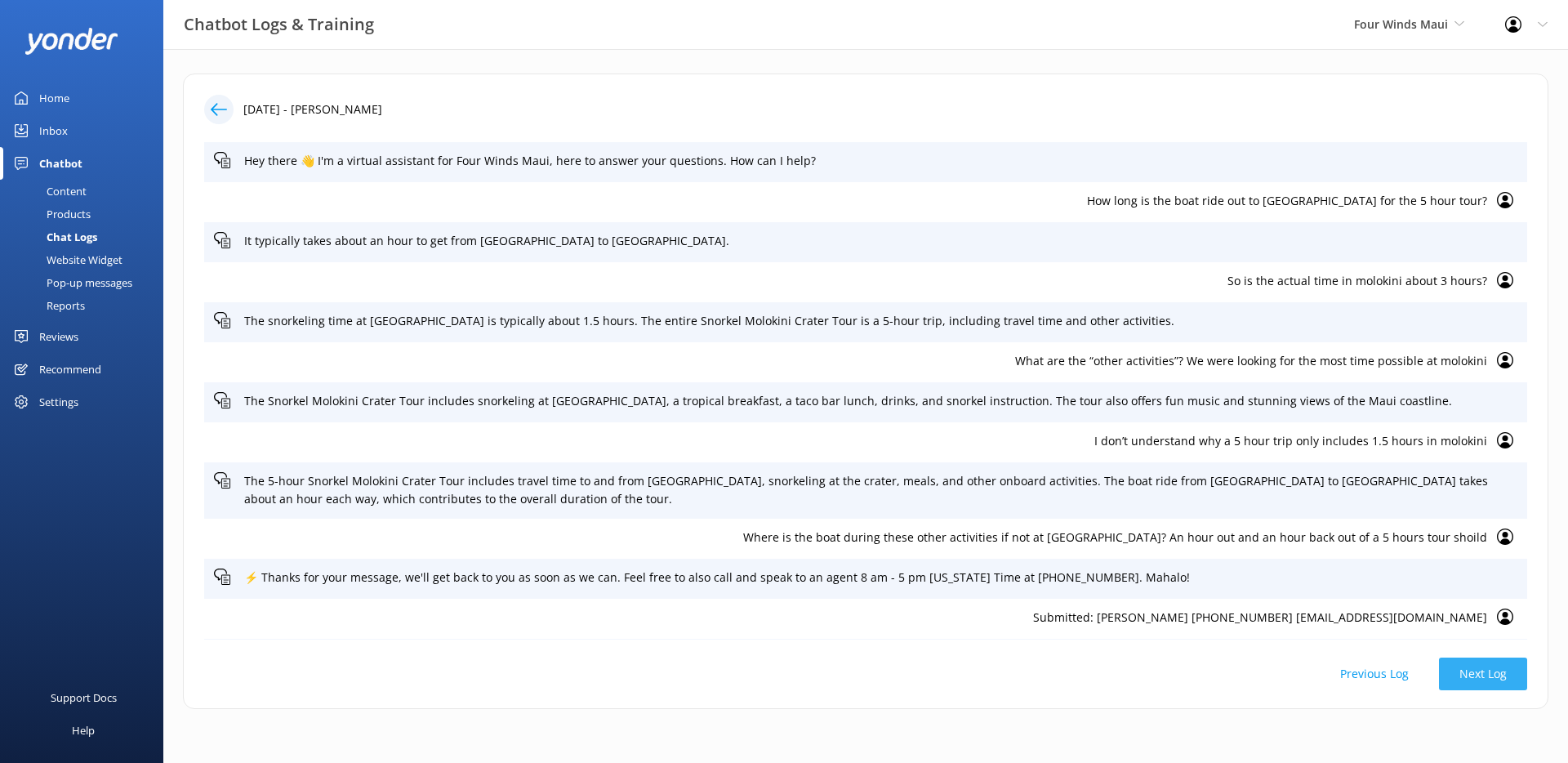
click at [1469, 677] on button "Next Log" at bounding box center [1483, 674] width 88 height 33
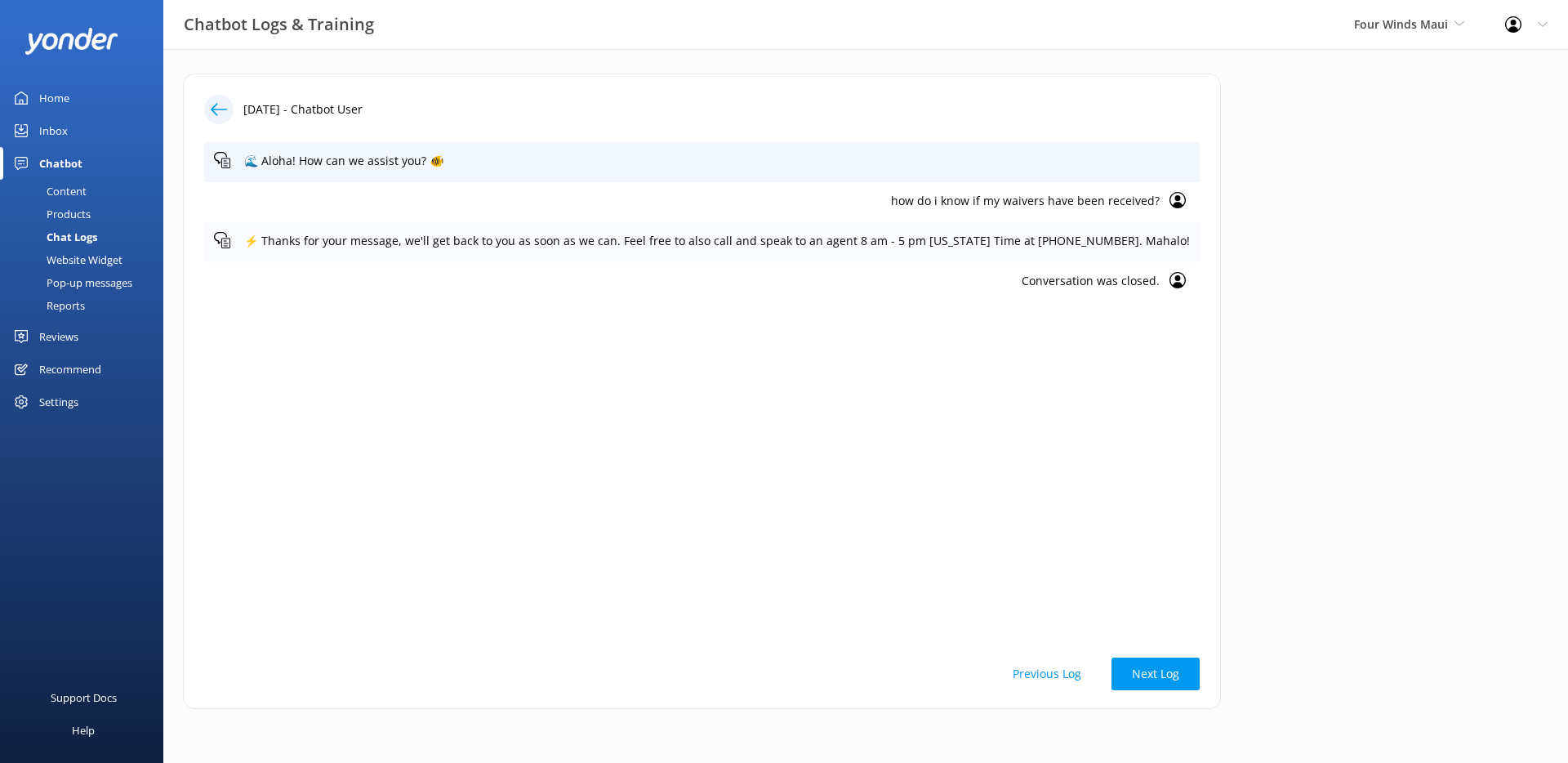
click at [851, 234] on p "⚡ Thanks for your message, we'll get back to you as soon as we can. Feel free t…" at bounding box center [716, 241] width 945 height 18
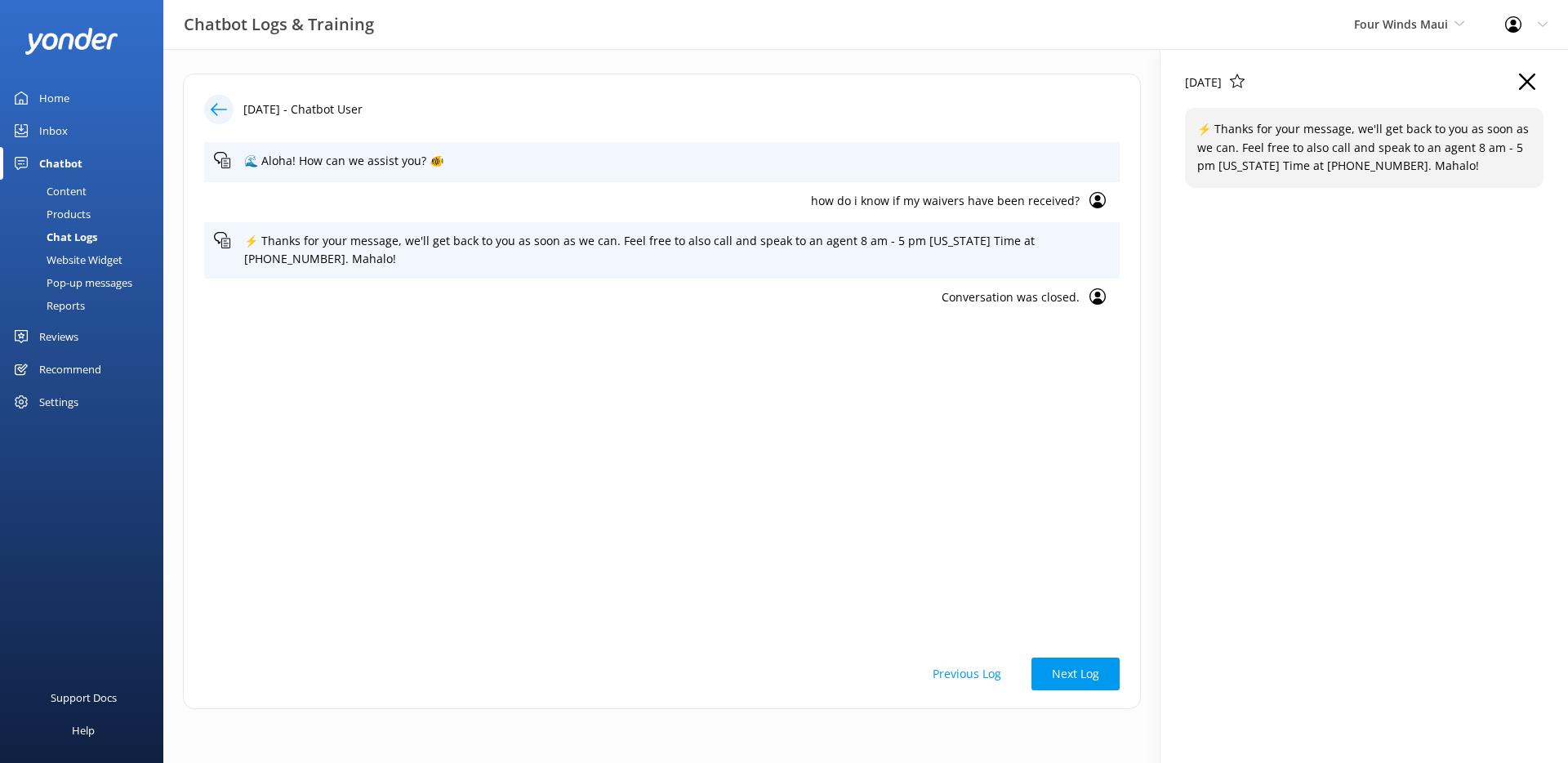
click at [1532, 78] on icon "button" at bounding box center [1527, 82] width 16 height 16
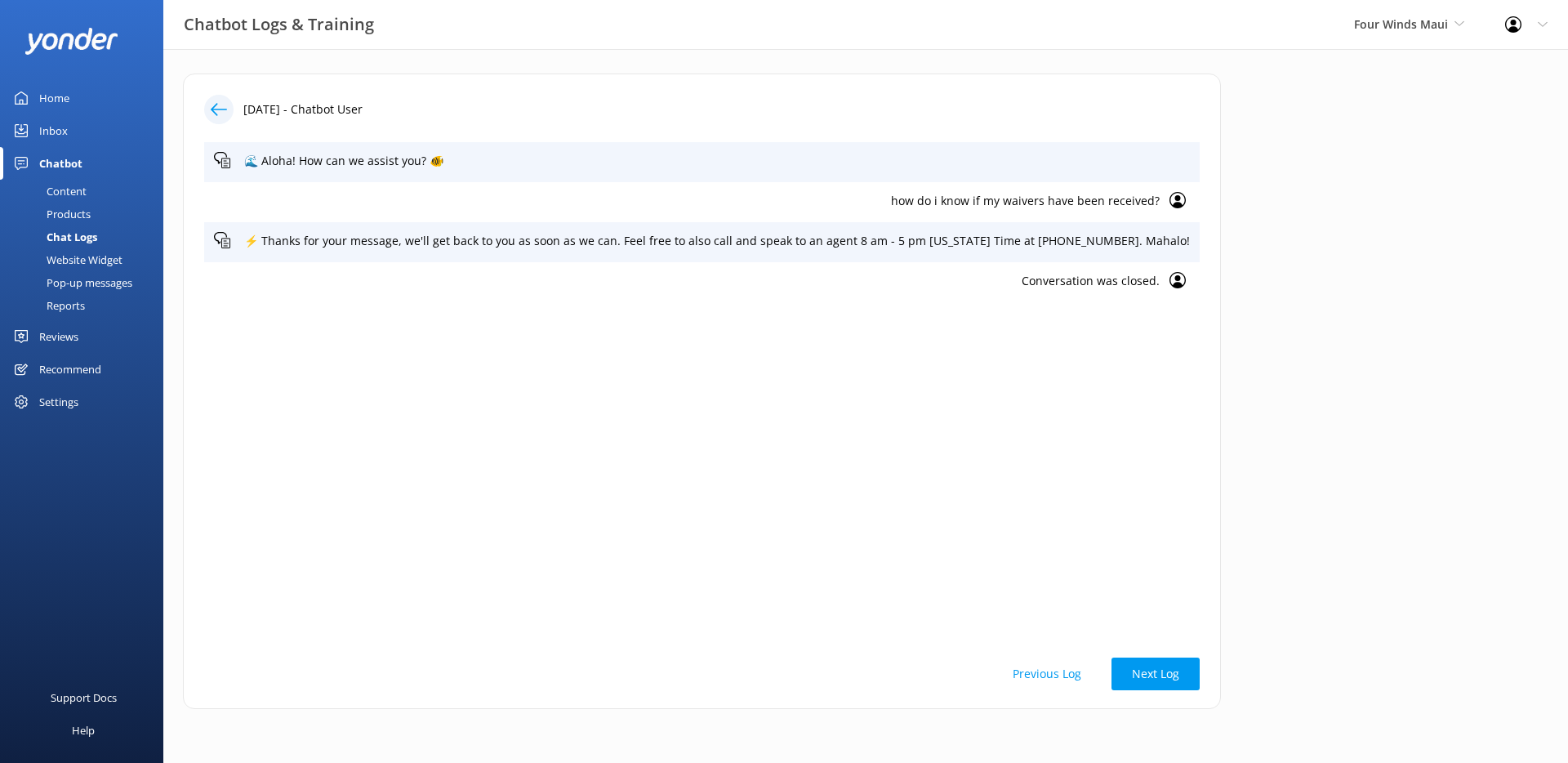
click at [220, 111] on icon at bounding box center [219, 110] width 16 height 16
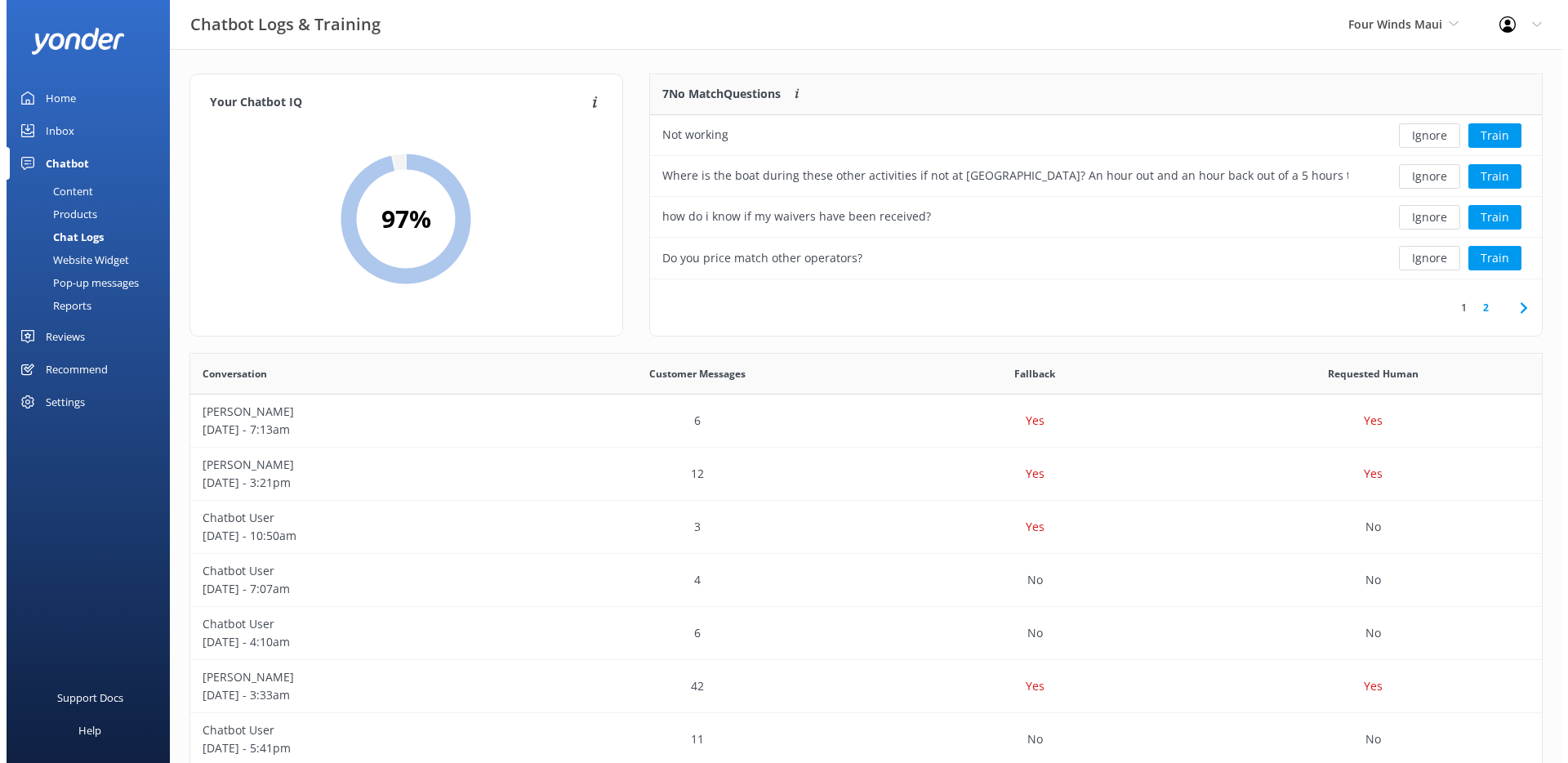
scroll to position [560, 1339]
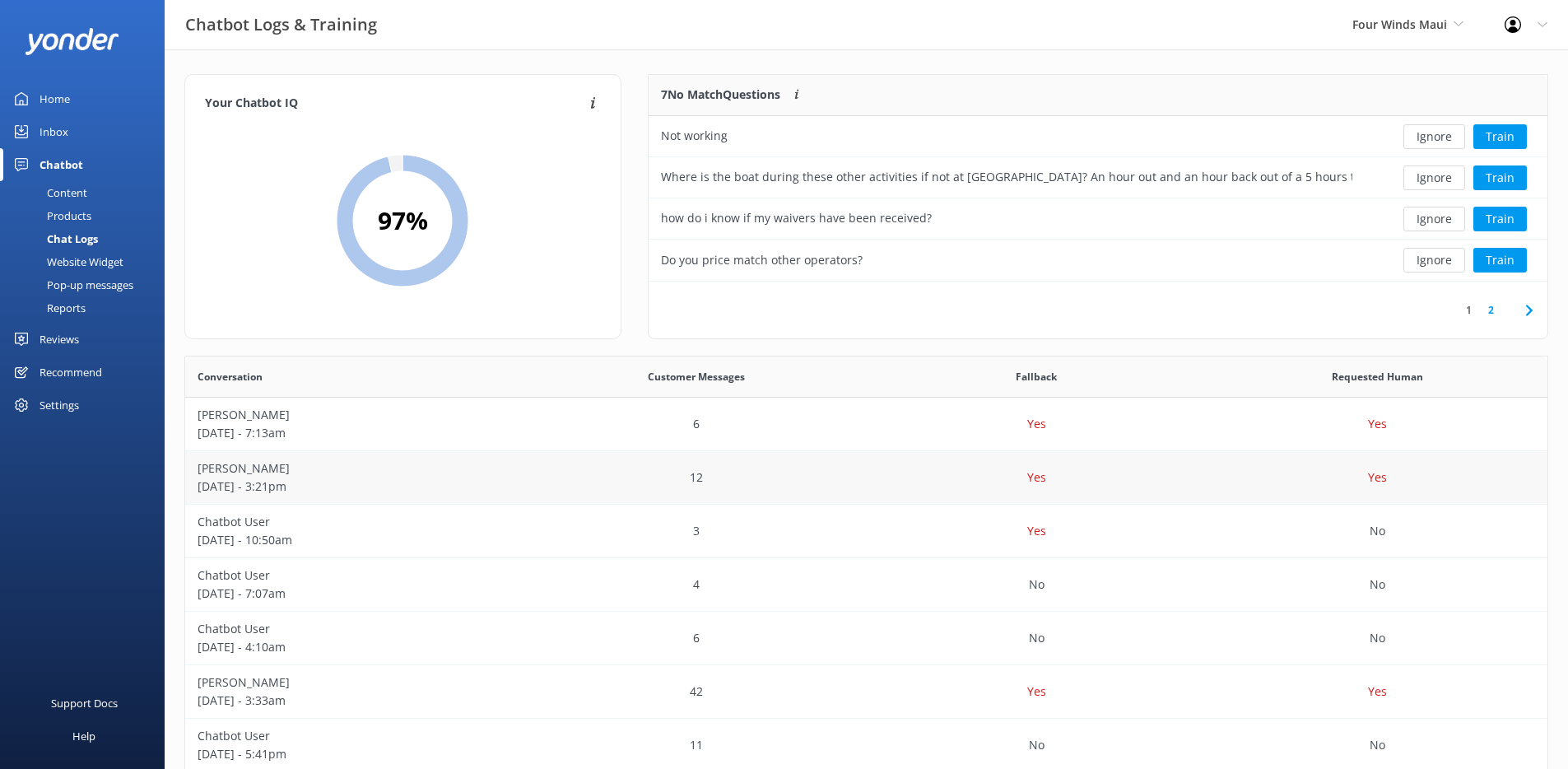
click at [628, 484] on div "12" at bounding box center [696, 478] width 341 height 54
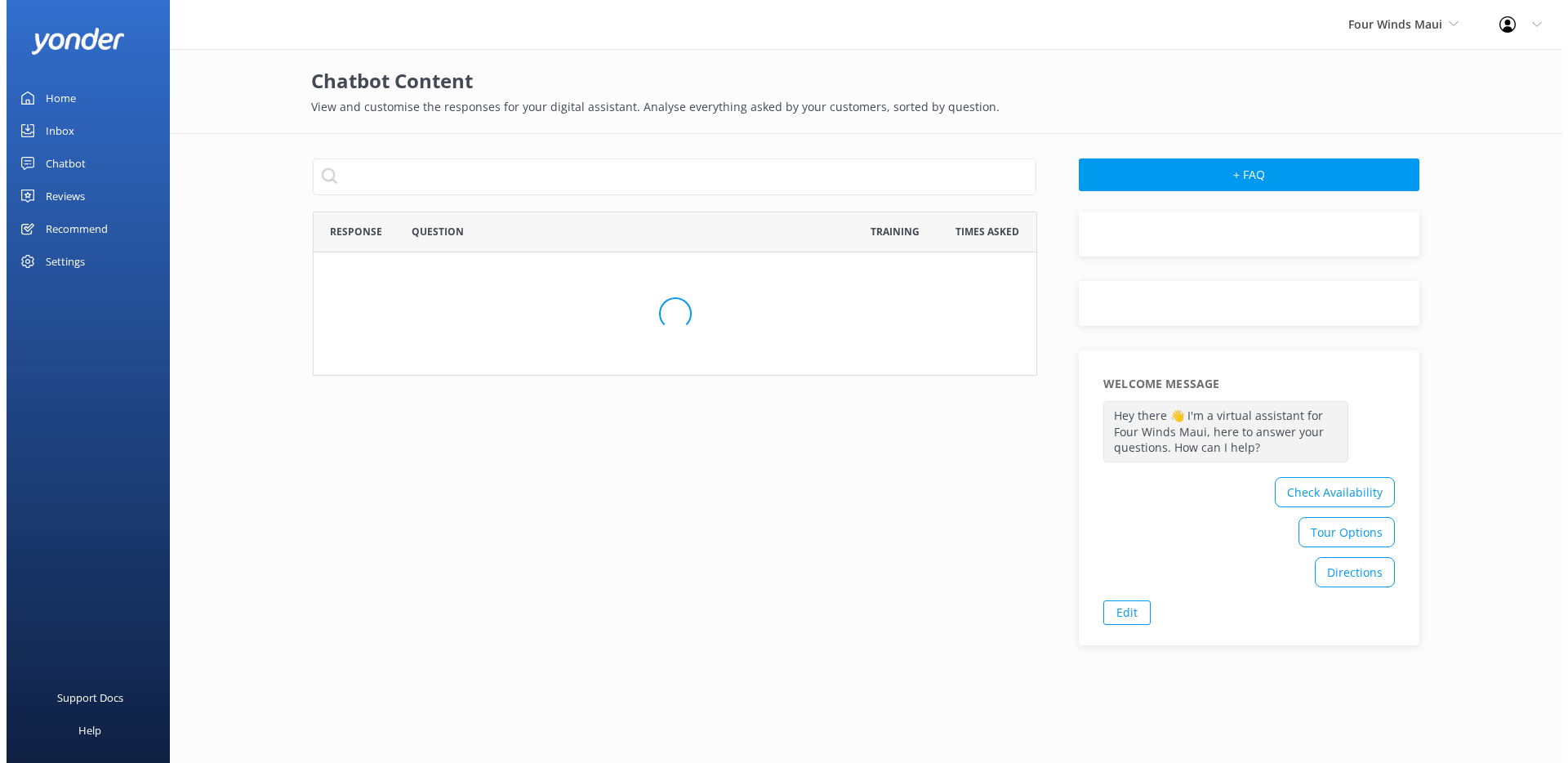
scroll to position [560, 711]
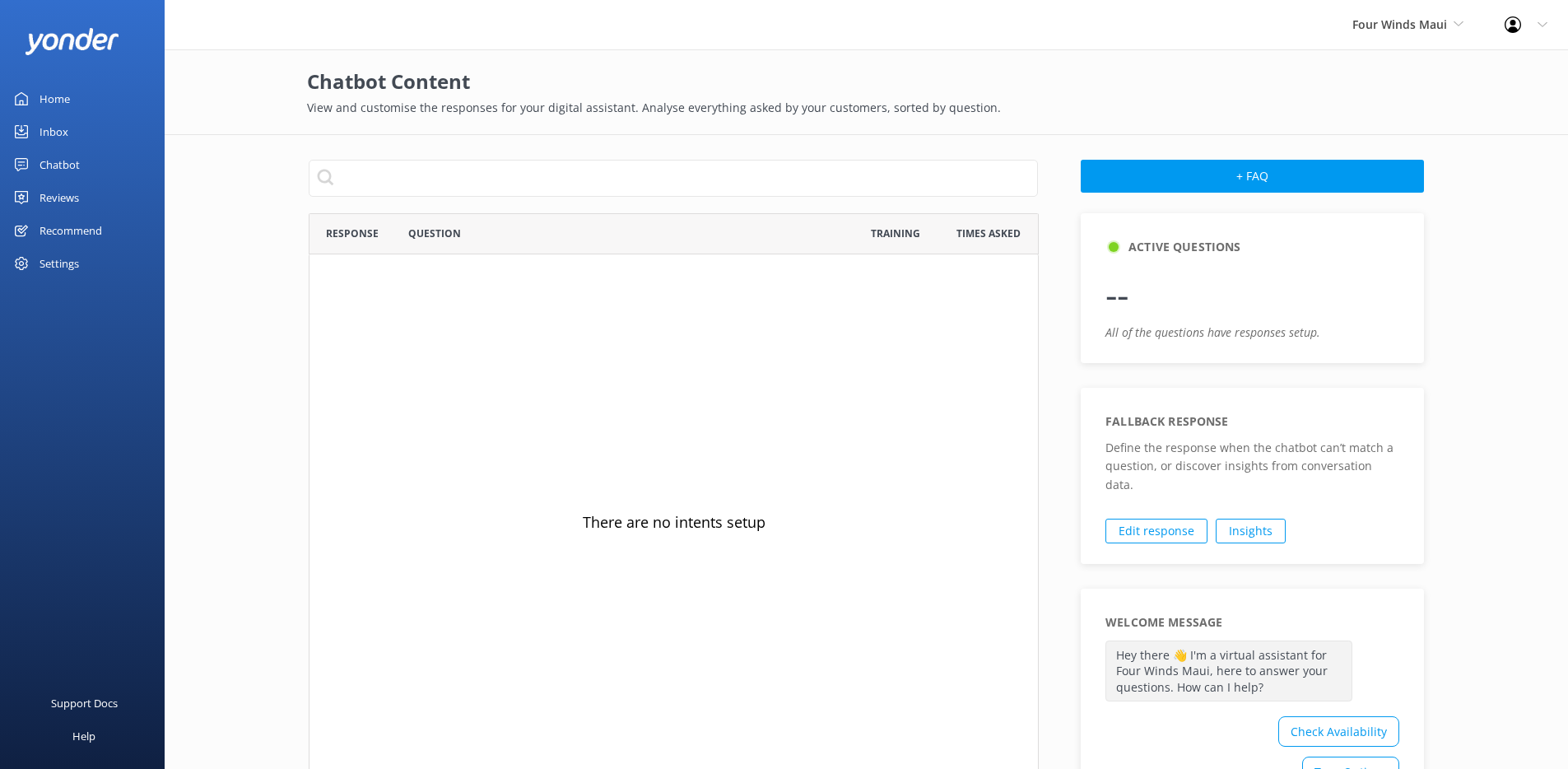
click at [88, 169] on link "Chatbot" at bounding box center [82, 165] width 165 height 33
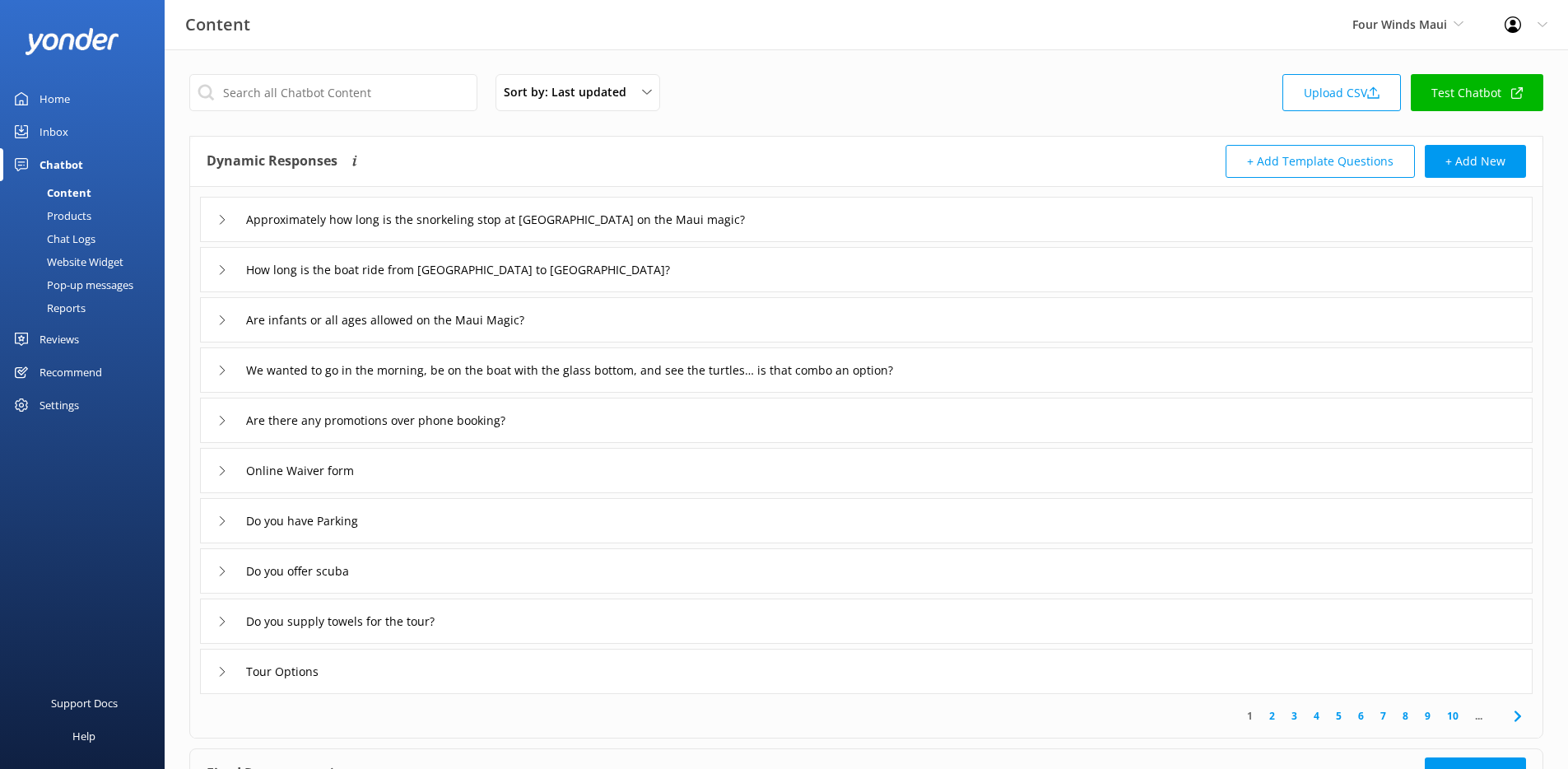
click at [93, 243] on div "Chat Logs" at bounding box center [53, 238] width 86 height 23
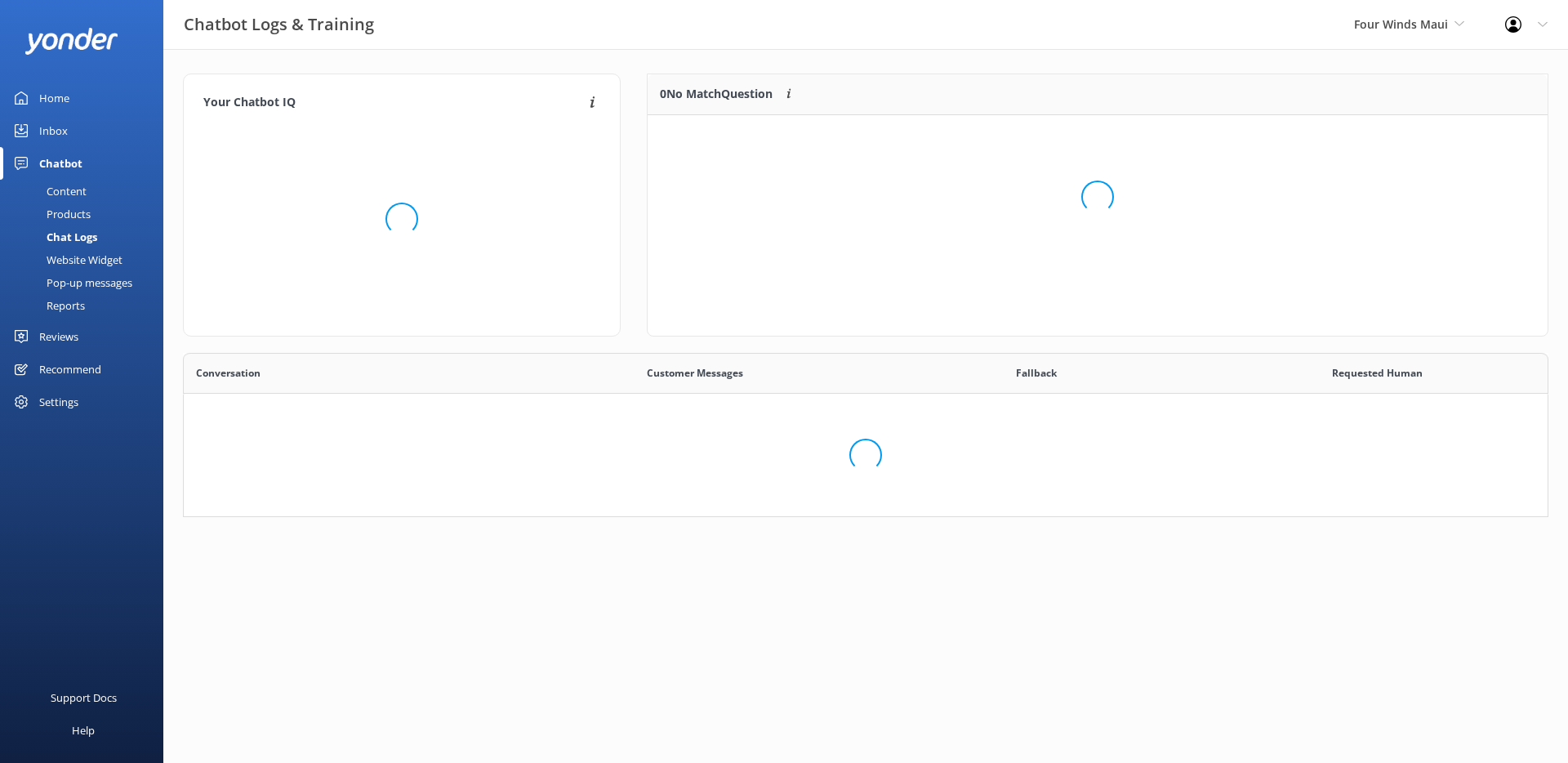
scroll to position [560, 1339]
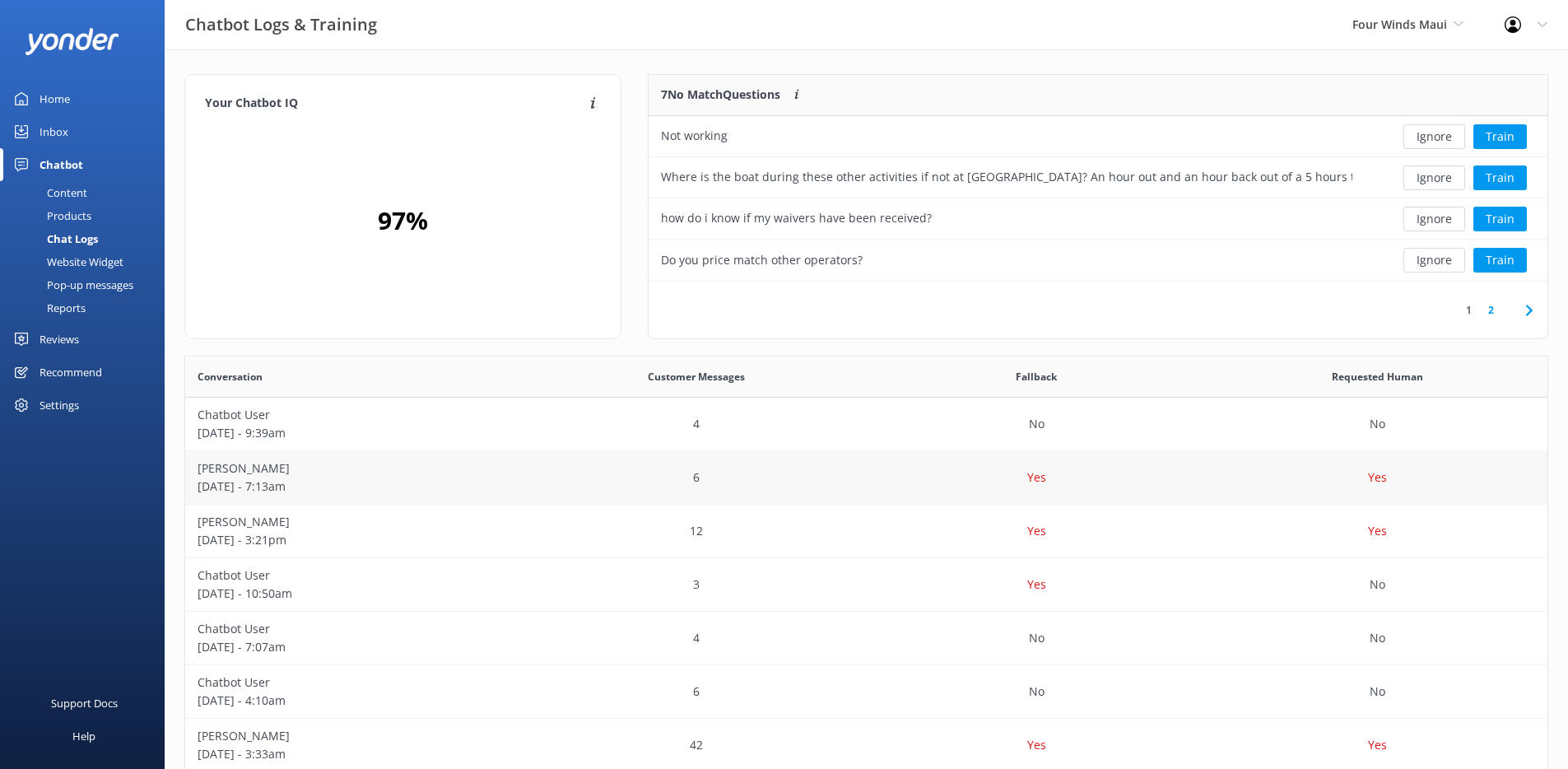
click at [386, 483] on p "[DATE] - 7:13am" at bounding box center [355, 487] width 316 height 18
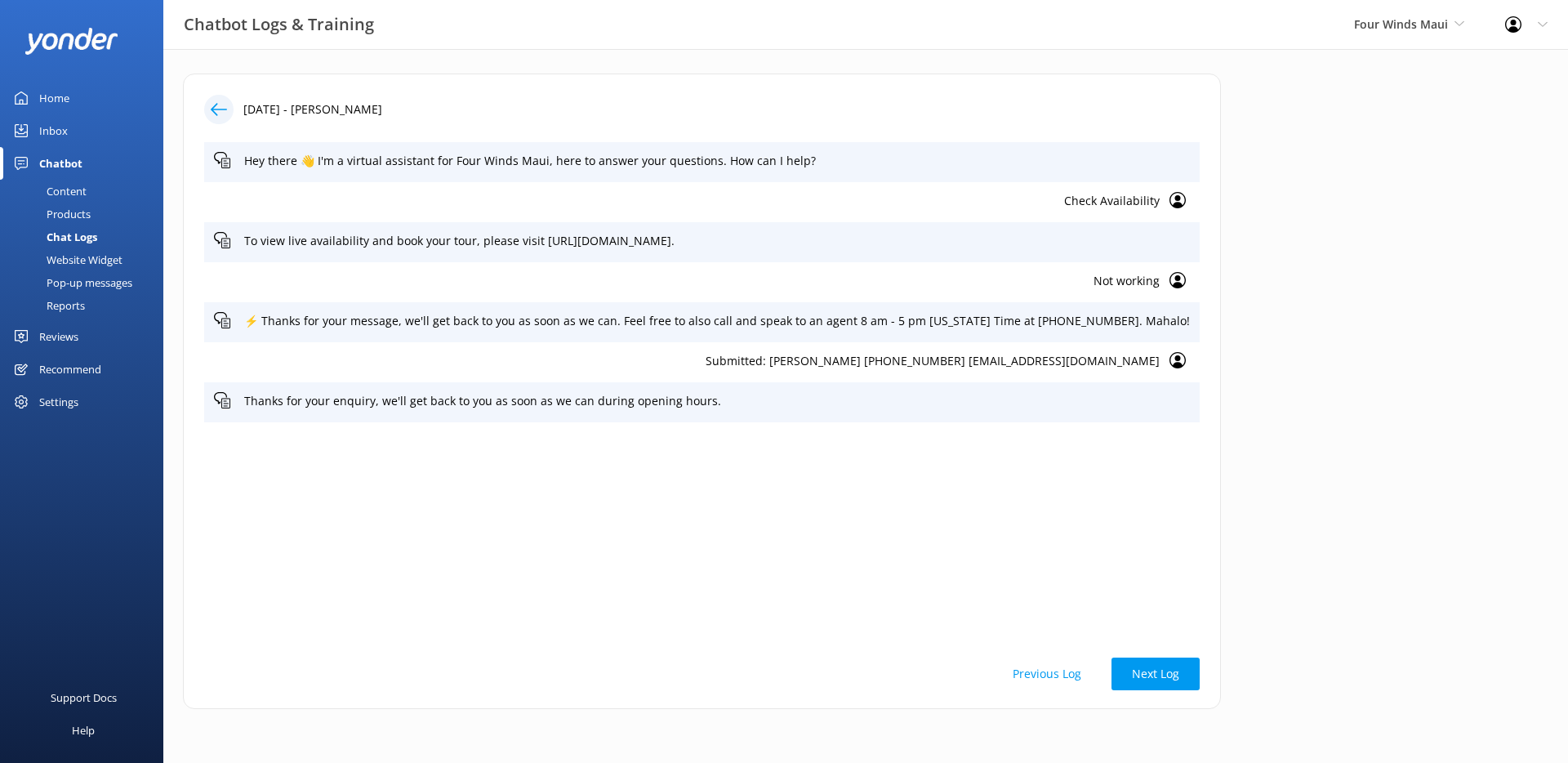
click at [842, 373] on div "Submitted: [PERSON_NAME] [PHONE_NUMBER] [EMAIL_ADDRESS][DOMAIN_NAME]" at bounding box center [701, 362] width 995 height 40
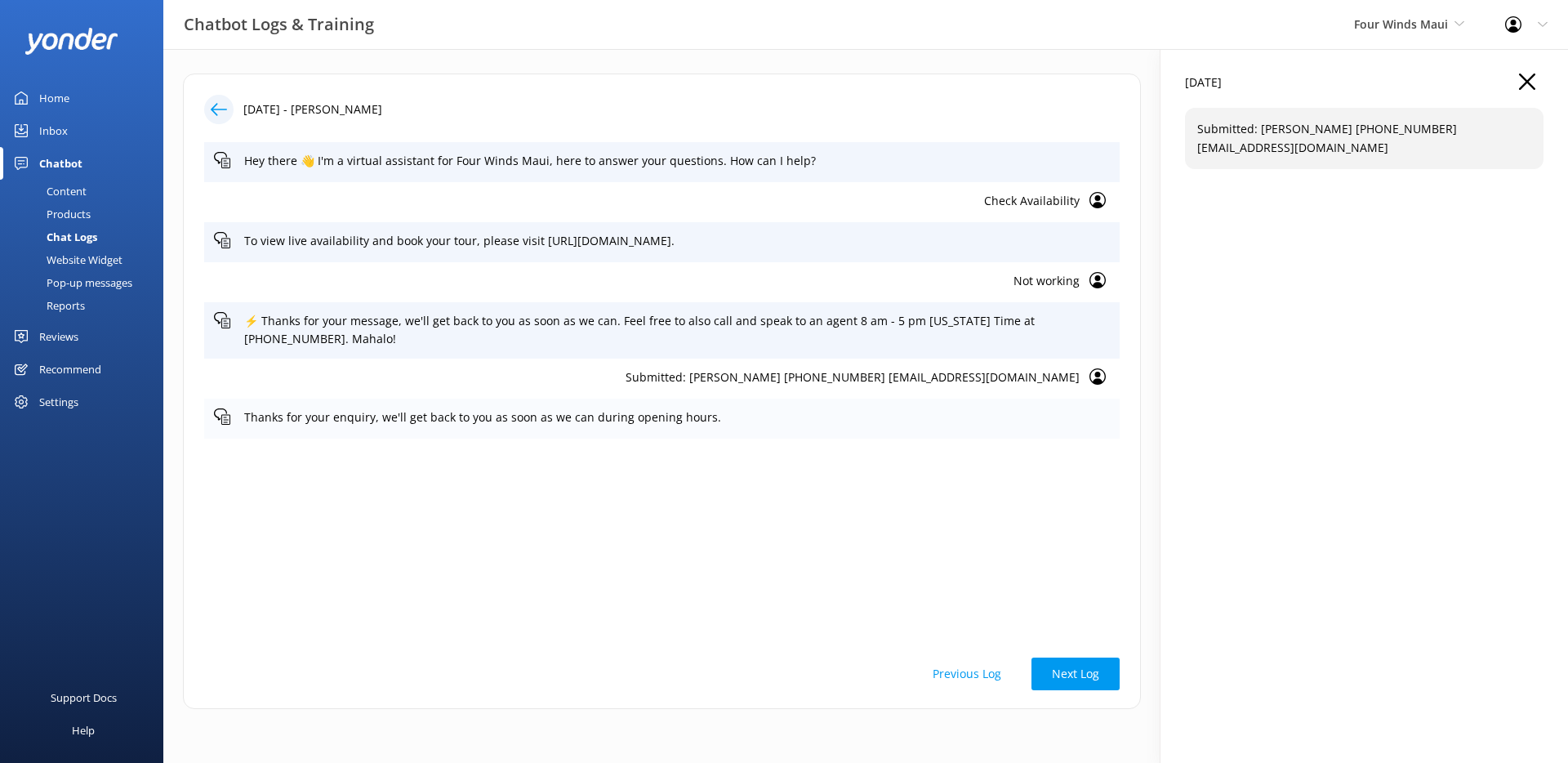
click at [735, 416] on p "Thanks for your enquiry, we'll get back to you as soon as we can during opening…" at bounding box center [677, 418] width 866 height 18
click at [753, 285] on p "Not working" at bounding box center [647, 281] width 866 height 18
click at [785, 233] on p "To view live availability and book your tour, please visit [URL][DOMAIN_NAME]." at bounding box center [677, 241] width 866 height 18
click at [1536, 80] on div "[DATE]" at bounding box center [1364, 91] width 358 height 34
